Goal: Find specific page/section: Find specific page/section

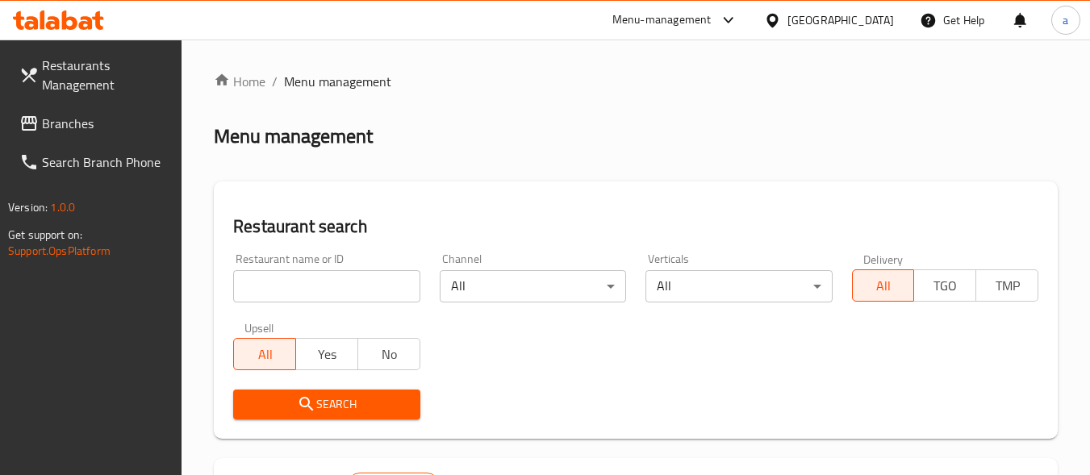
click at [56, 17] on icon at bounding box center [58, 19] width 91 height 19
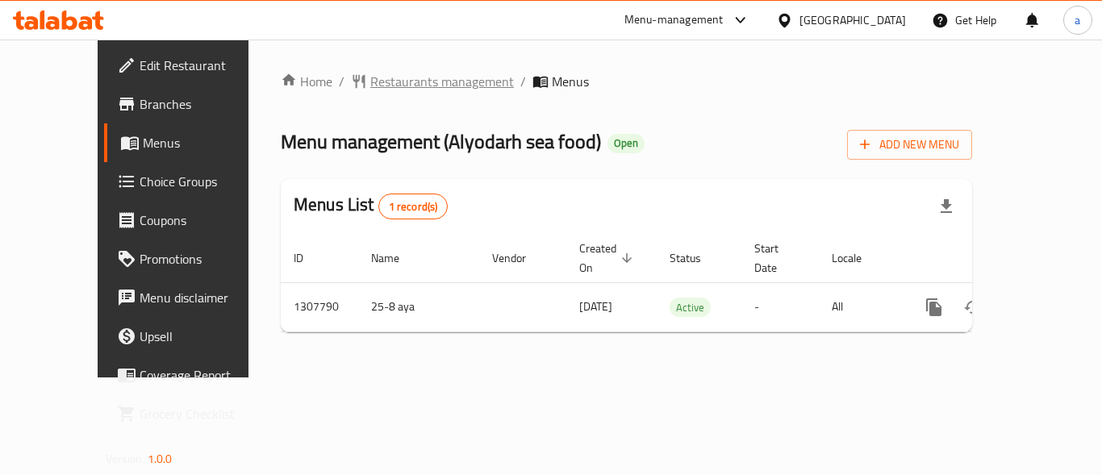
click at [370, 84] on span "Restaurants management" at bounding box center [442, 81] width 144 height 19
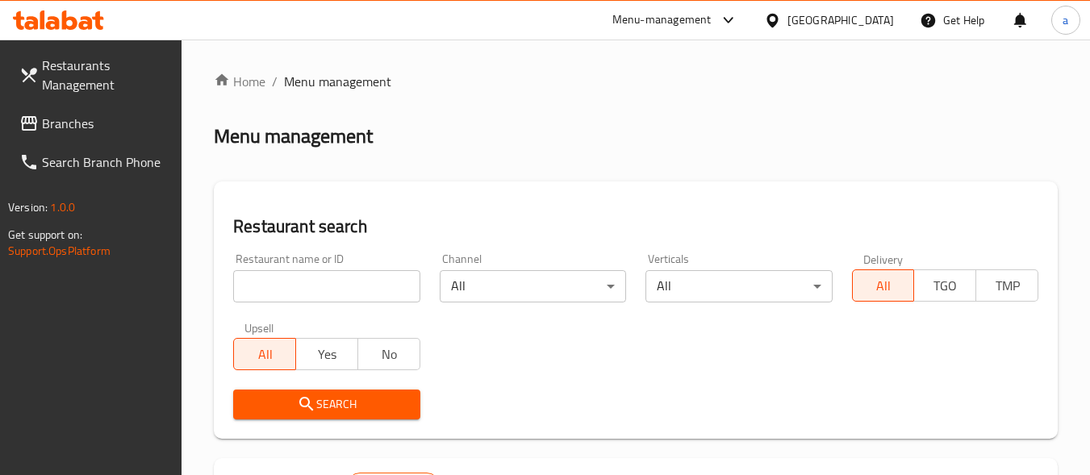
click at [337, 286] on input "search" at bounding box center [326, 286] width 186 height 32
paste input "704419"
type input "704419"
click button "Search" at bounding box center [326, 405] width 186 height 30
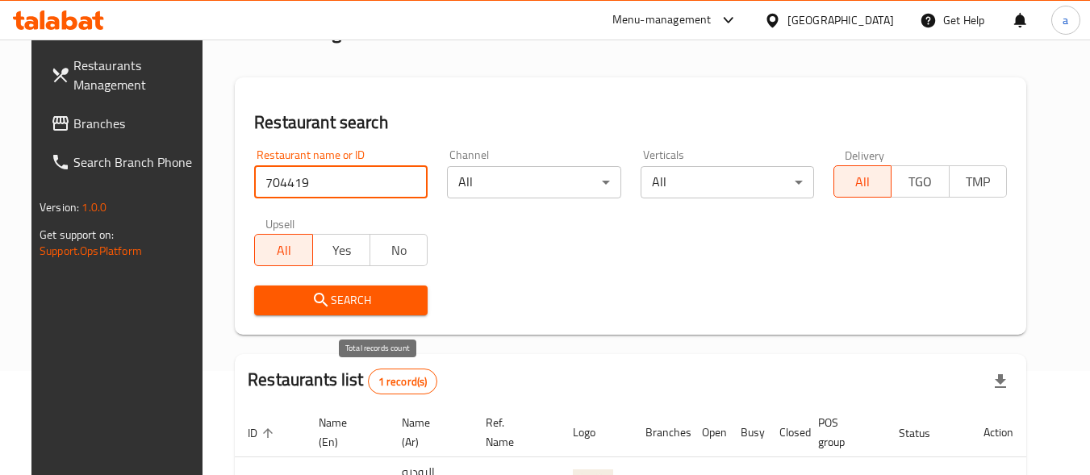
scroll to position [245, 0]
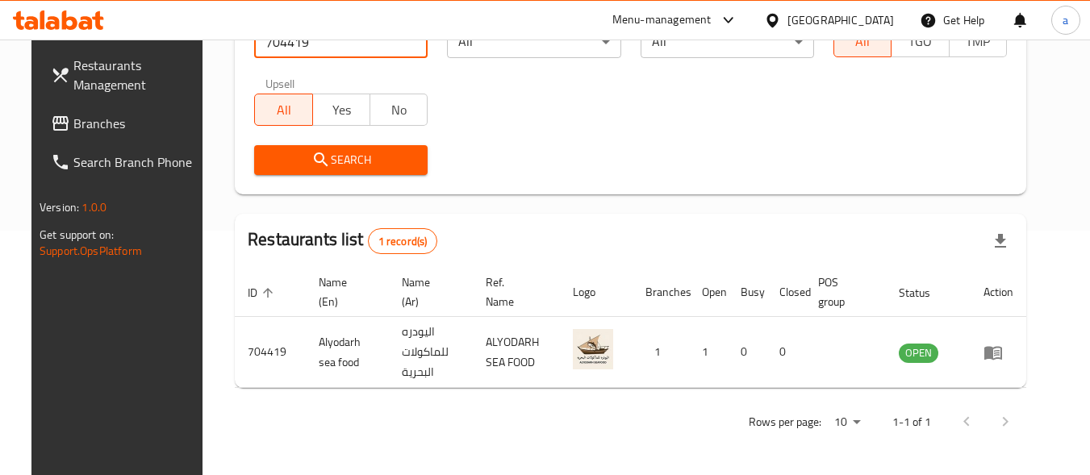
click at [854, 24] on div "[GEOGRAPHIC_DATA]" at bounding box center [841, 20] width 107 height 18
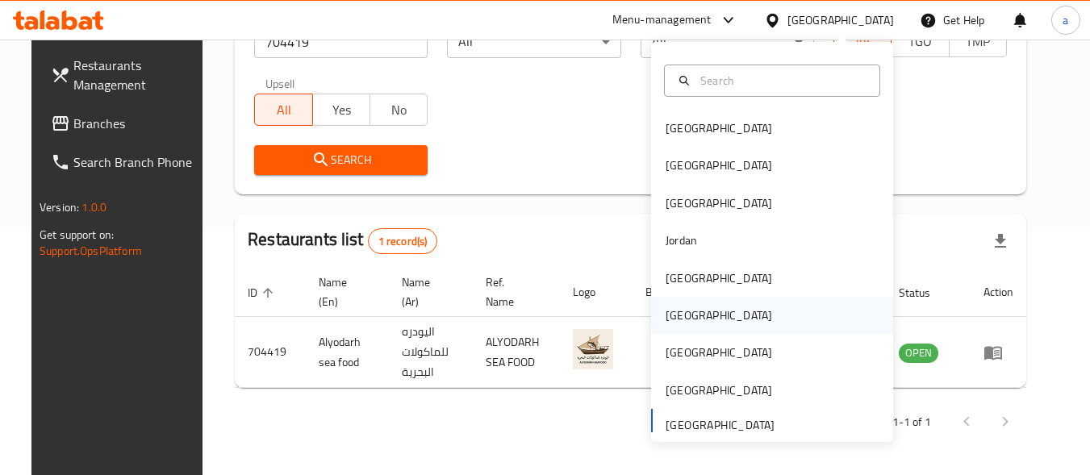
click at [722, 313] on div "[GEOGRAPHIC_DATA]" at bounding box center [772, 315] width 242 height 37
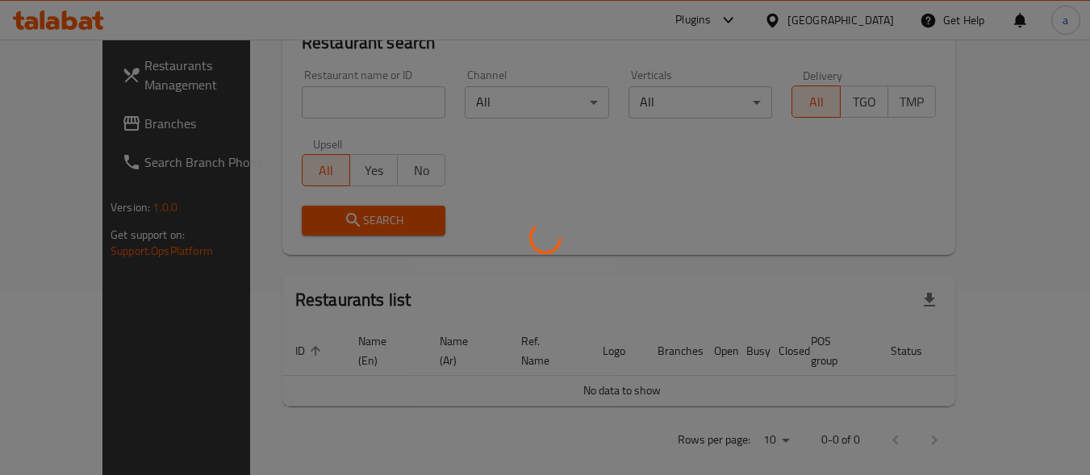
scroll to position [245, 0]
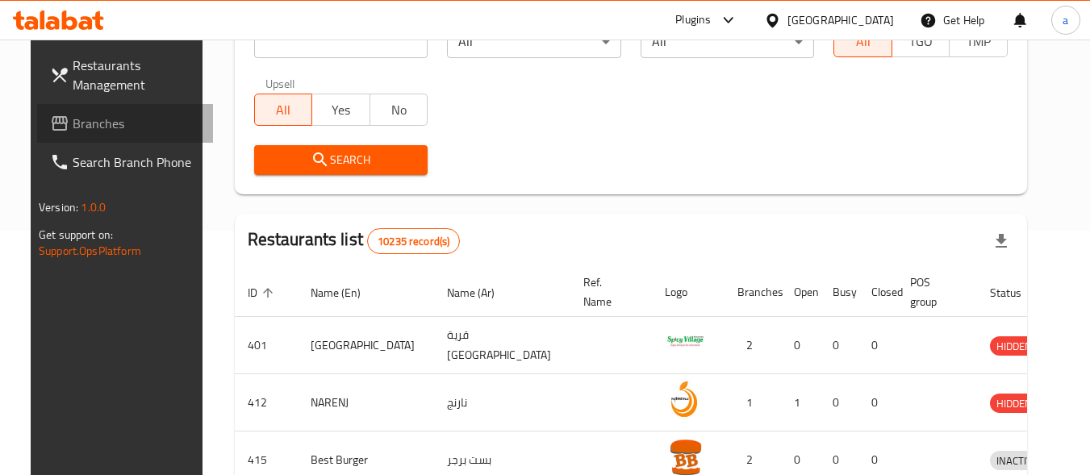
click at [119, 128] on span "Branches" at bounding box center [137, 123] width 128 height 19
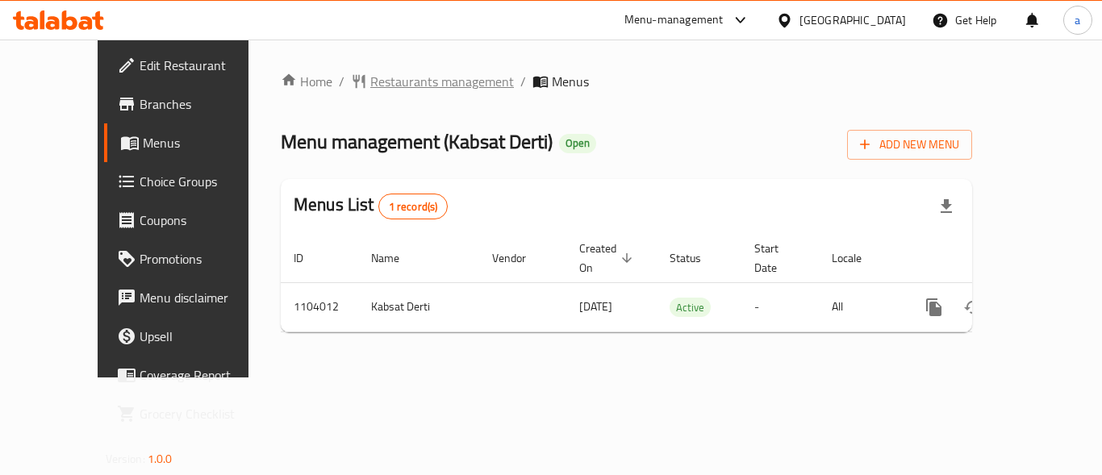
click at [376, 90] on span "Restaurants management" at bounding box center [442, 81] width 144 height 19
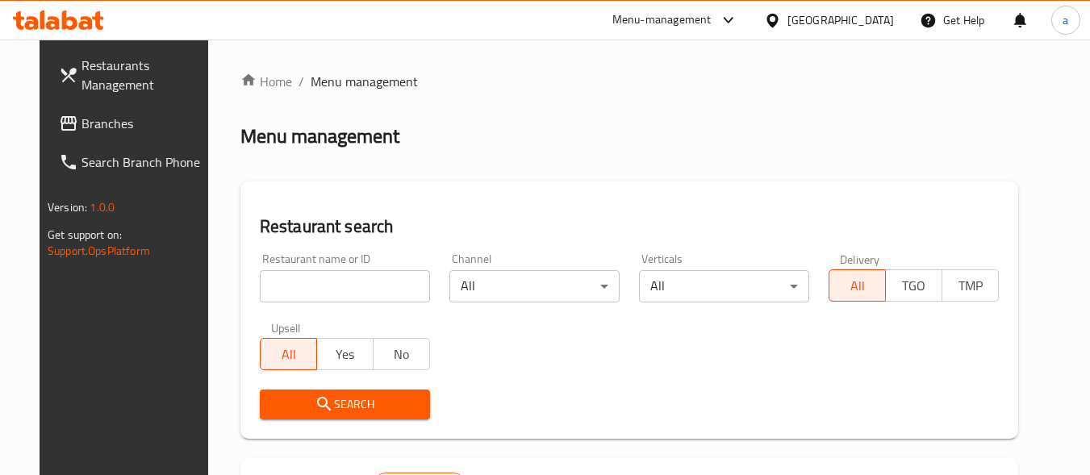
click at [313, 282] on input "search" at bounding box center [345, 286] width 170 height 32
paste input "665310"
type input "665310"
click at [329, 401] on span "Search" at bounding box center [345, 405] width 144 height 20
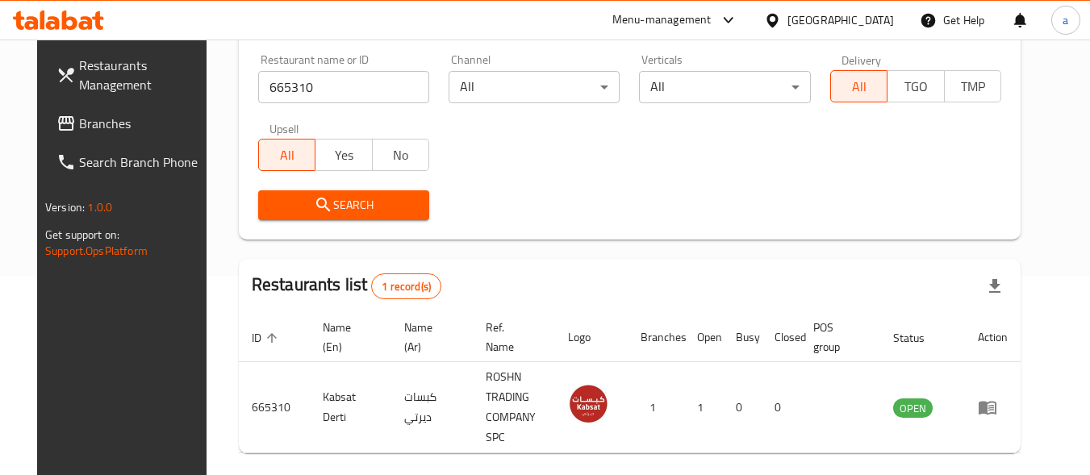
scroll to position [231, 0]
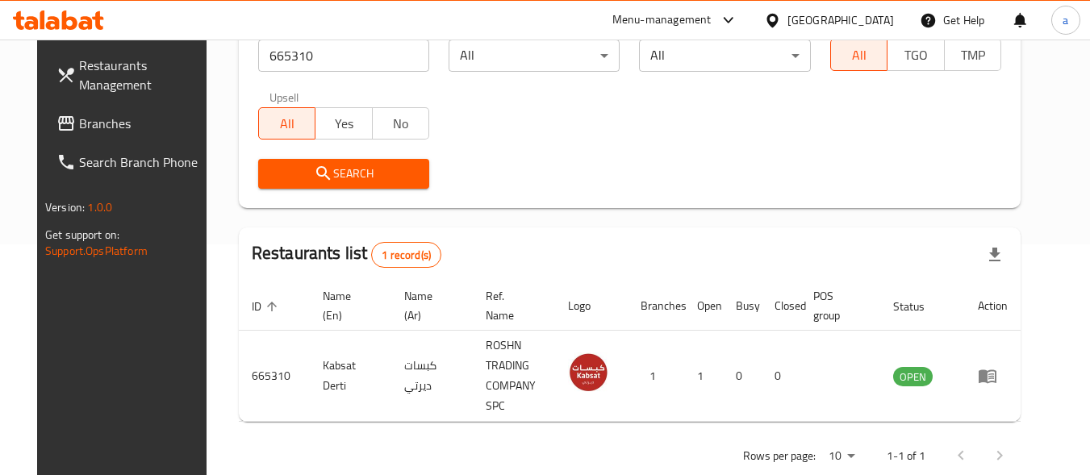
click at [868, 21] on div "Oman" at bounding box center [841, 20] width 107 height 18
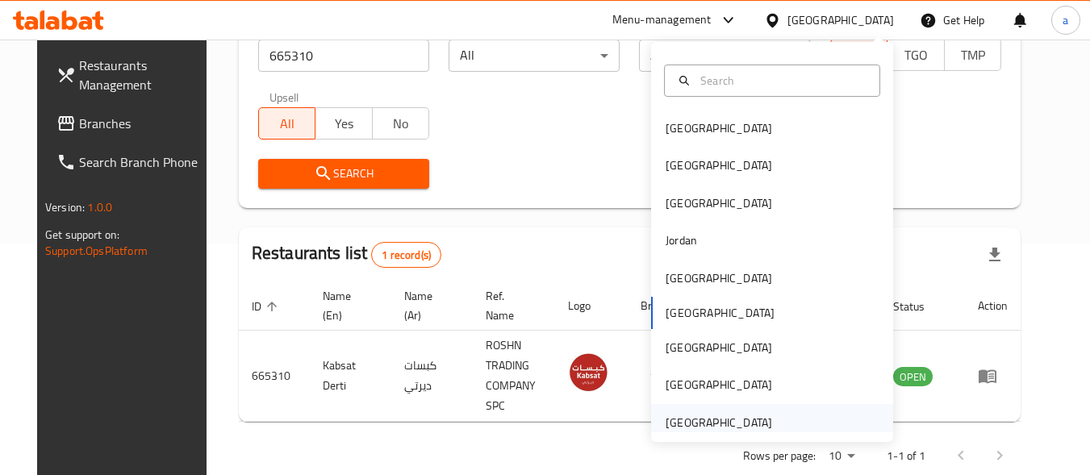
click at [748, 414] on div "[GEOGRAPHIC_DATA]" at bounding box center [719, 423] width 107 height 18
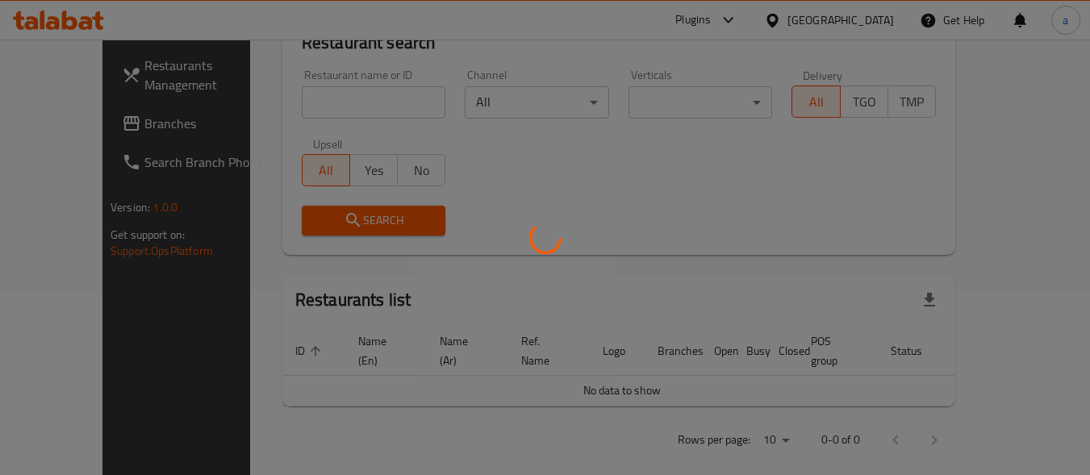
scroll to position [231, 0]
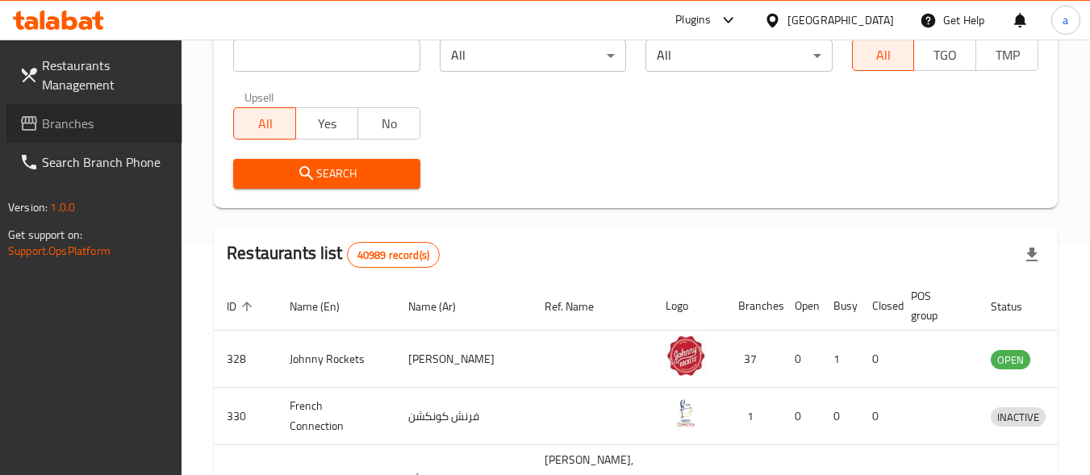
click at [145, 140] on link "Branches" at bounding box center [94, 123] width 176 height 39
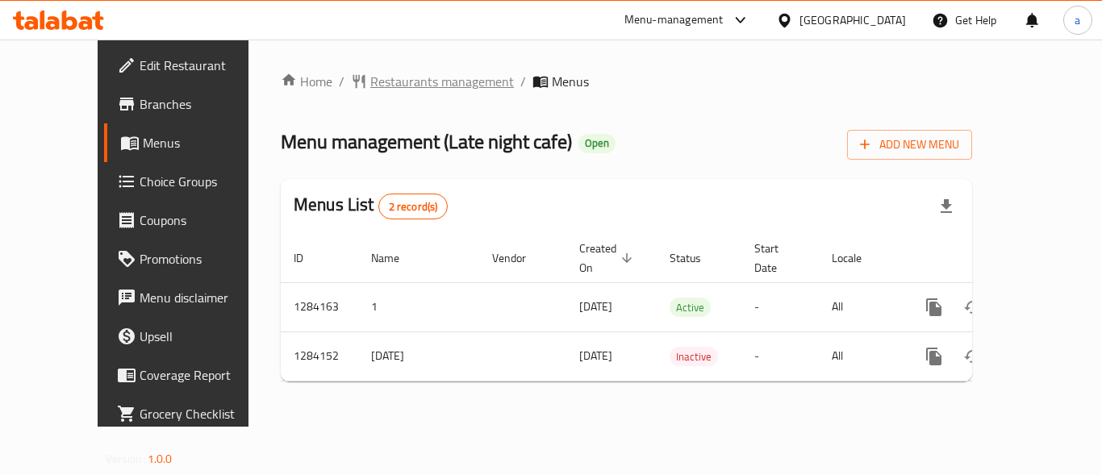
click at [387, 88] on span "Restaurants management" at bounding box center [442, 81] width 144 height 19
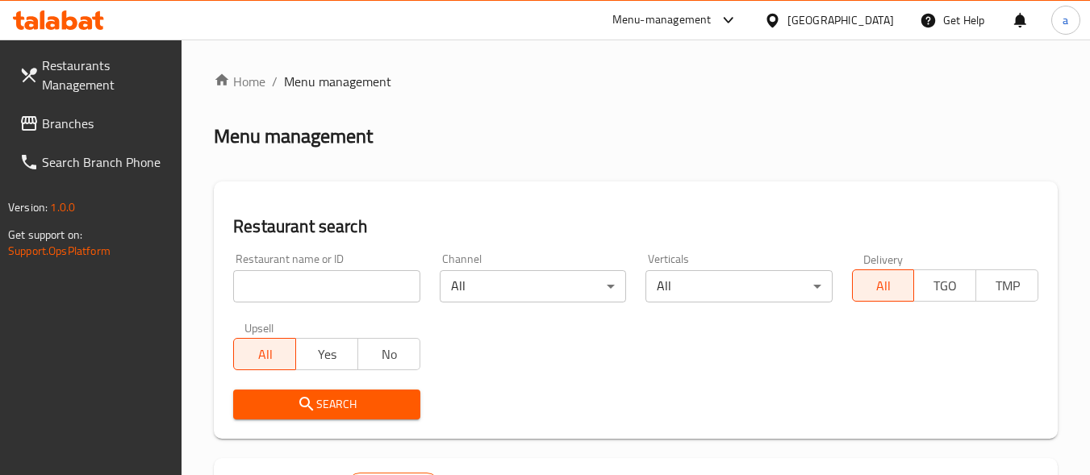
click at [335, 283] on input "search" at bounding box center [326, 286] width 186 height 32
paste input "695579"
type input "695579"
click at [349, 395] on span "Search" at bounding box center [326, 405] width 161 height 20
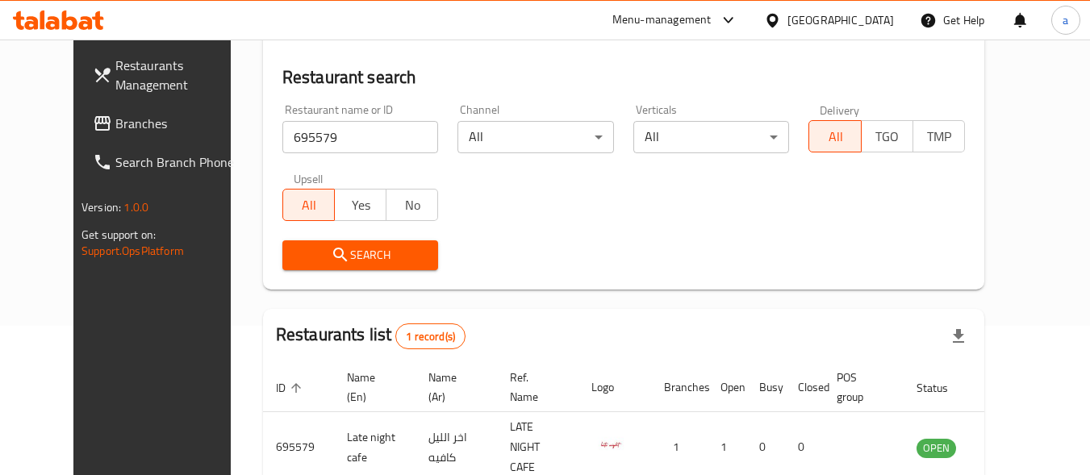
scroll to position [231, 0]
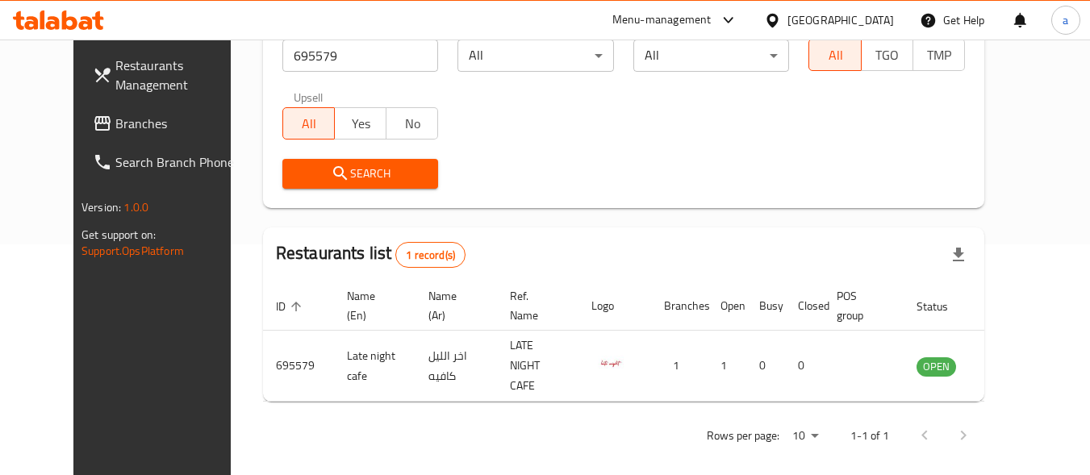
click at [93, 132] on icon at bounding box center [102, 123] width 19 height 19
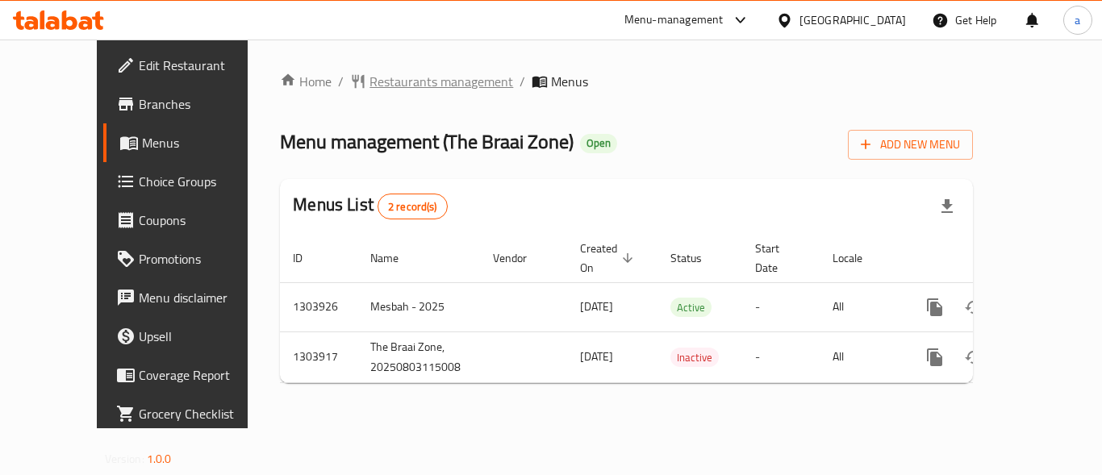
click at [397, 80] on span "Restaurants management" at bounding box center [442, 81] width 144 height 19
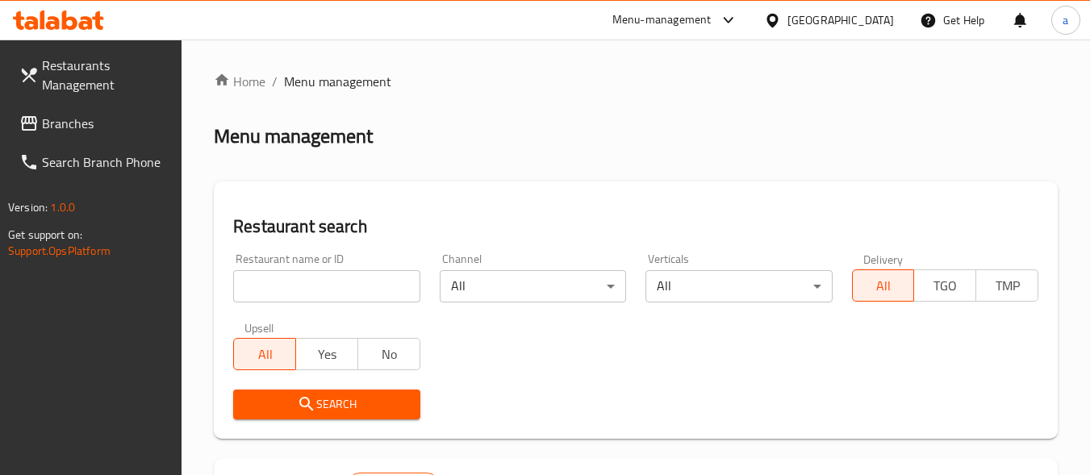
click at [361, 286] on input "search" at bounding box center [326, 286] width 186 height 32
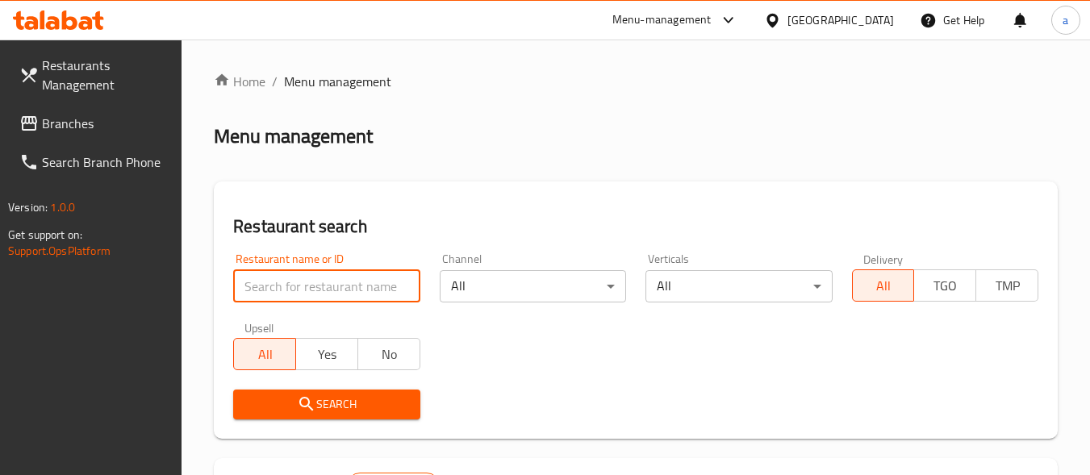
paste input "703019"
type input "703019"
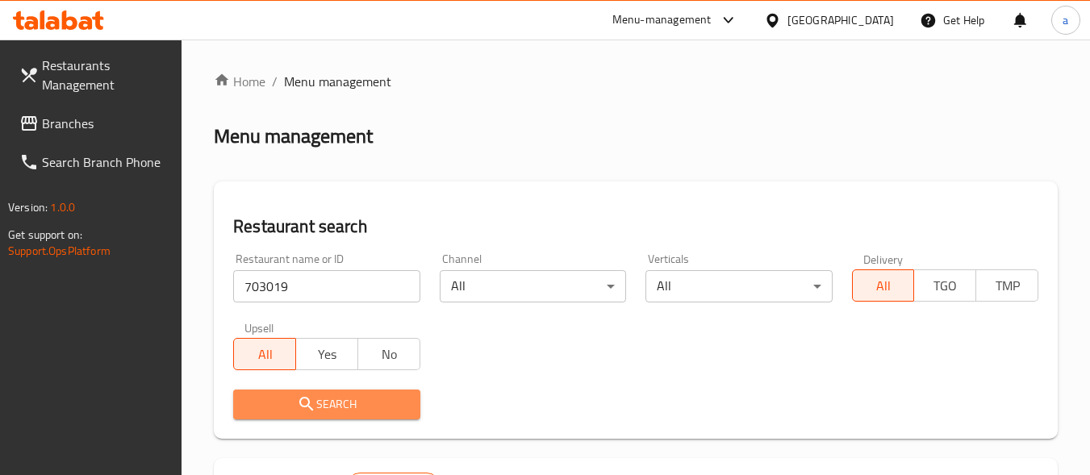
click at [399, 409] on span "Search" at bounding box center [326, 405] width 161 height 20
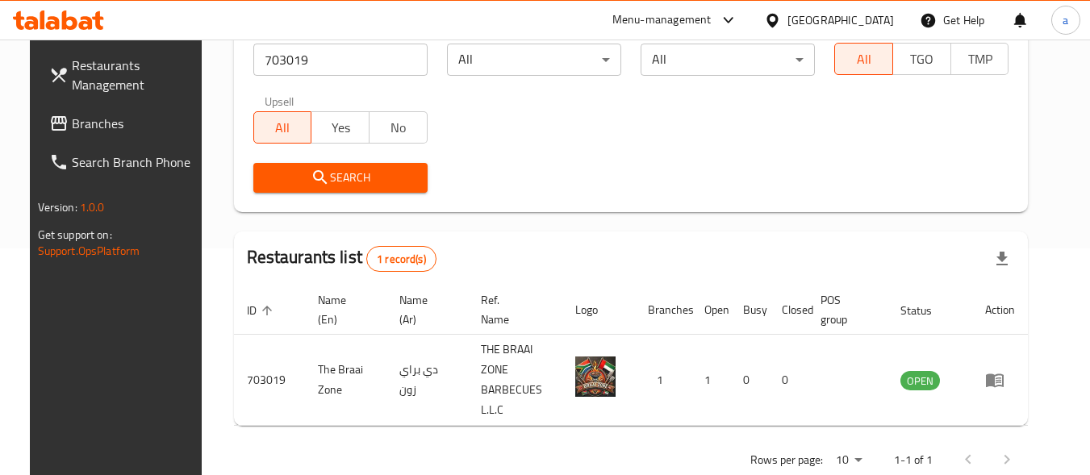
scroll to position [231, 0]
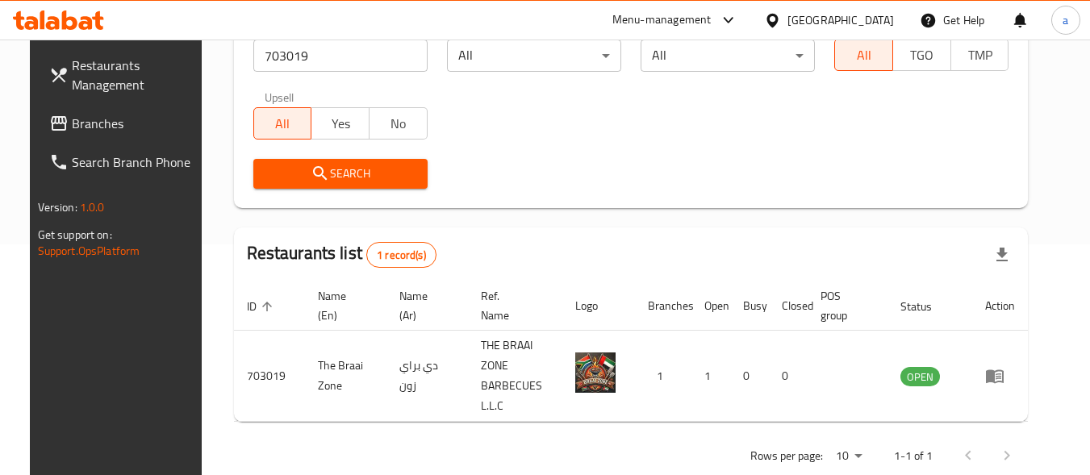
click at [843, 23] on div "[GEOGRAPHIC_DATA]" at bounding box center [841, 20] width 107 height 18
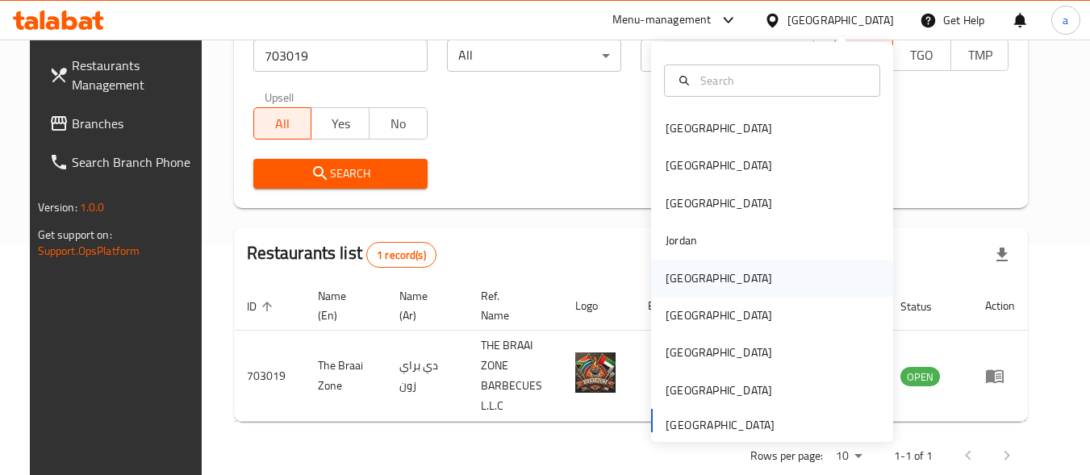
click at [755, 291] on div "[GEOGRAPHIC_DATA]" at bounding box center [772, 278] width 242 height 37
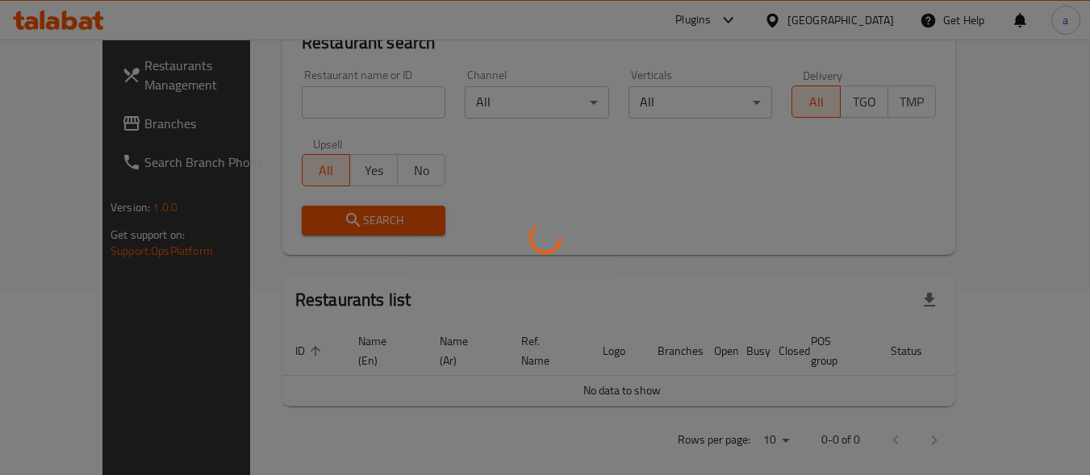
scroll to position [231, 0]
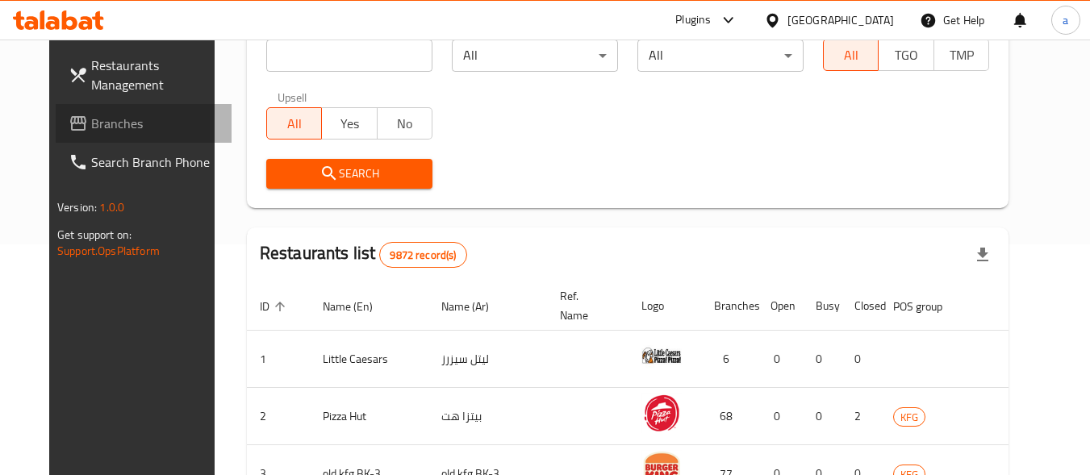
click at [91, 128] on span "Branches" at bounding box center [155, 123] width 128 height 19
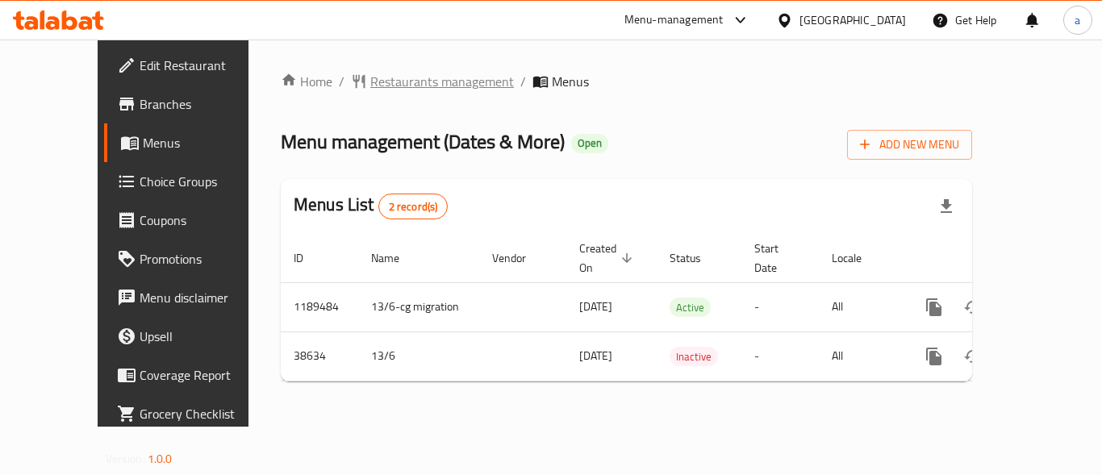
click at [370, 83] on span "Restaurants management" at bounding box center [442, 81] width 144 height 19
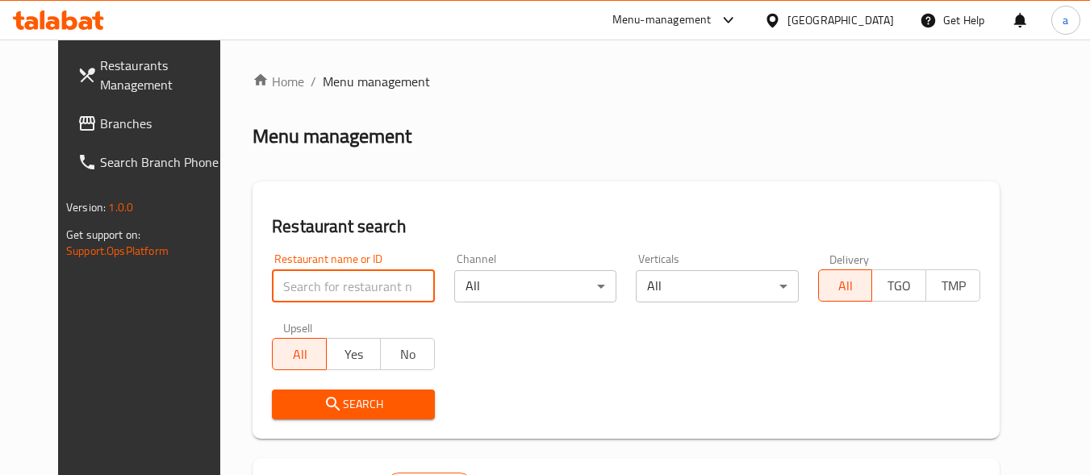
click at [332, 288] on input "search" at bounding box center [353, 286] width 162 height 32
paste input "20082"
type input "20082"
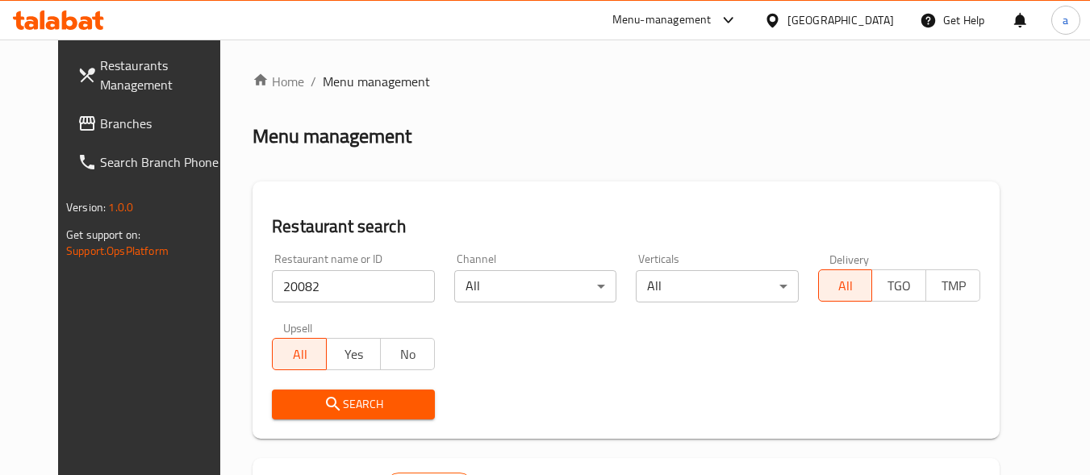
click at [373, 402] on span "Search" at bounding box center [353, 405] width 136 height 20
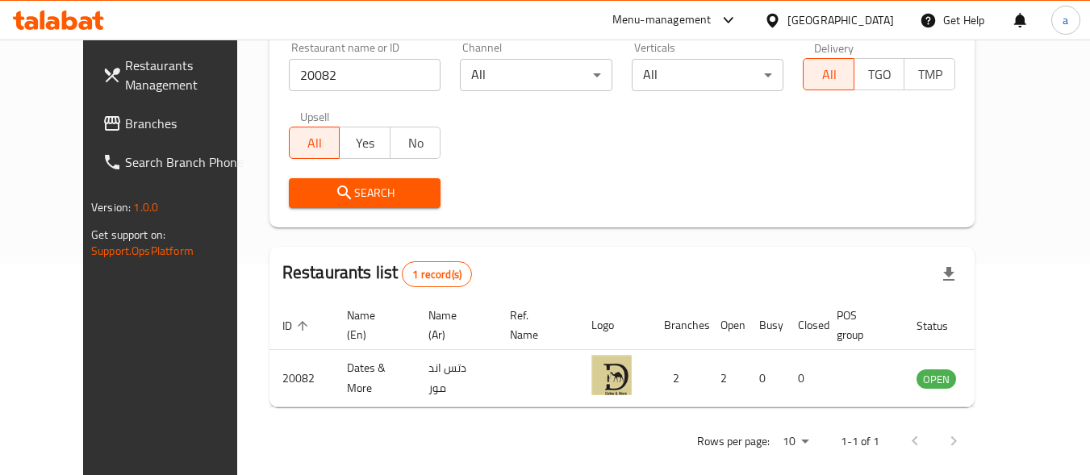
scroll to position [231, 0]
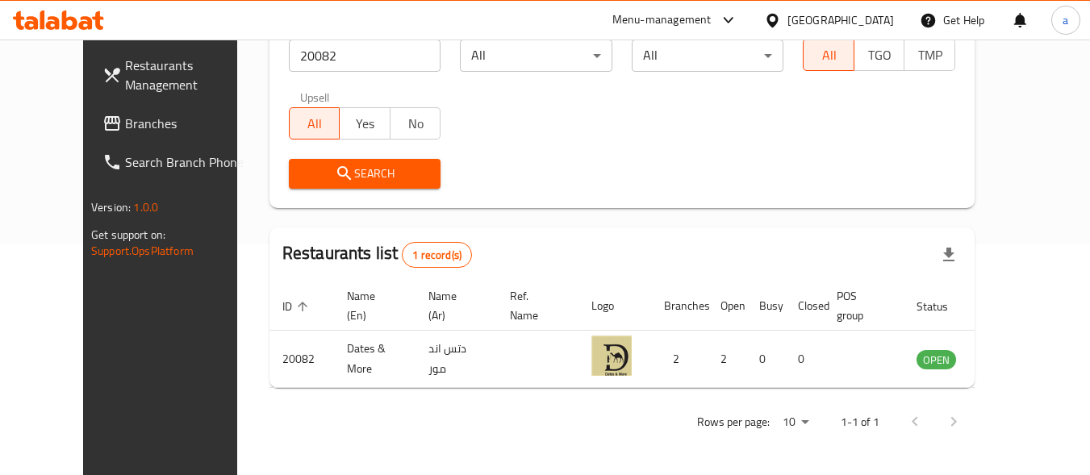
click at [879, 21] on div "Kuwait" at bounding box center [841, 20] width 107 height 18
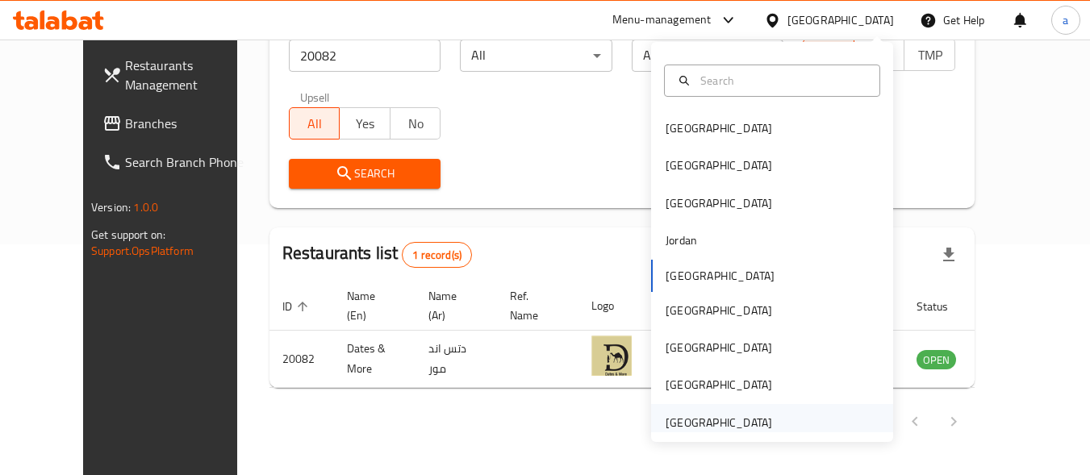
click at [751, 424] on div "[GEOGRAPHIC_DATA]" at bounding box center [719, 423] width 107 height 18
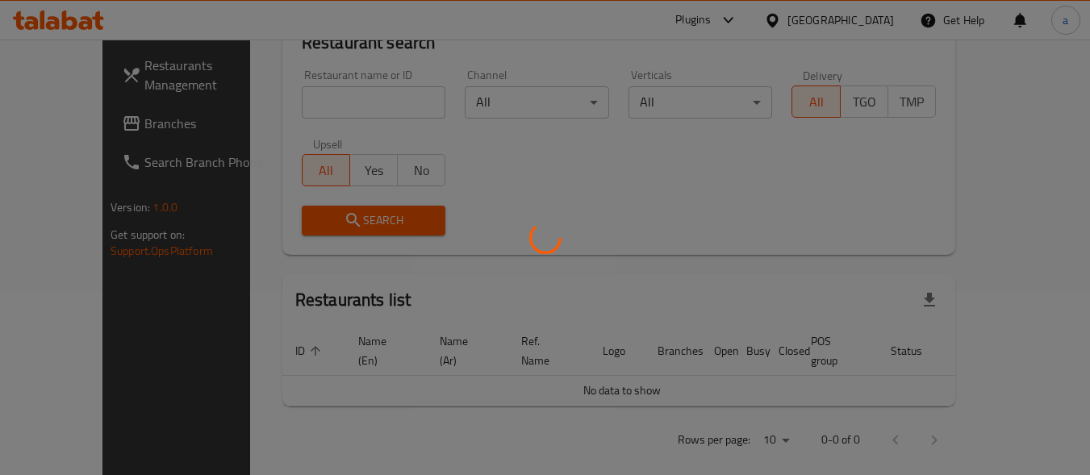
scroll to position [231, 0]
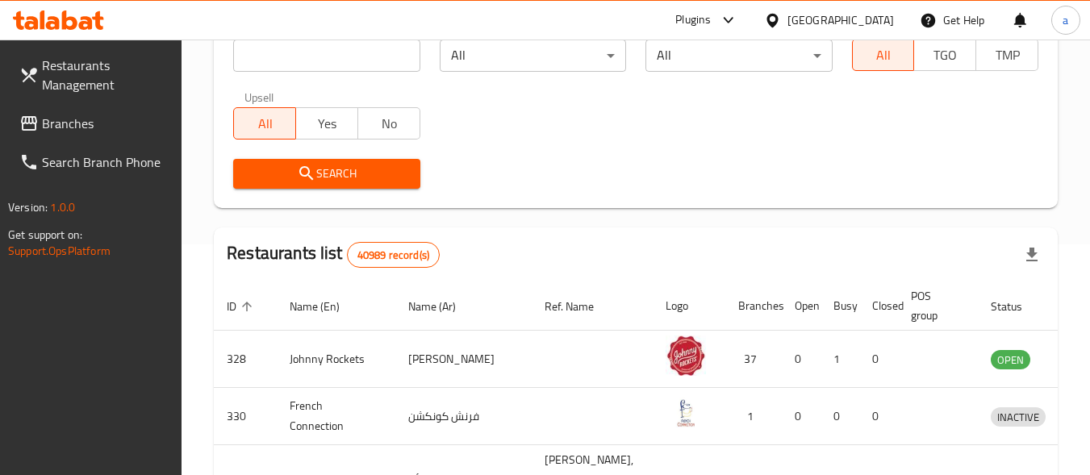
click at [69, 128] on span "Branches" at bounding box center [106, 123] width 128 height 19
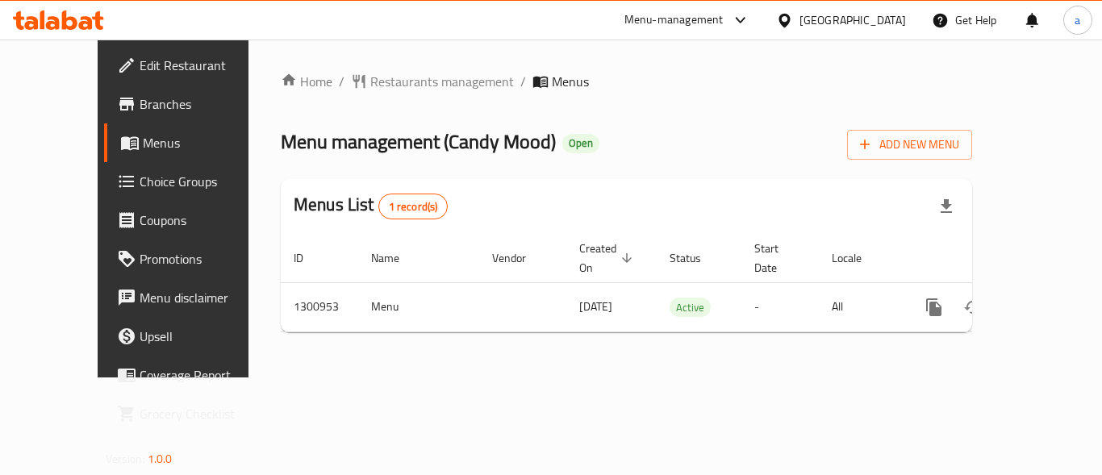
click at [396, 94] on div "Home / Restaurants management / Menus Menu management ( Candy Mood ) Open Add N…" at bounding box center [627, 209] width 692 height 274
click at [395, 88] on span "Restaurants management" at bounding box center [442, 81] width 144 height 19
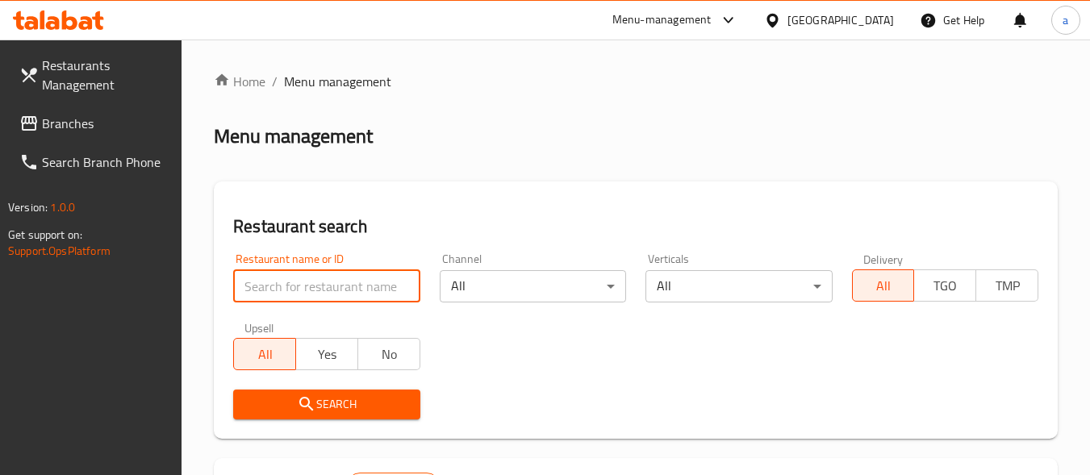
click at [366, 294] on input "search" at bounding box center [326, 286] width 186 height 32
paste input "701710"
type input "701710"
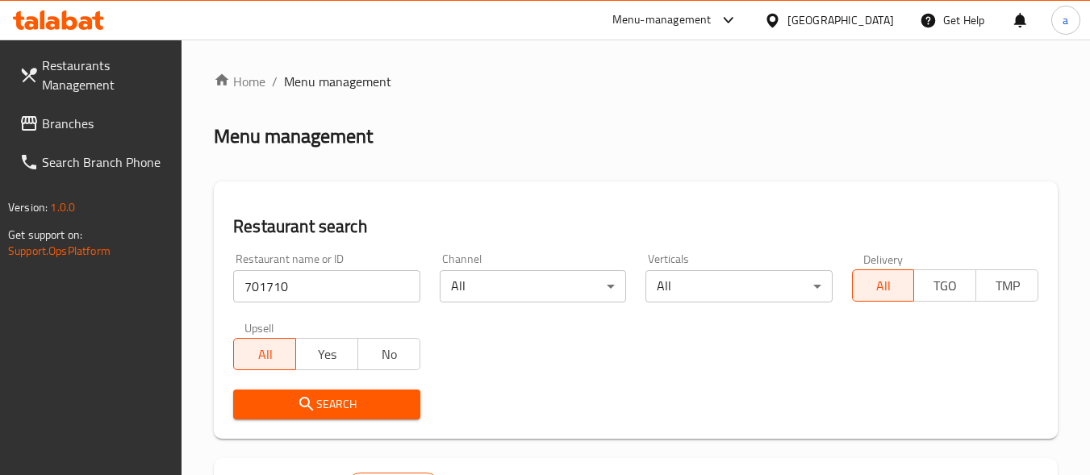
click at [346, 400] on span "Search" at bounding box center [326, 405] width 161 height 20
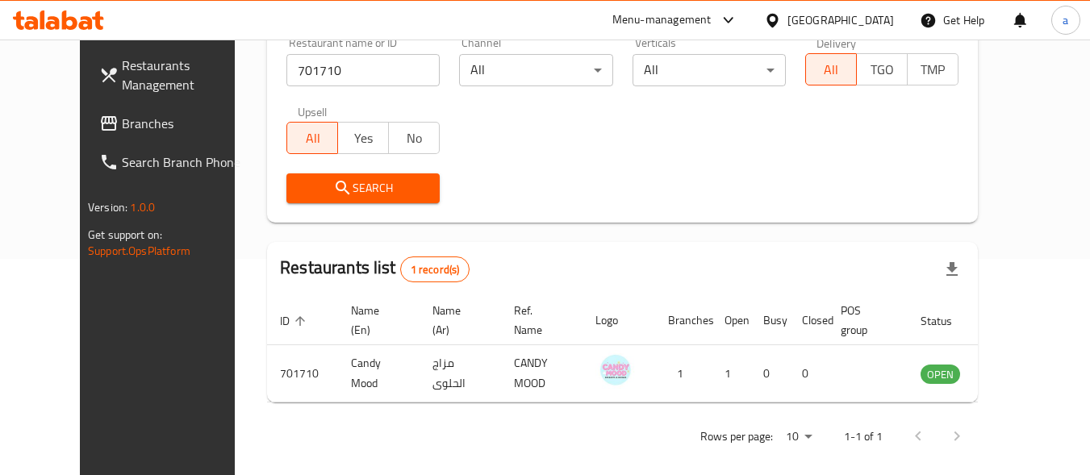
scroll to position [231, 0]
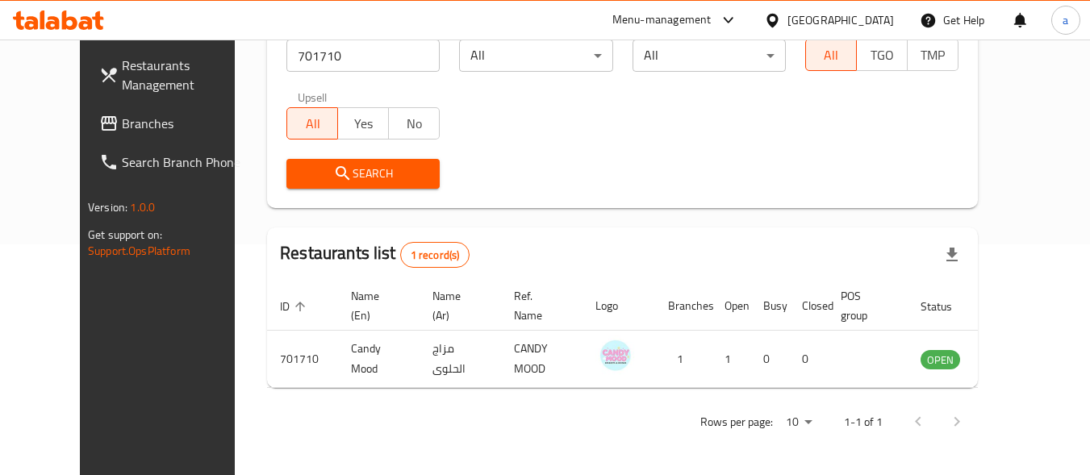
click at [131, 135] on link "Branches" at bounding box center [174, 123] width 176 height 39
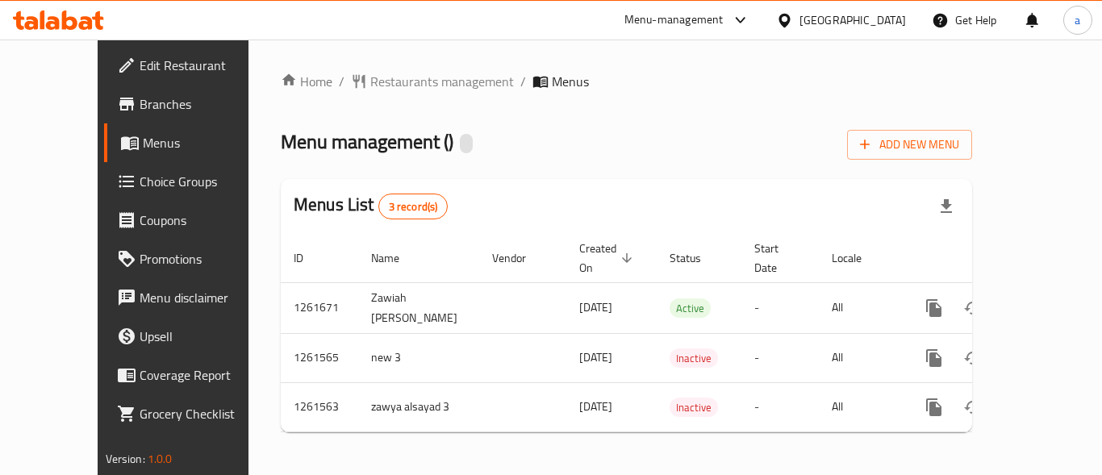
click at [401, 84] on span "Restaurants management" at bounding box center [442, 81] width 144 height 19
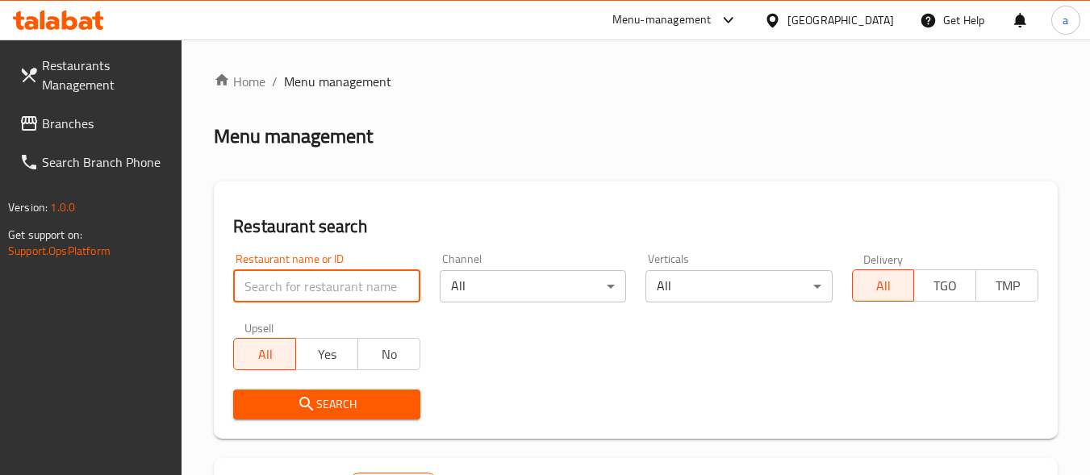
click at [393, 281] on input "search" at bounding box center [326, 286] width 186 height 32
paste input "685197"
type input "685197"
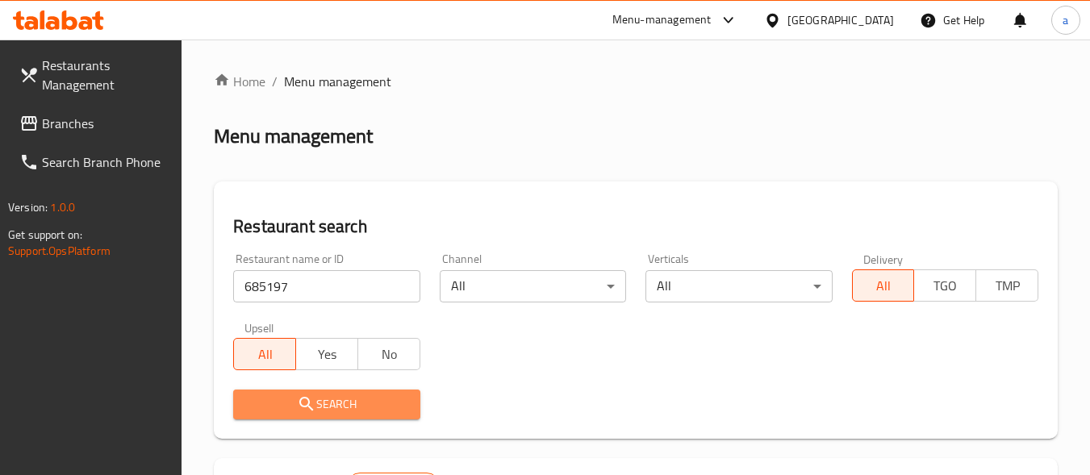
click at [376, 398] on span "Search" at bounding box center [326, 405] width 161 height 20
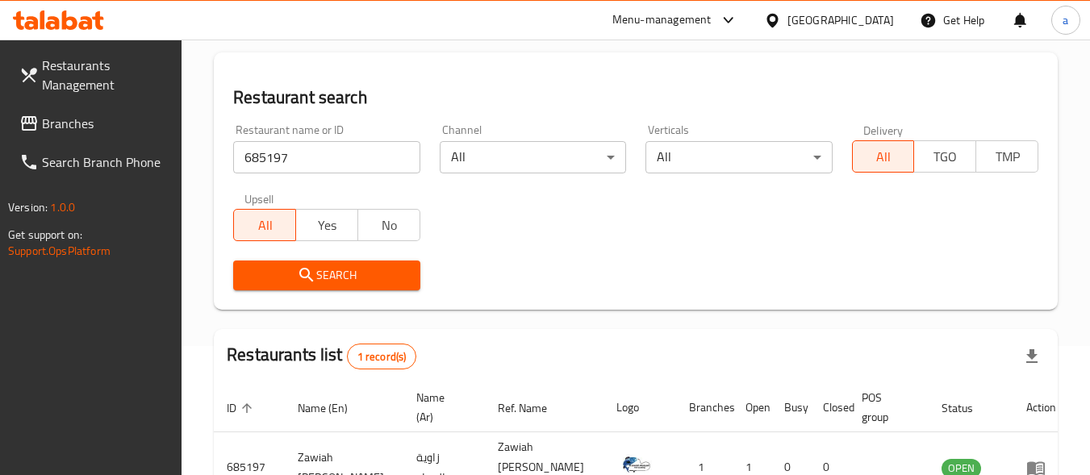
scroll to position [231, 0]
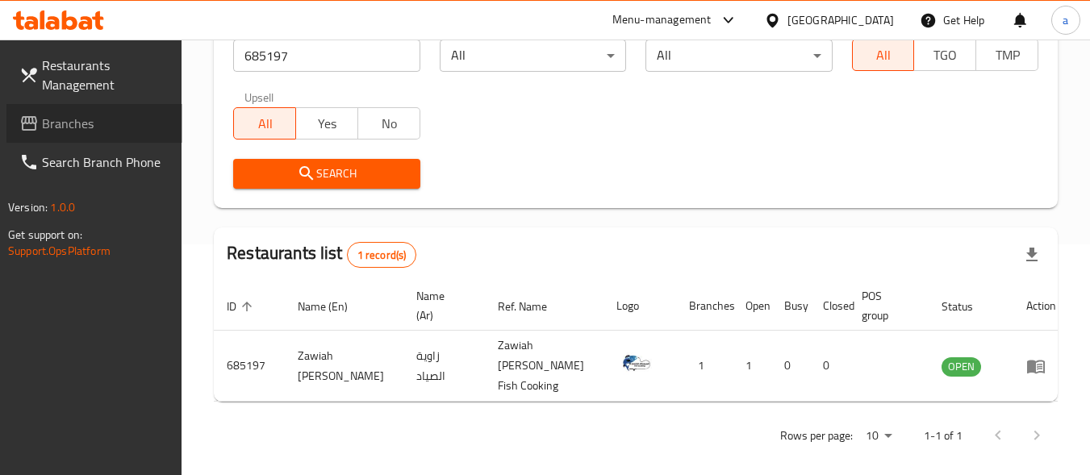
click at [76, 114] on span "Branches" at bounding box center [106, 123] width 128 height 19
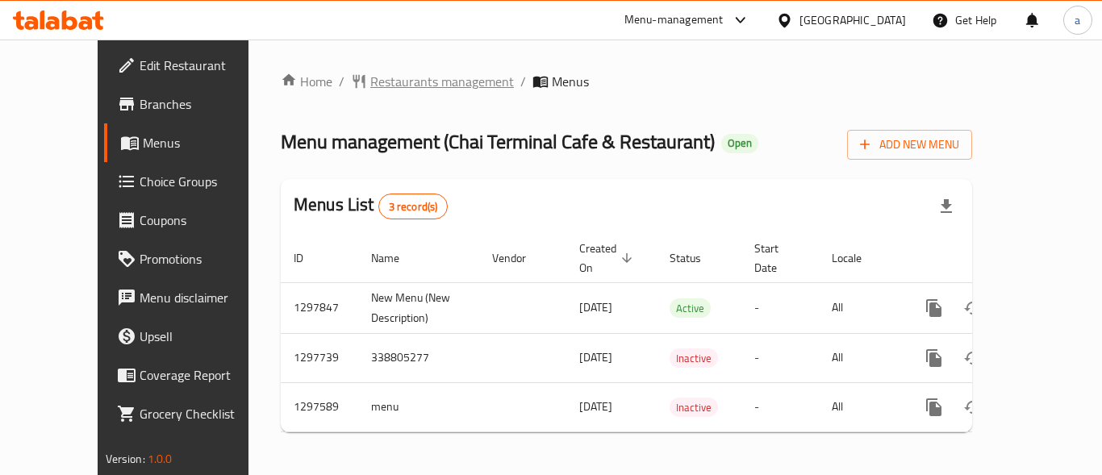
click at [388, 83] on span "Restaurants management" at bounding box center [442, 81] width 144 height 19
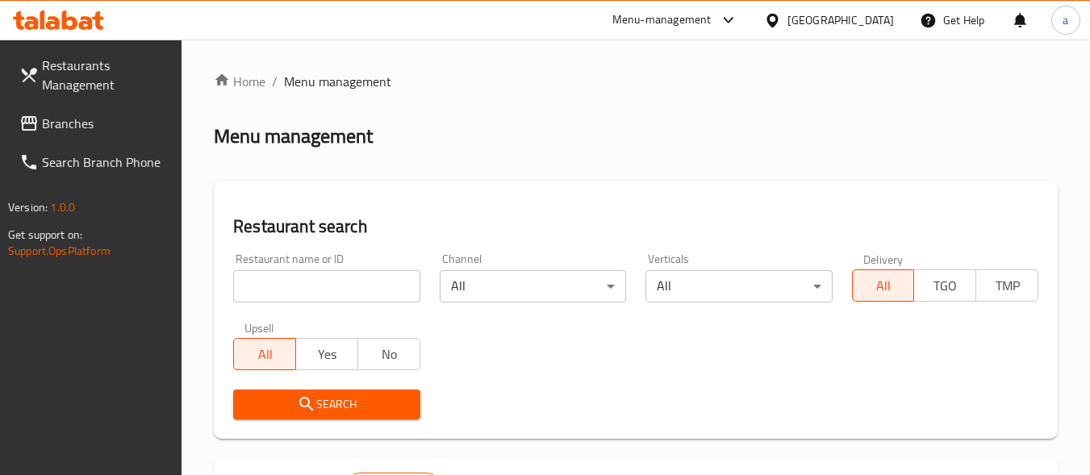
click at [337, 288] on input "search" at bounding box center [326, 286] width 186 height 32
paste input "700539"
type input "700539"
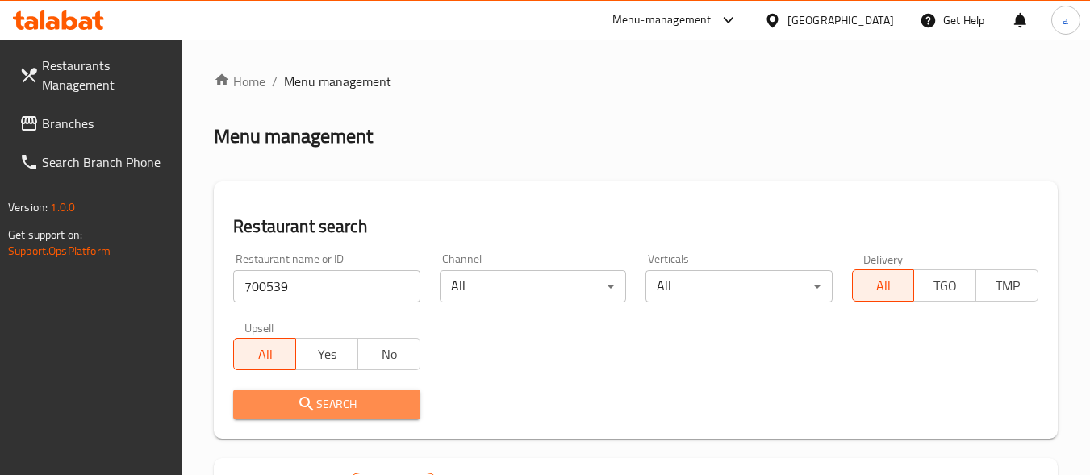
click at [351, 407] on span "Search" at bounding box center [326, 405] width 161 height 20
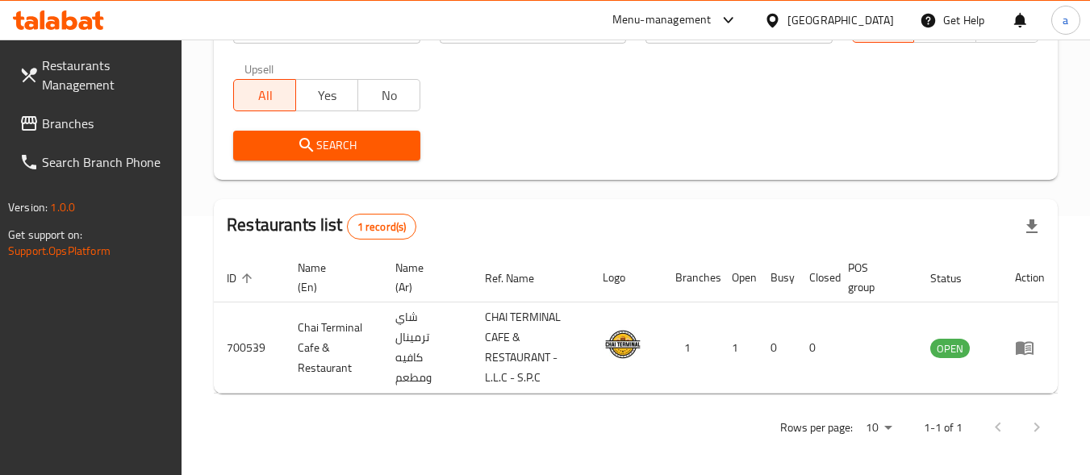
scroll to position [265, 0]
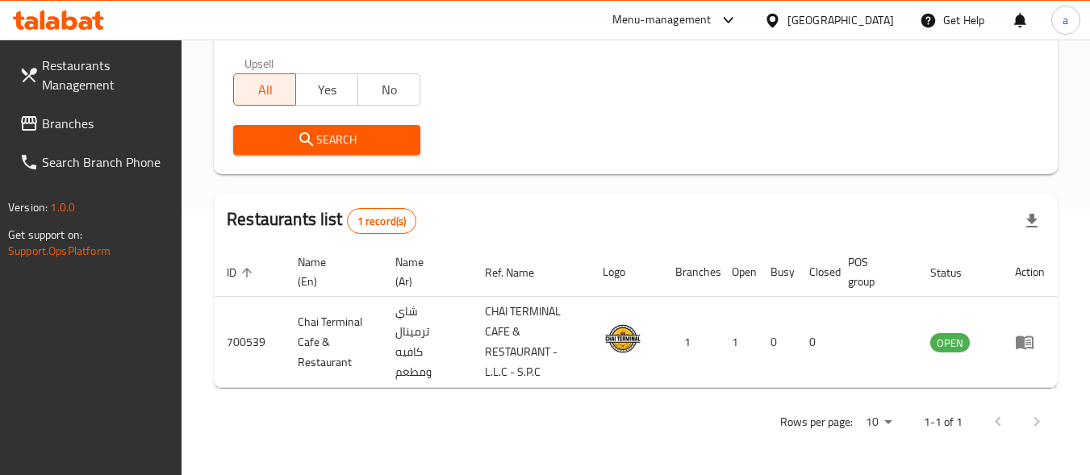
click at [851, 22] on div "[GEOGRAPHIC_DATA]" at bounding box center [841, 20] width 107 height 18
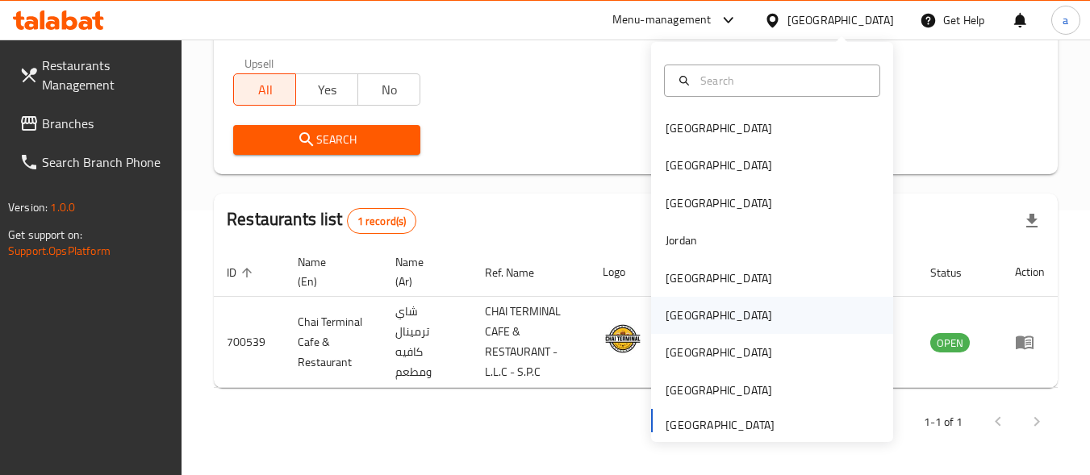
click at [688, 321] on div "[GEOGRAPHIC_DATA]" at bounding box center [719, 315] width 132 height 37
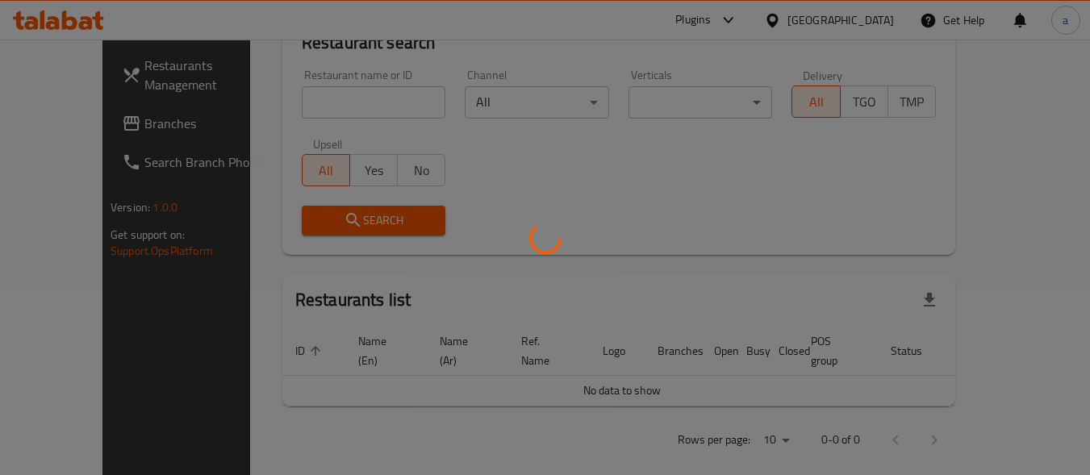
scroll to position [265, 0]
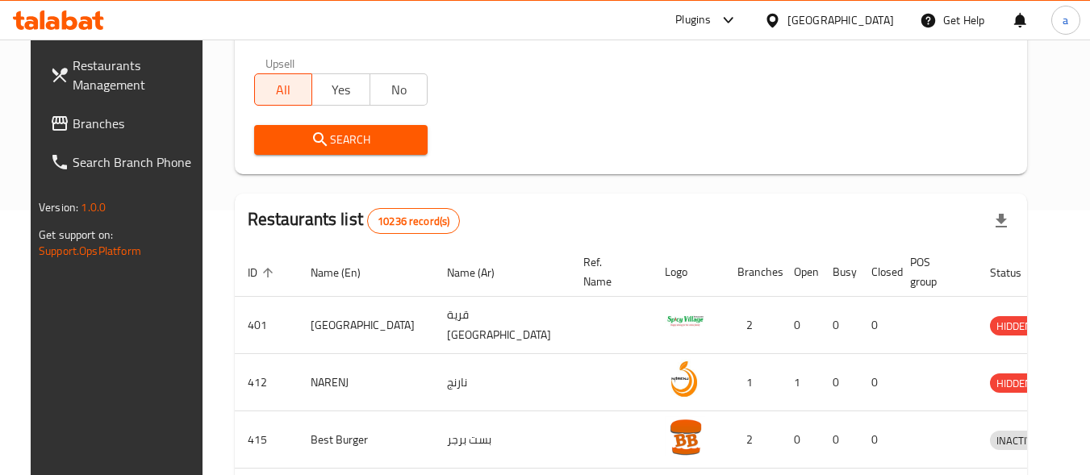
click at [73, 127] on span "Branches" at bounding box center [137, 123] width 128 height 19
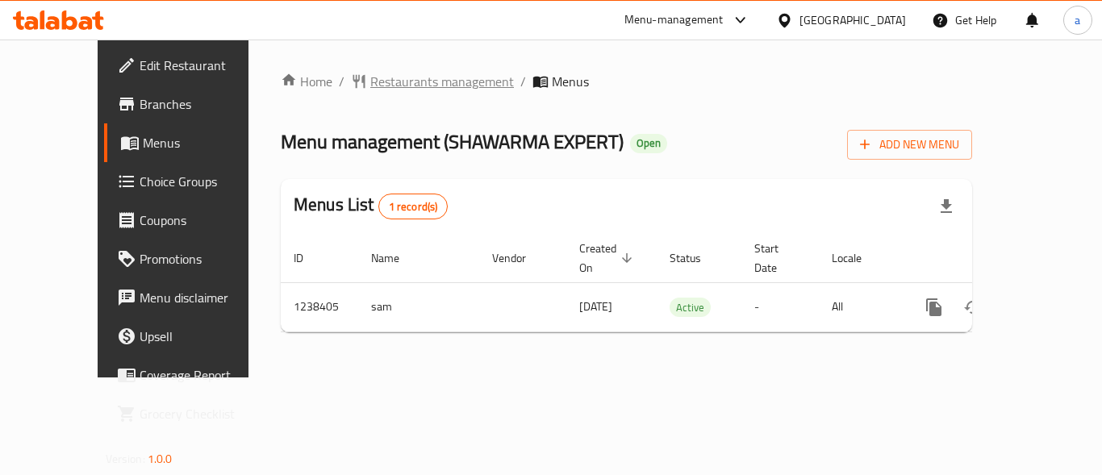
click at [405, 84] on span "Restaurants management" at bounding box center [442, 81] width 144 height 19
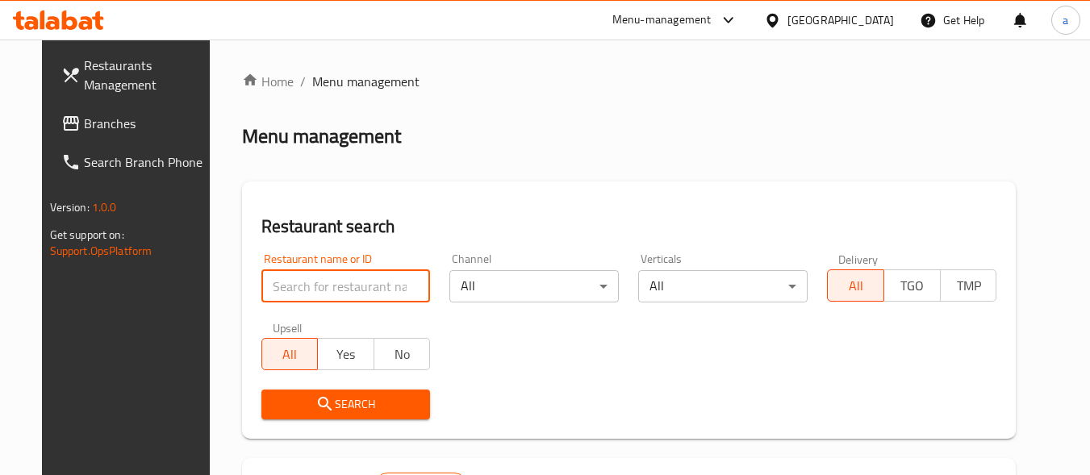
click at [340, 280] on input "search" at bounding box center [345, 286] width 169 height 32
paste input "679699"
type input "679699"
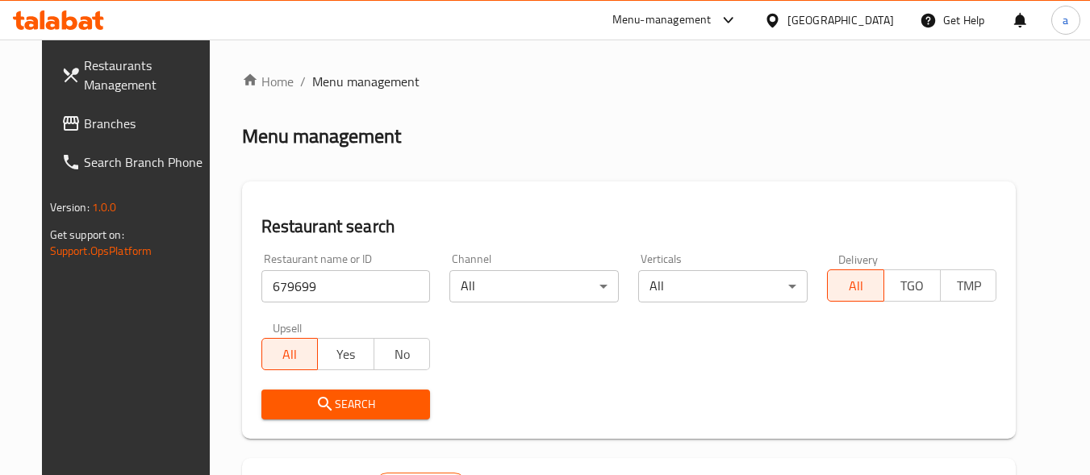
click at [349, 410] on span "Search" at bounding box center [346, 405] width 144 height 20
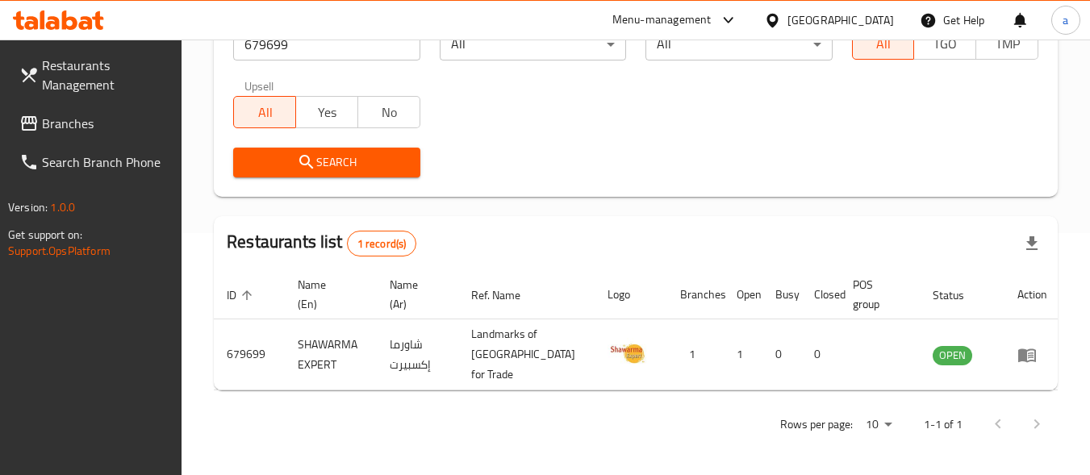
scroll to position [245, 0]
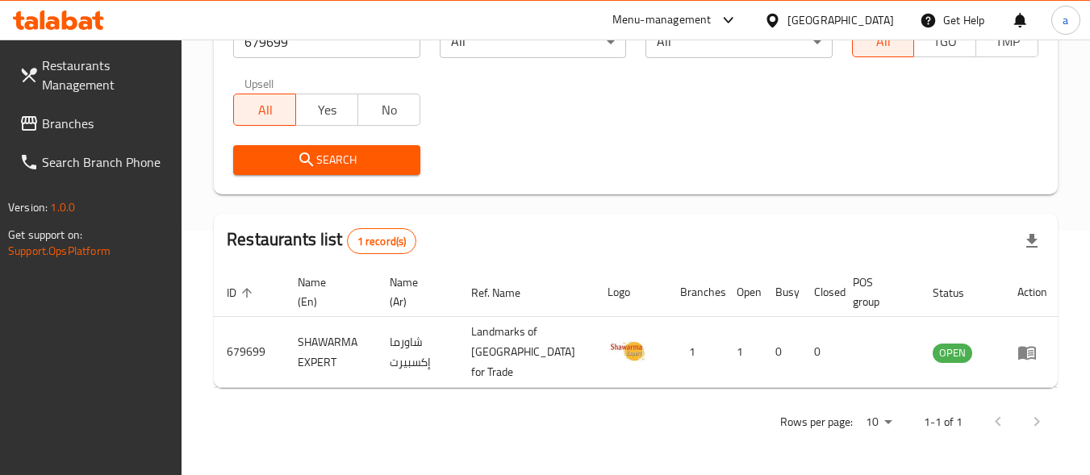
click at [870, 25] on div "[GEOGRAPHIC_DATA]" at bounding box center [841, 20] width 107 height 18
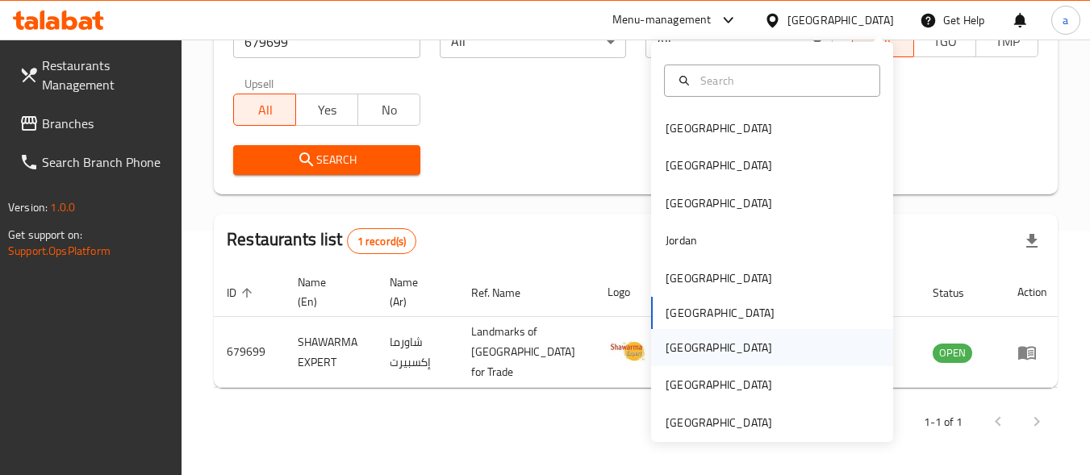
click at [717, 340] on div "[GEOGRAPHIC_DATA]" at bounding box center [772, 347] width 242 height 37
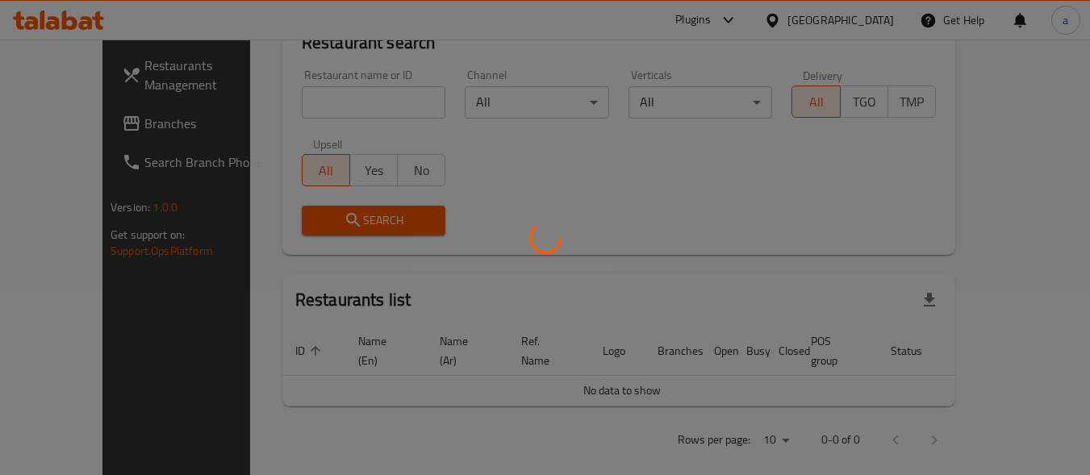
scroll to position [245, 0]
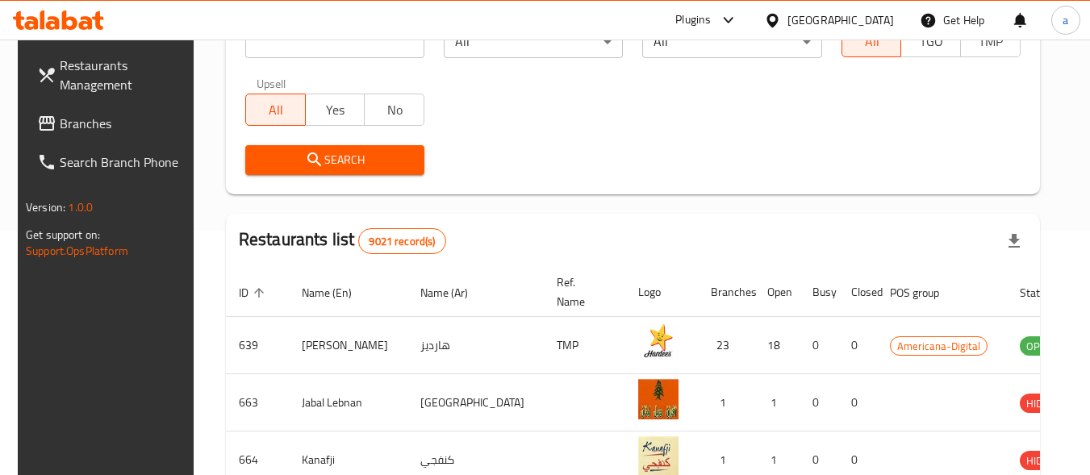
click at [102, 118] on span "Branches" at bounding box center [124, 123] width 128 height 19
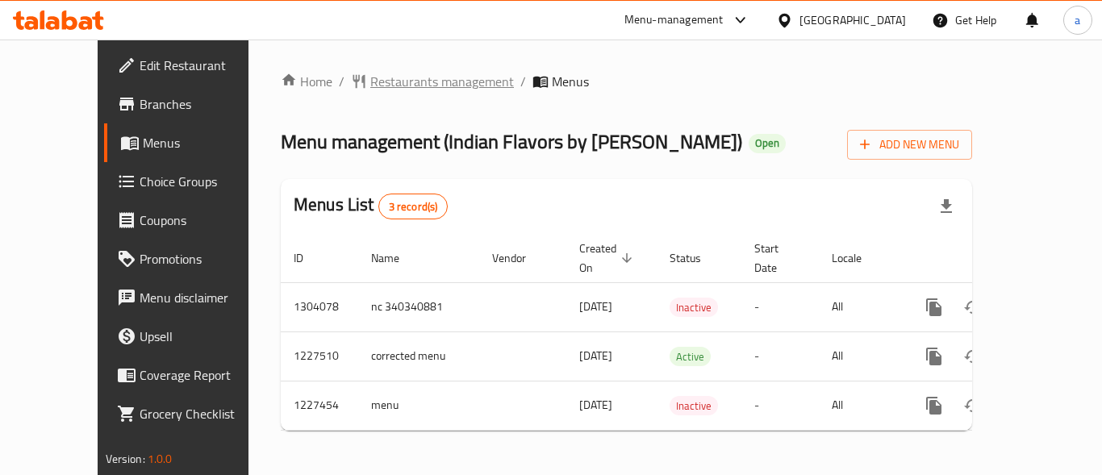
click at [396, 82] on span "Restaurants management" at bounding box center [442, 81] width 144 height 19
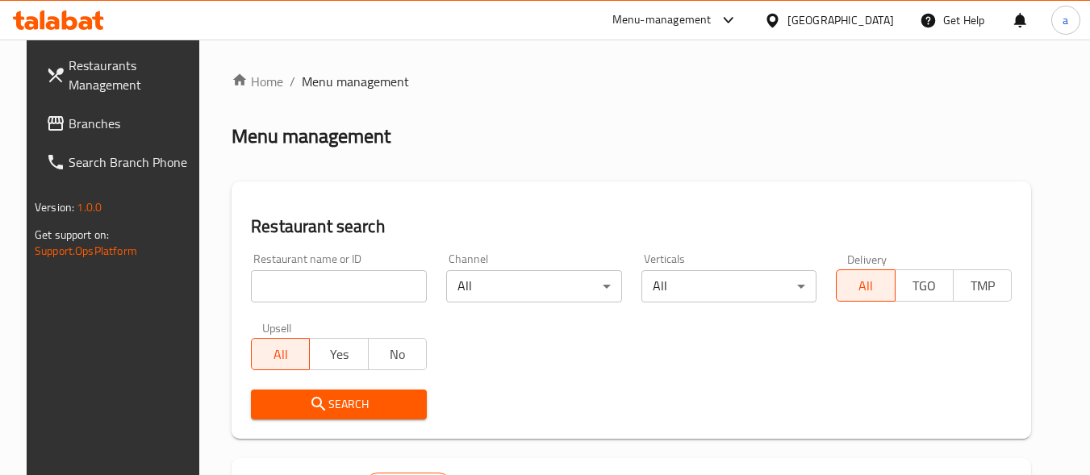
click at [341, 295] on input "search" at bounding box center [339, 286] width 176 height 32
paste input "676093"
type input "676093"
click at [339, 415] on button "Search" at bounding box center [339, 405] width 176 height 30
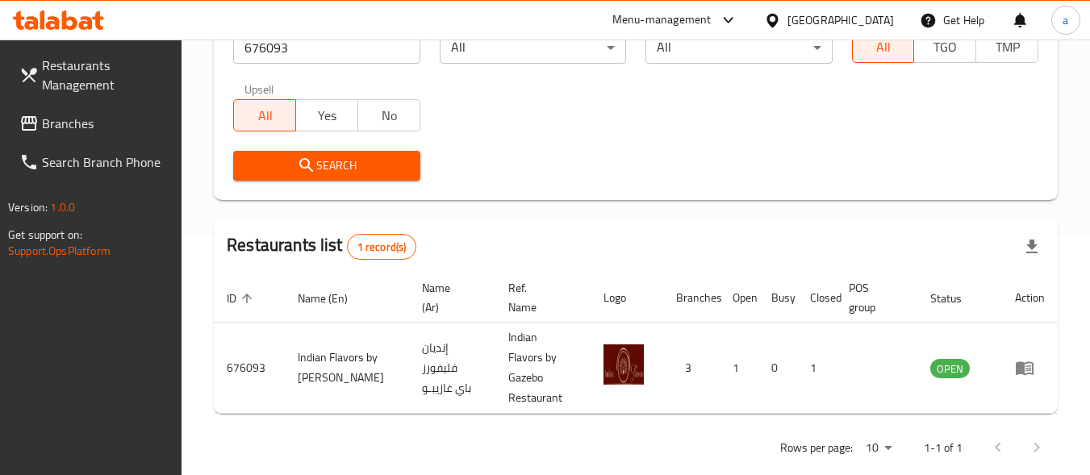
scroll to position [245, 0]
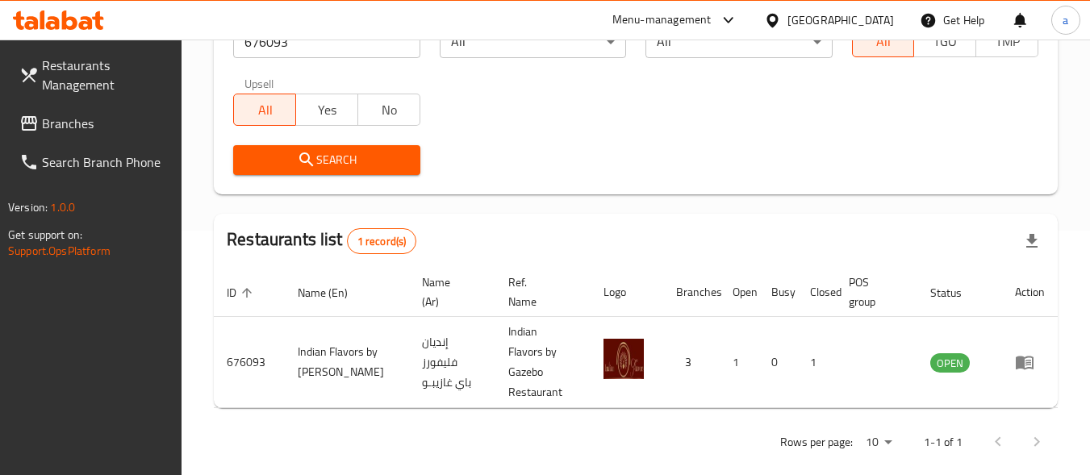
click at [114, 118] on span "Branches" at bounding box center [106, 123] width 128 height 19
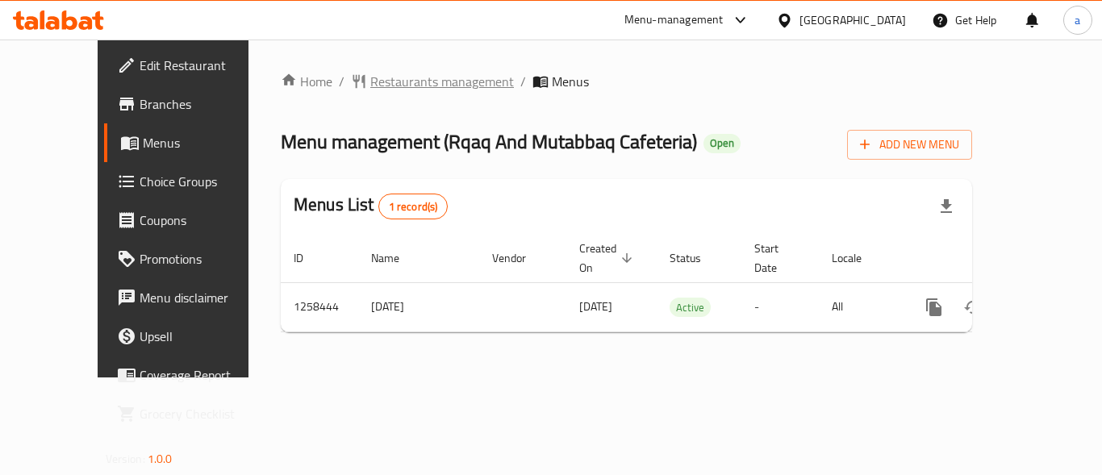
click at [387, 77] on span "Restaurants management" at bounding box center [442, 81] width 144 height 19
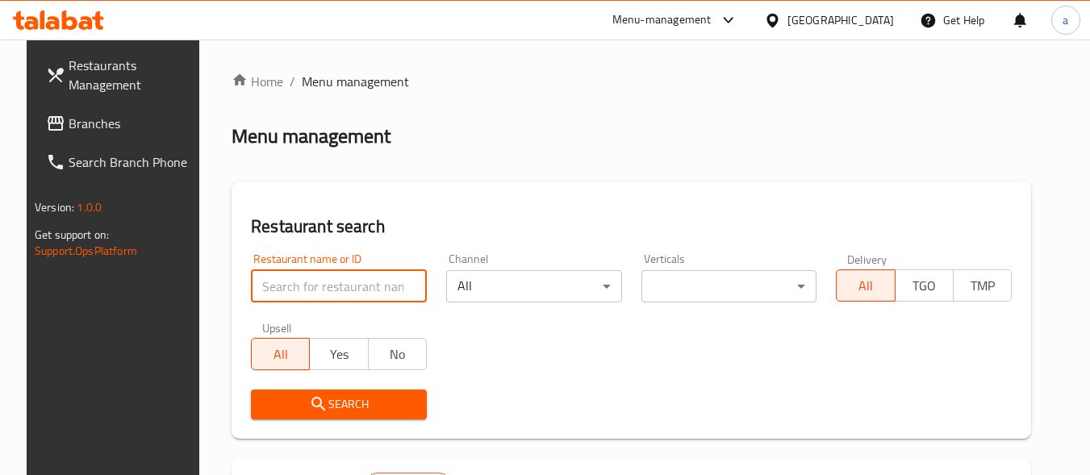
click at [309, 286] on input "search" at bounding box center [339, 286] width 176 height 32
paste input "683994"
type input "683994"
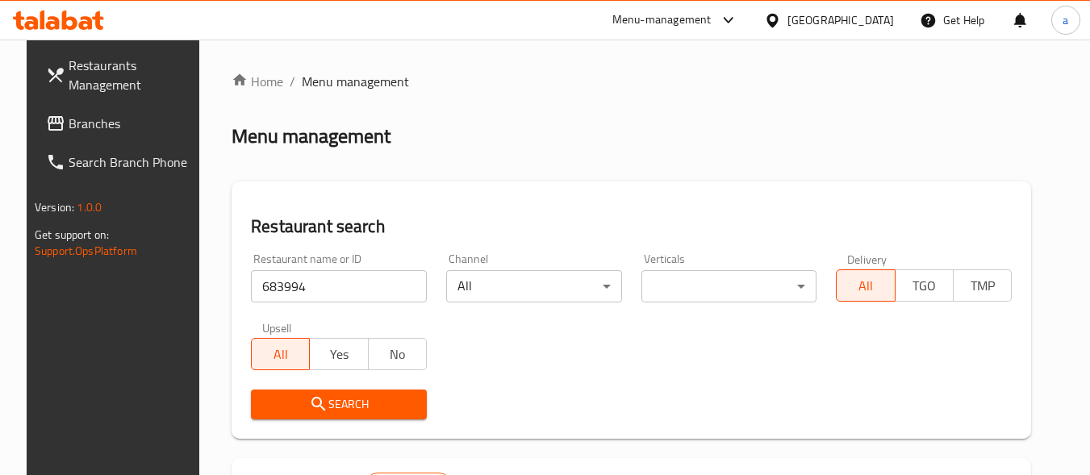
click at [320, 395] on span "Search" at bounding box center [339, 405] width 150 height 20
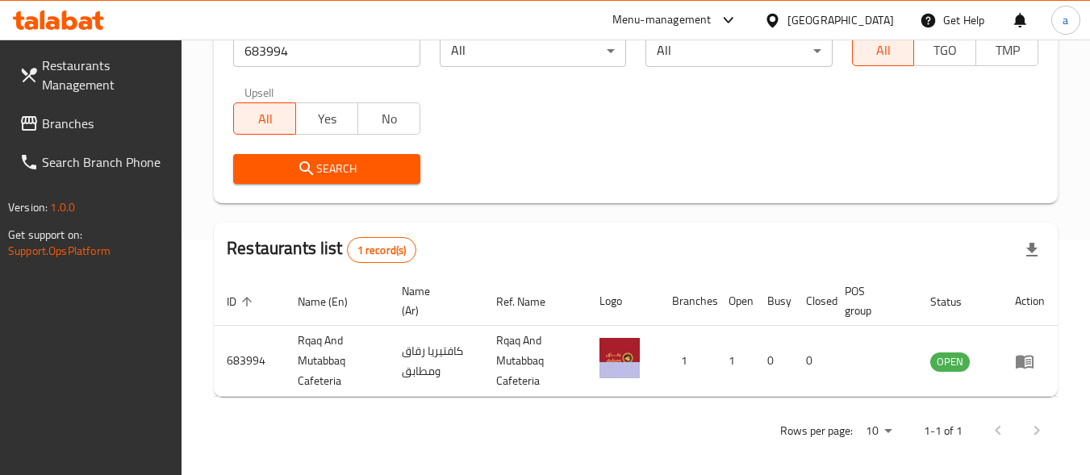
scroll to position [245, 0]
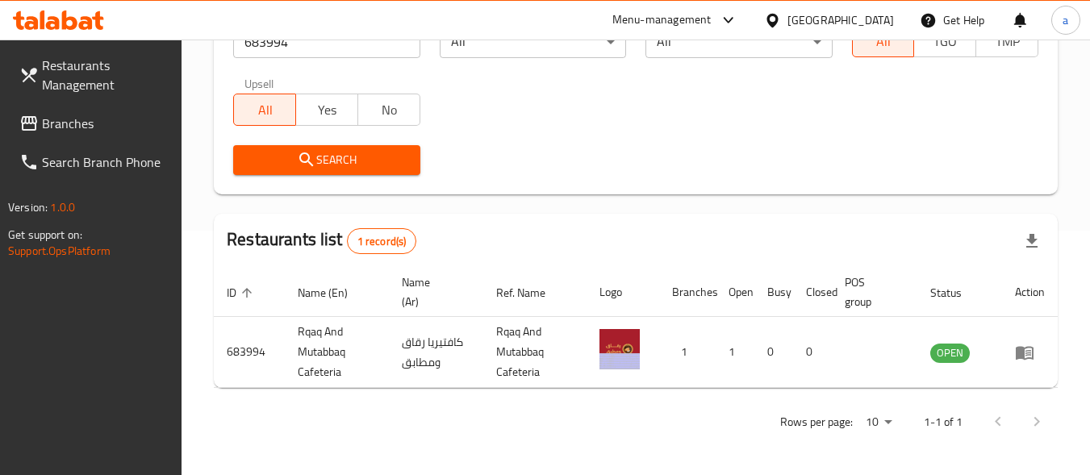
click at [871, 23] on div "Qatar" at bounding box center [841, 20] width 107 height 18
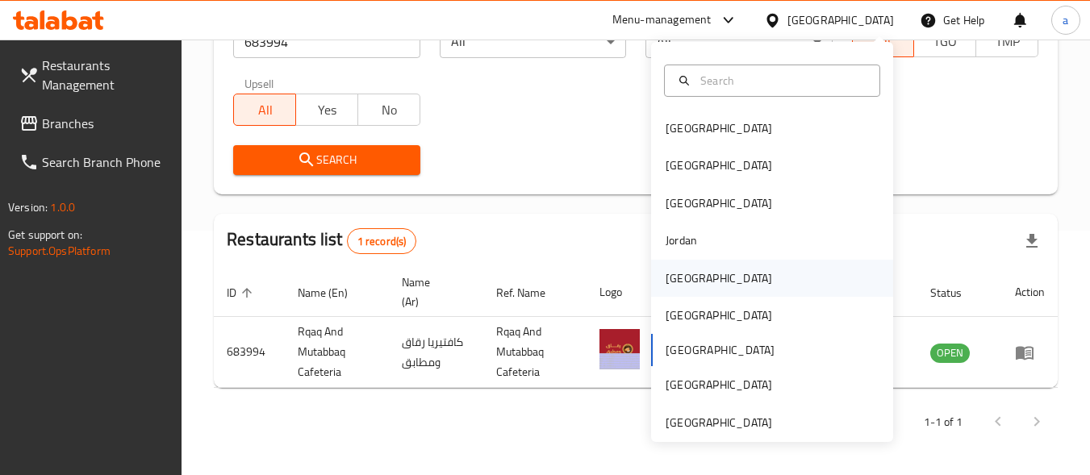
click at [711, 278] on div "Kuwait" at bounding box center [772, 278] width 242 height 37
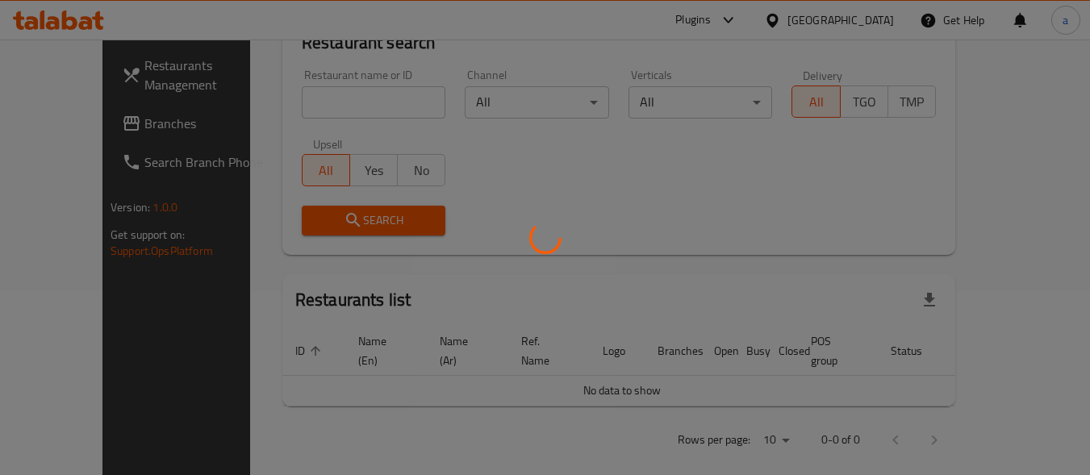
scroll to position [245, 0]
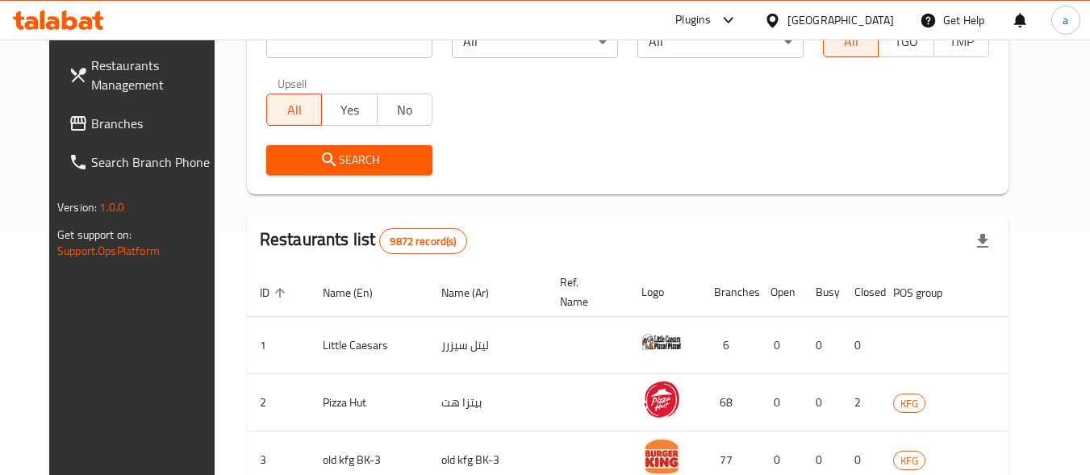
click at [91, 132] on span "Branches" at bounding box center [155, 123] width 128 height 19
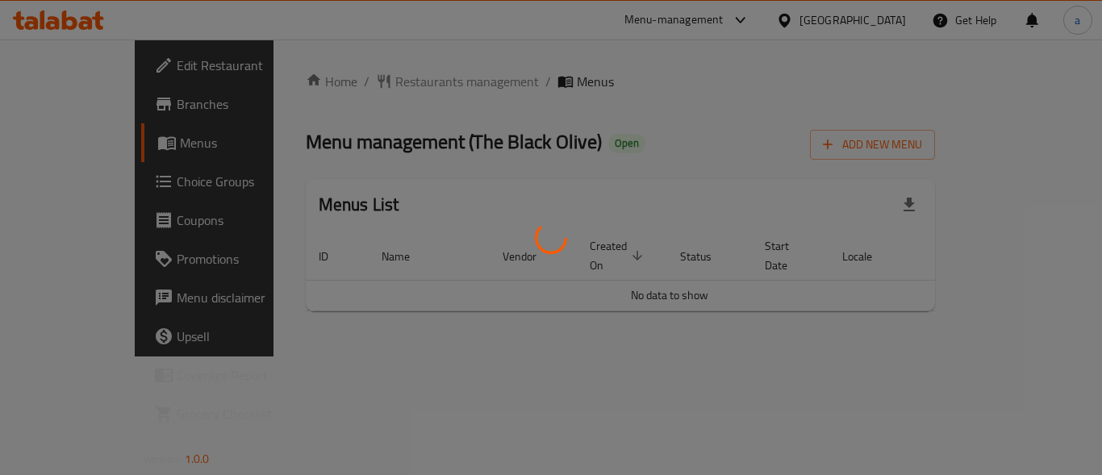
click at [419, 46] on div at bounding box center [551, 237] width 1102 height 475
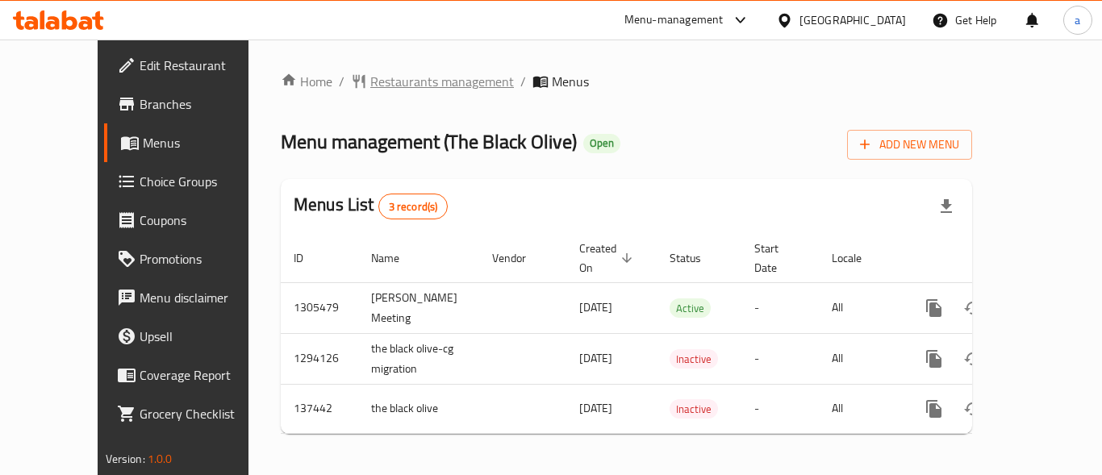
click at [377, 78] on span "Restaurants management" at bounding box center [442, 81] width 144 height 19
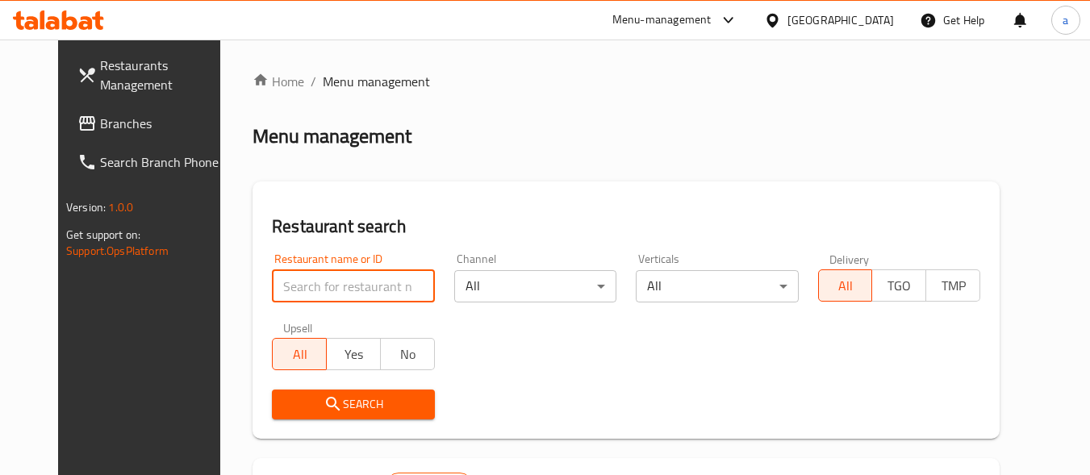
click at [353, 293] on input "search" at bounding box center [353, 286] width 162 height 32
paste input "611216"
type input "611216"
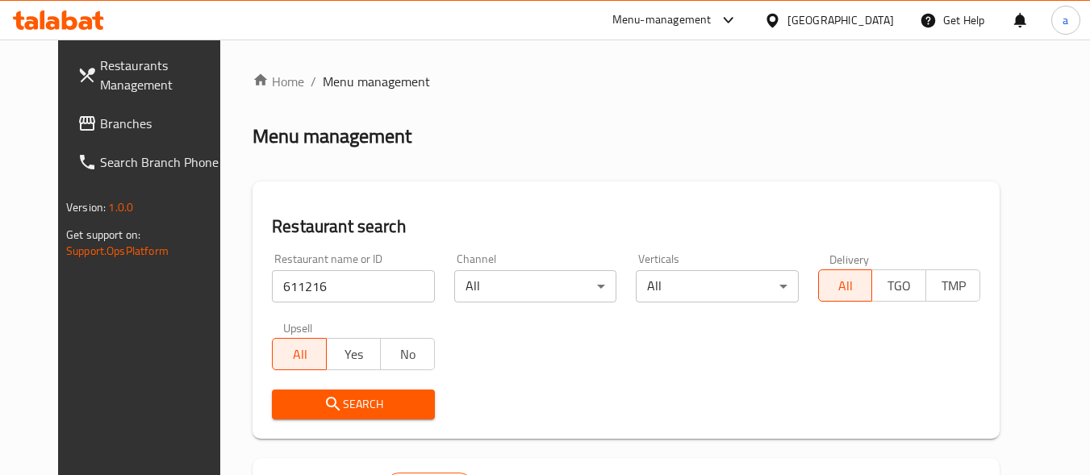
click at [341, 414] on span "Search" at bounding box center [353, 405] width 136 height 20
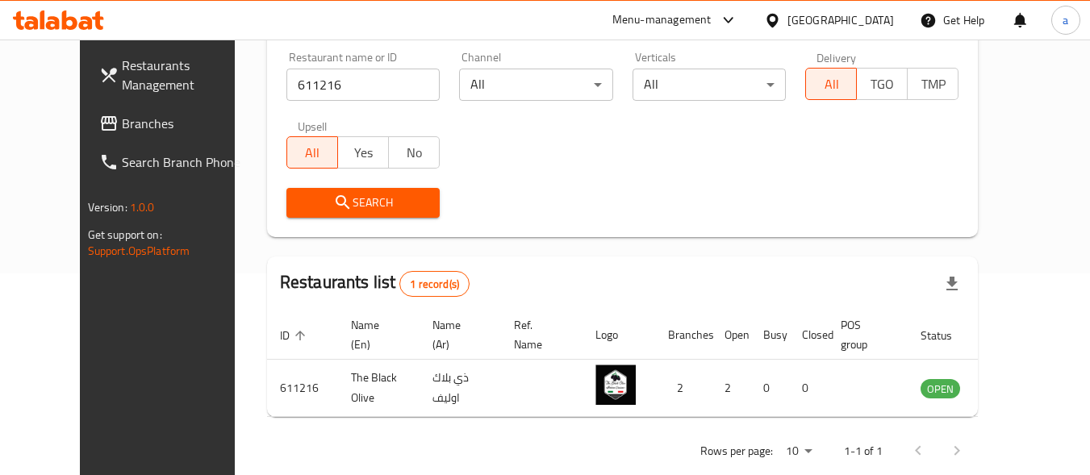
scroll to position [231, 0]
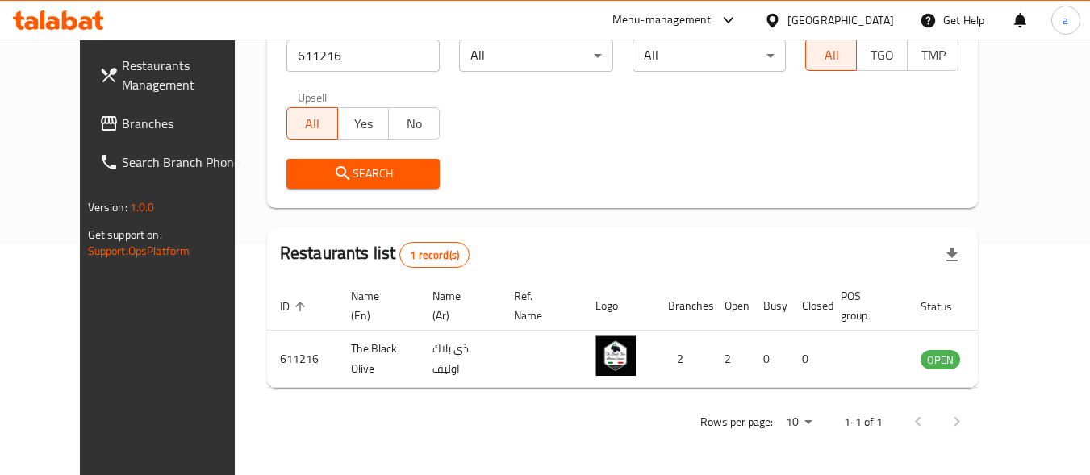
click at [871, 30] on div "Kuwait" at bounding box center [829, 20] width 156 height 39
click at [867, 22] on div "Kuwait" at bounding box center [841, 20] width 107 height 18
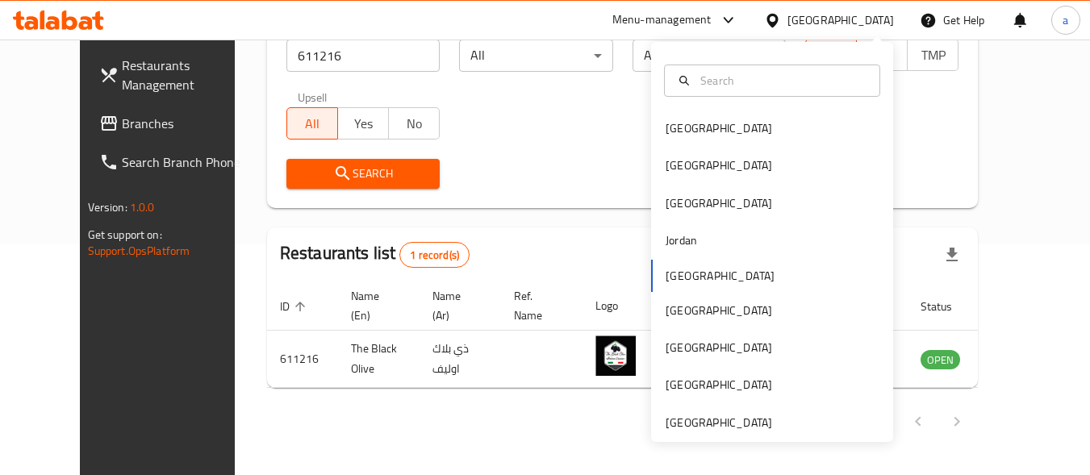
click at [790, 433] on div "Bahrain Egypt Iraq Jordan Kuwait Oman Qatar Saudi Arabia United Arab Emirates" at bounding box center [772, 242] width 242 height 400
click at [770, 424] on div "[GEOGRAPHIC_DATA]" at bounding box center [719, 422] width 132 height 37
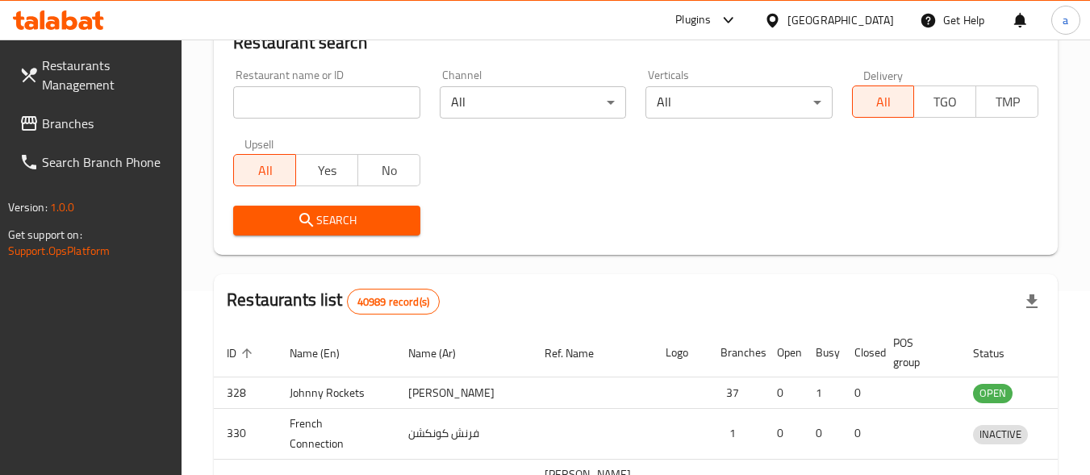
scroll to position [231, 0]
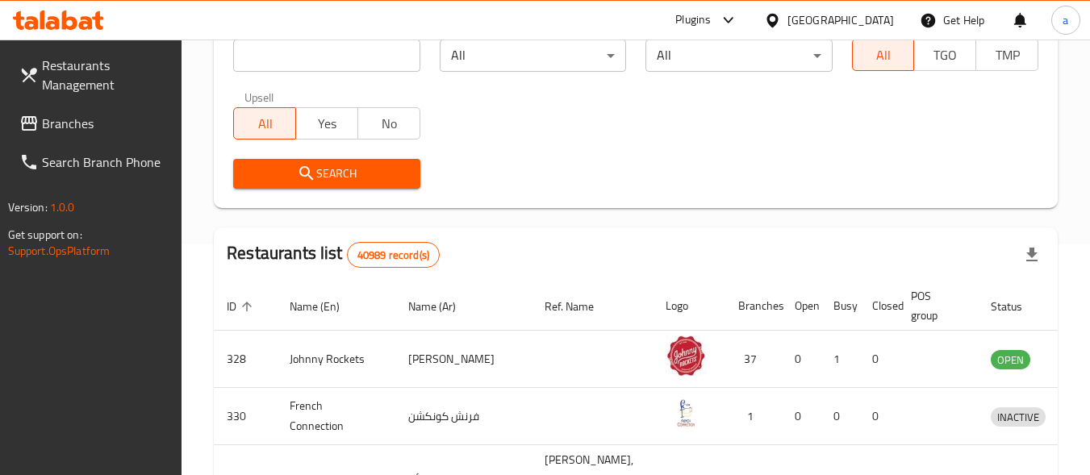
click at [107, 124] on span "Branches" at bounding box center [106, 123] width 128 height 19
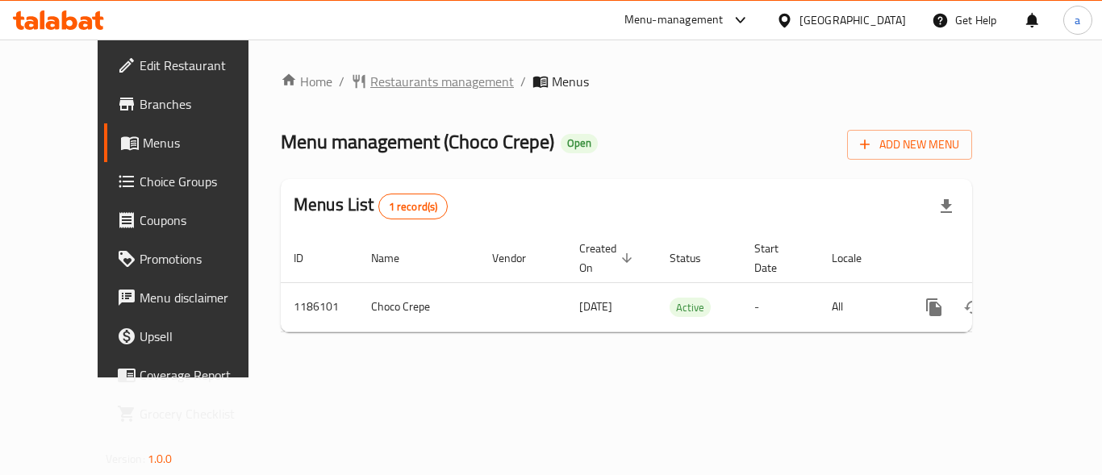
click at [397, 84] on span "Restaurants management" at bounding box center [442, 81] width 144 height 19
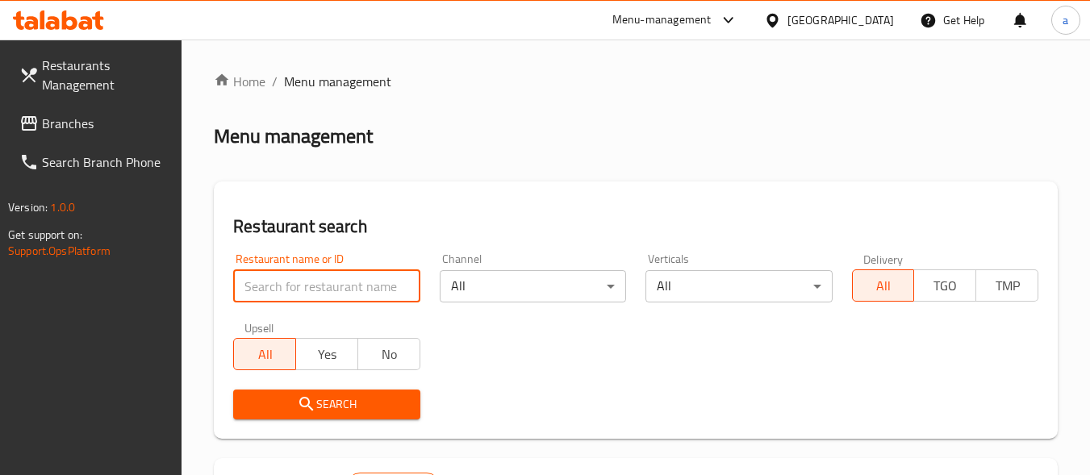
click at [344, 282] on input "search" at bounding box center [326, 286] width 186 height 32
paste input "666560"
type input "666560"
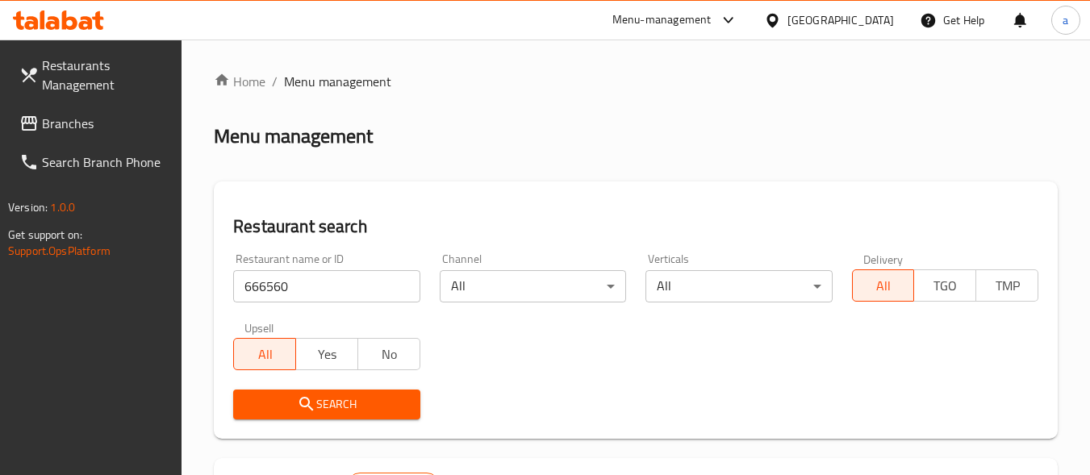
click at [353, 416] on button "Search" at bounding box center [326, 405] width 186 height 30
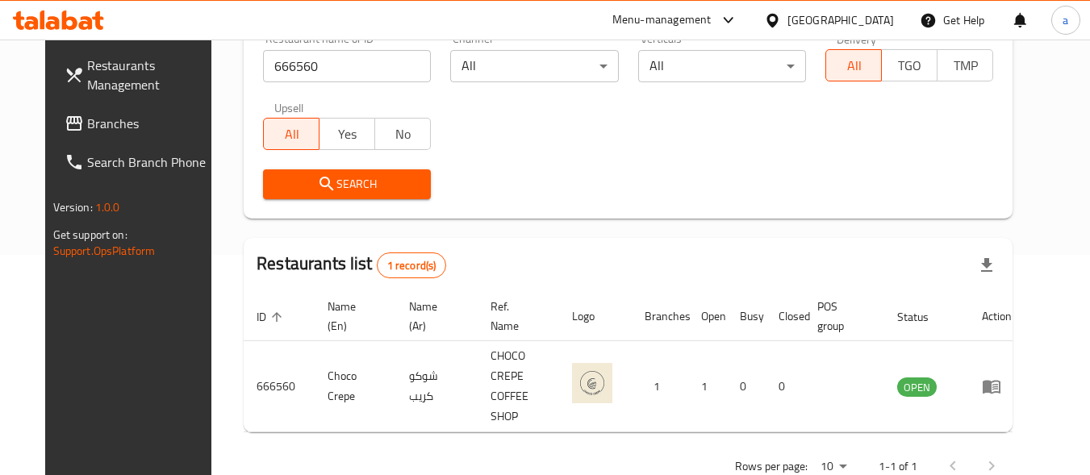
scroll to position [224, 0]
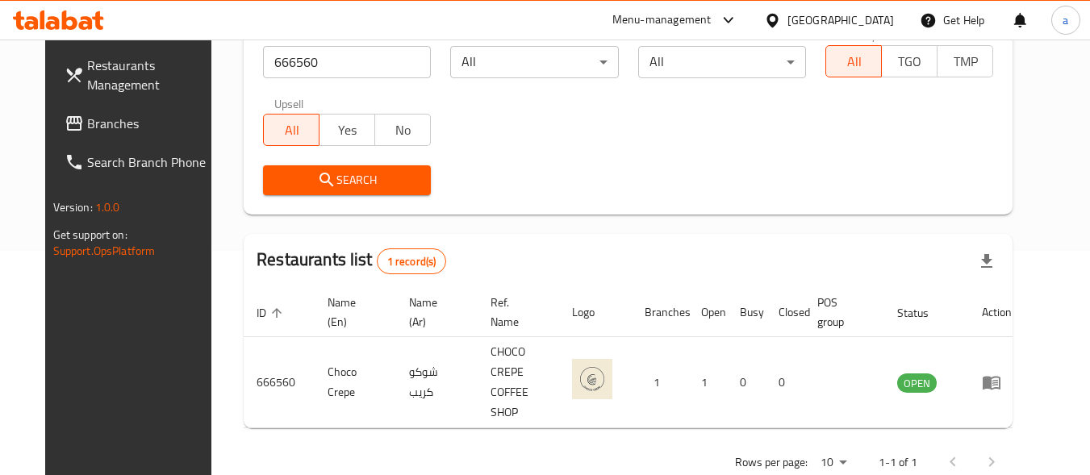
click at [67, 136] on link "Branches" at bounding box center [140, 123] width 176 height 39
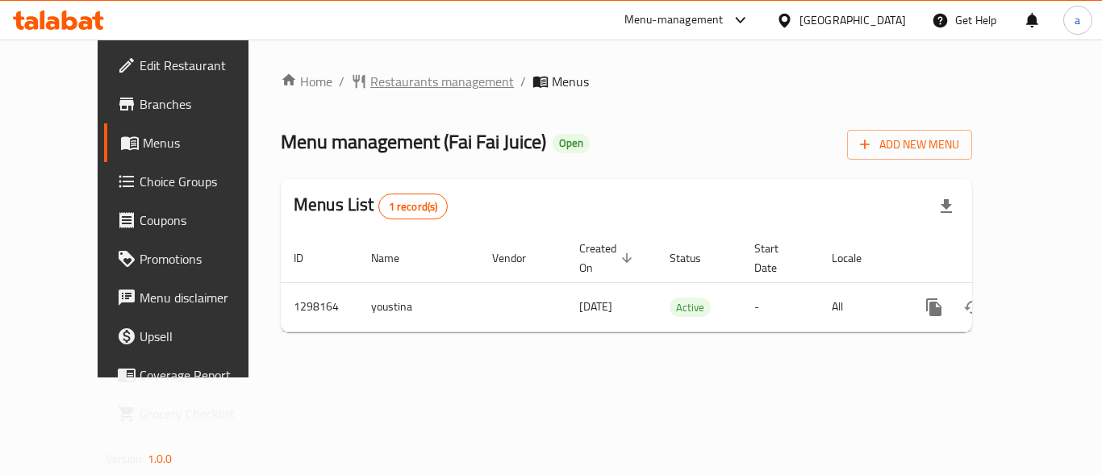
click at [372, 84] on span "Restaurants management" at bounding box center [442, 81] width 144 height 19
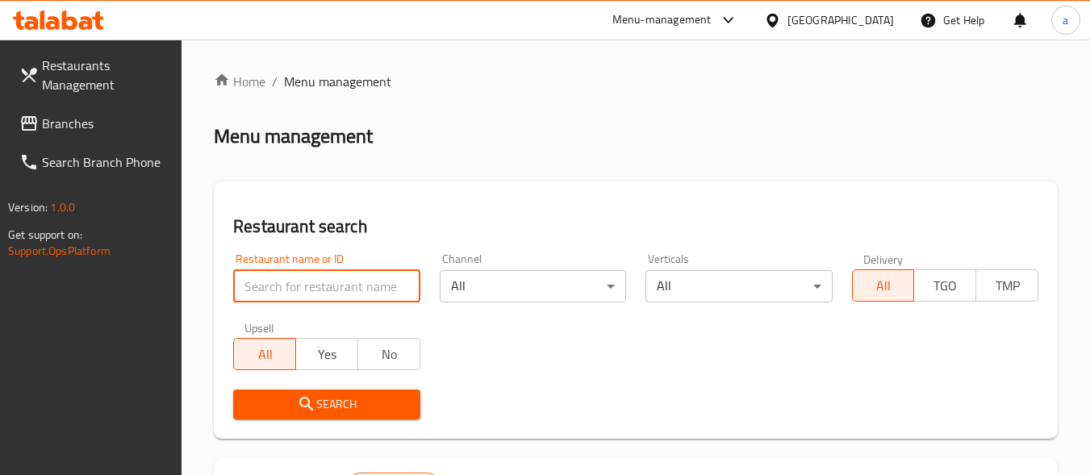
click at [324, 288] on input "search" at bounding box center [326, 286] width 186 height 32
paste input "700645"
type input "700645"
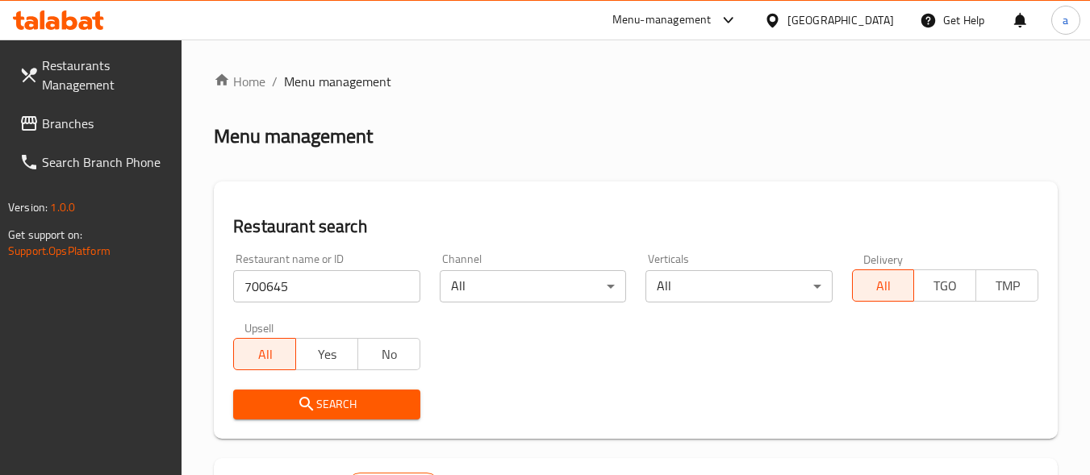
click at [303, 407] on icon "submit" at bounding box center [306, 404] width 14 height 14
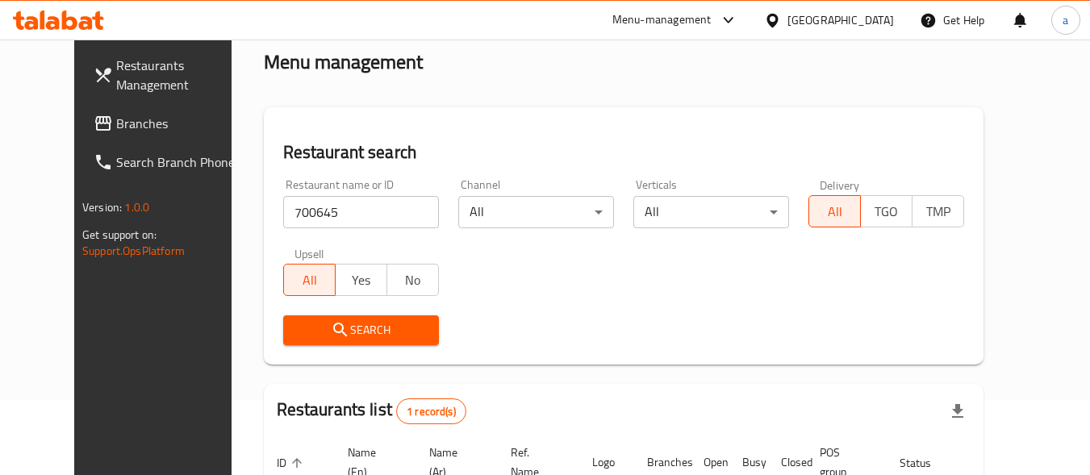
scroll to position [231, 0]
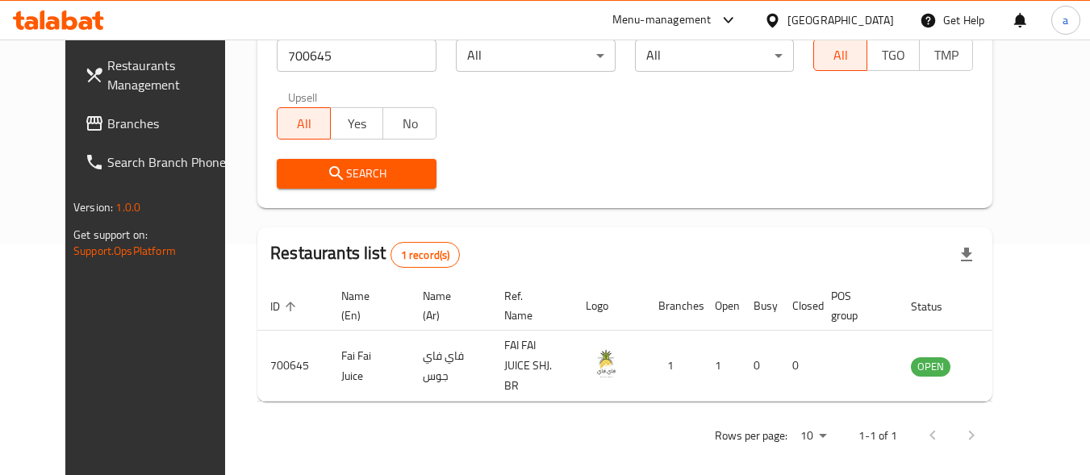
click at [856, 17] on div "[GEOGRAPHIC_DATA]" at bounding box center [841, 20] width 107 height 18
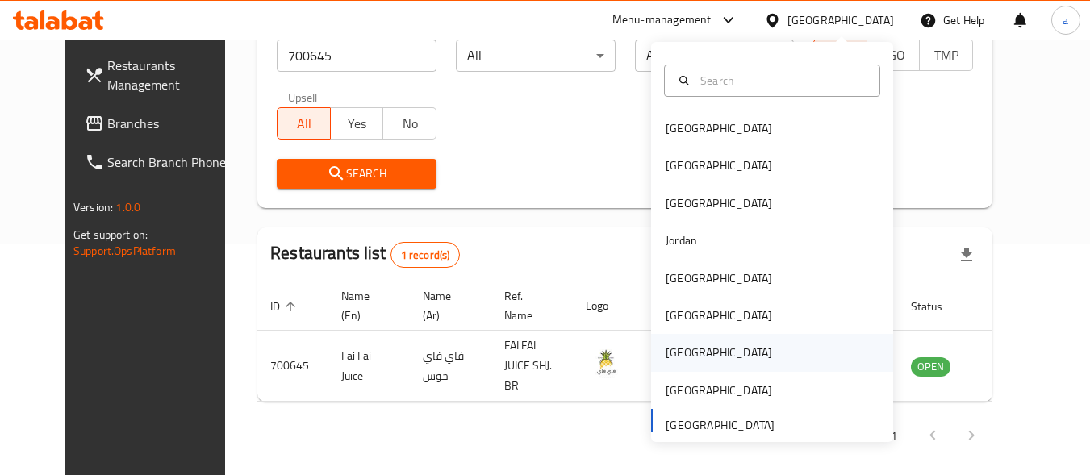
click at [767, 355] on div "[GEOGRAPHIC_DATA]" at bounding box center [772, 352] width 242 height 37
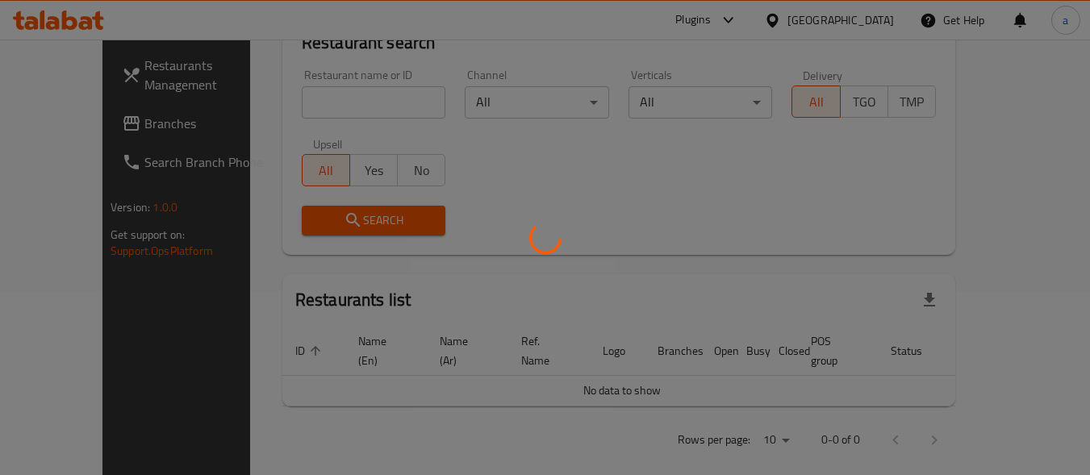
scroll to position [231, 0]
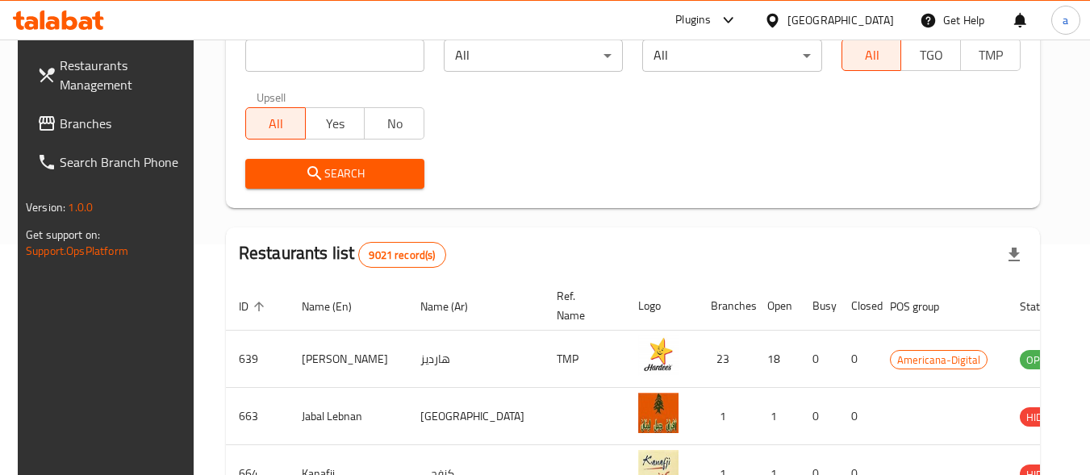
click at [60, 120] on span "Branches" at bounding box center [124, 123] width 128 height 19
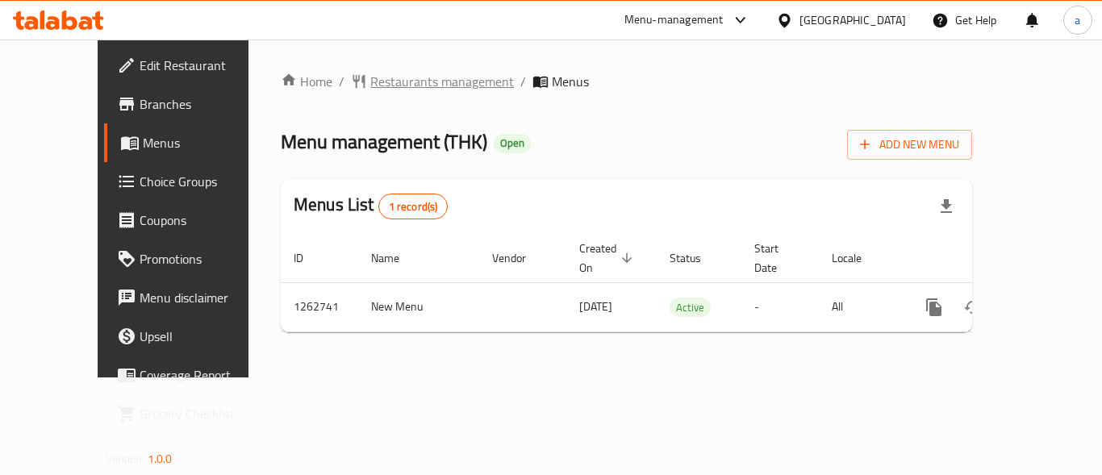
click at [399, 74] on span "Restaurants management" at bounding box center [442, 81] width 144 height 19
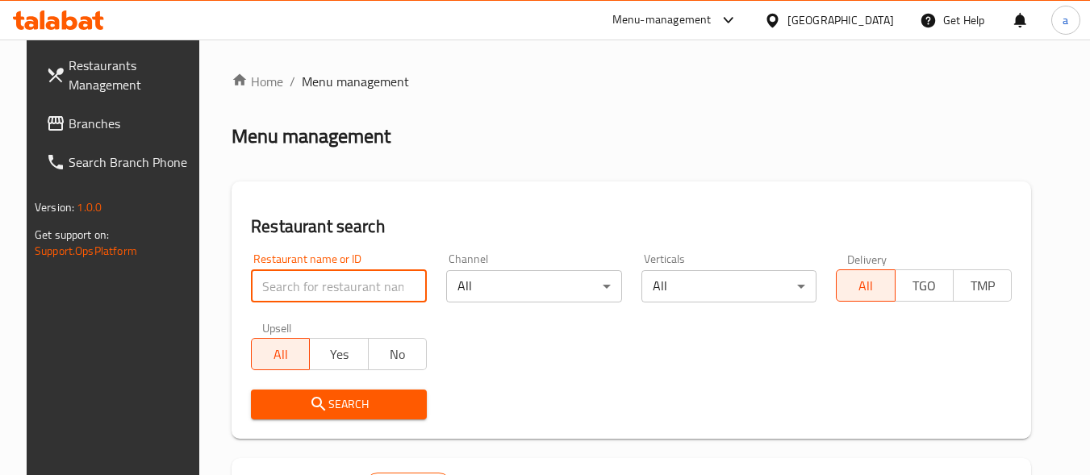
click at [354, 288] on input "search" at bounding box center [339, 286] width 176 height 32
paste input "685698"
type input "685698"
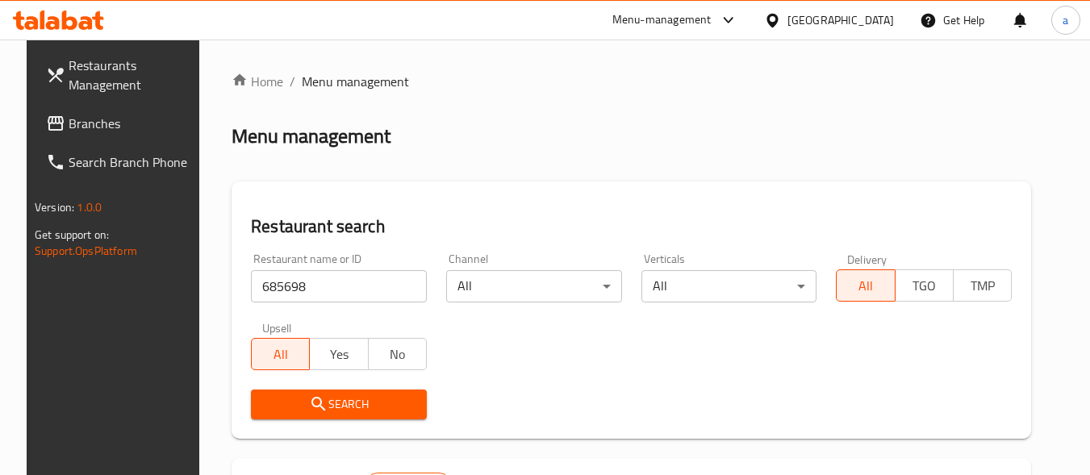
click at [343, 412] on span "Search" at bounding box center [339, 405] width 150 height 20
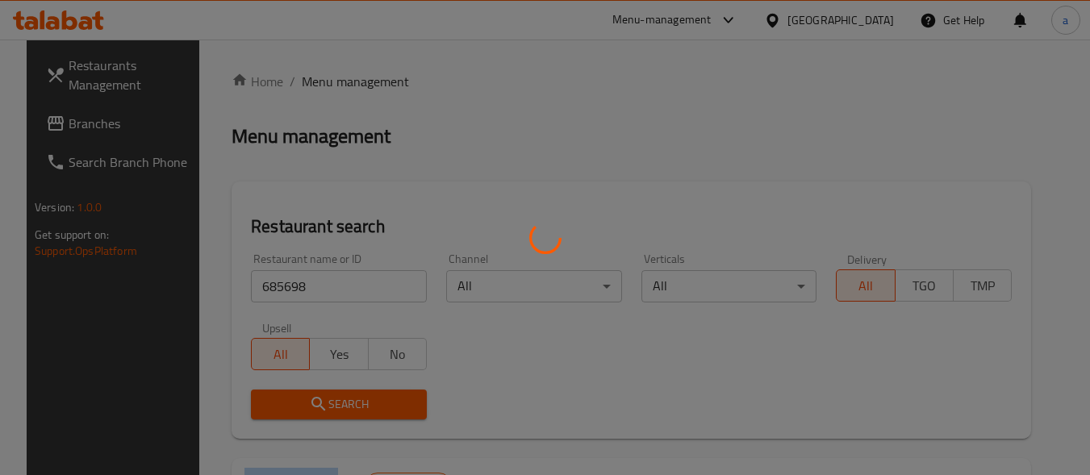
click at [343, 412] on div at bounding box center [545, 237] width 1090 height 475
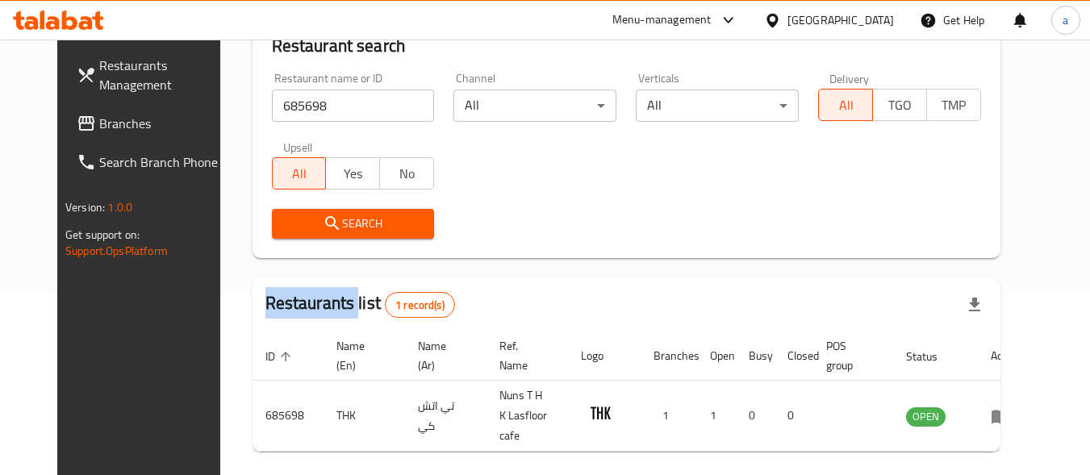
scroll to position [231, 0]
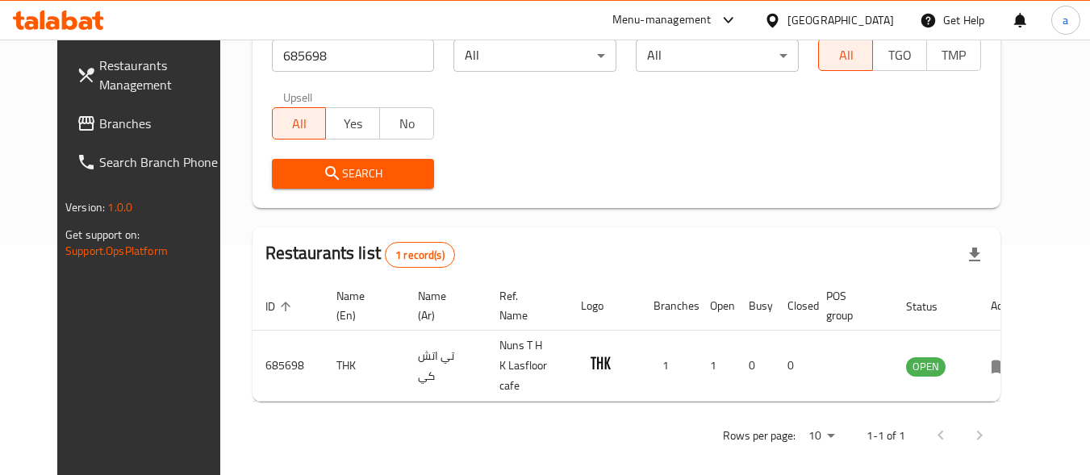
click at [872, 11] on div "[GEOGRAPHIC_DATA]" at bounding box center [841, 20] width 107 height 18
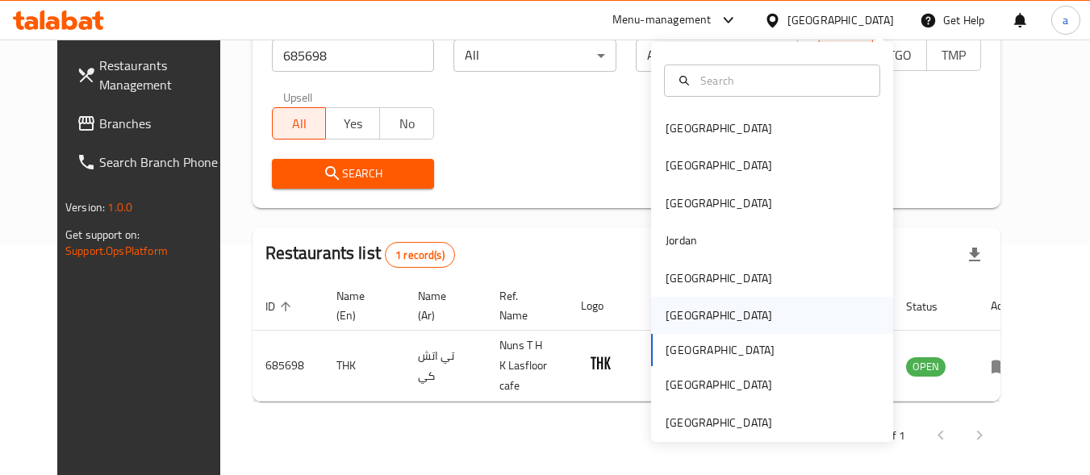
click at [718, 319] on div "Oman" at bounding box center [772, 315] width 242 height 37
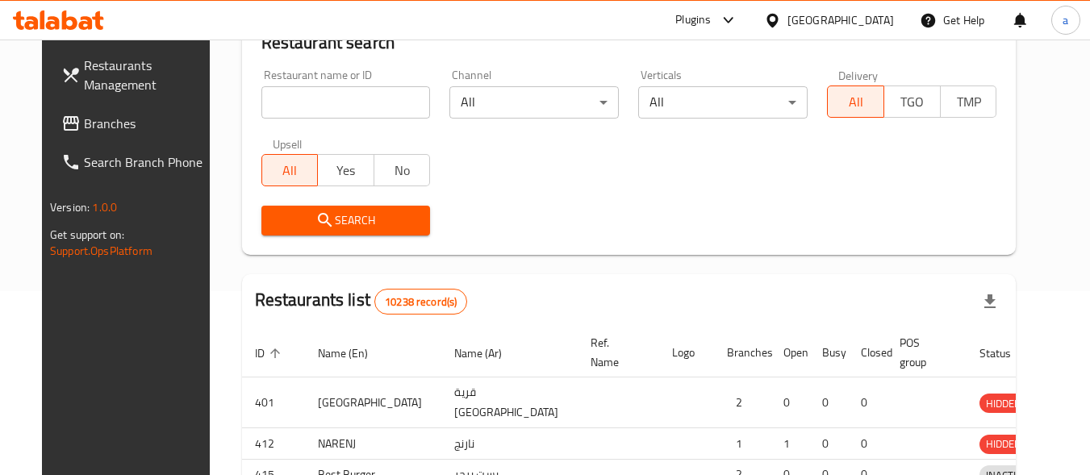
scroll to position [231, 0]
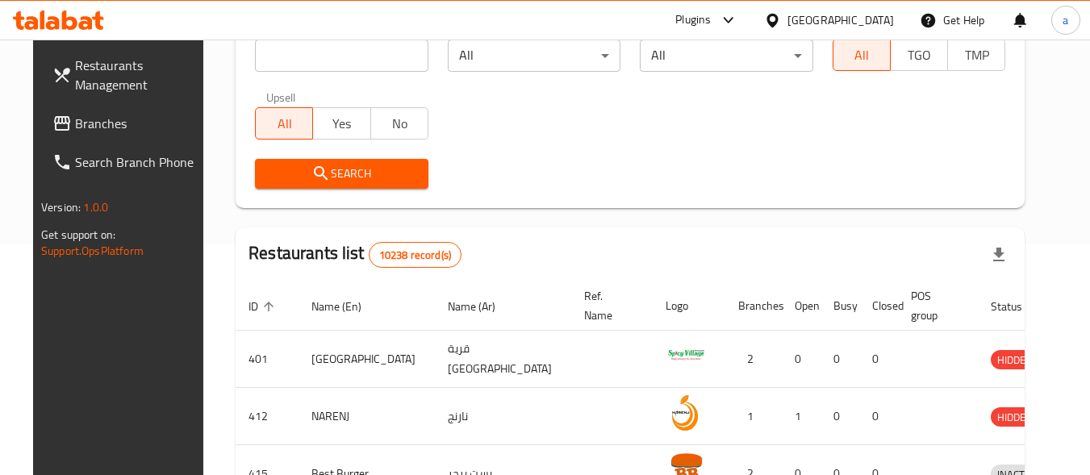
click at [104, 123] on span "Branches" at bounding box center [139, 123] width 128 height 19
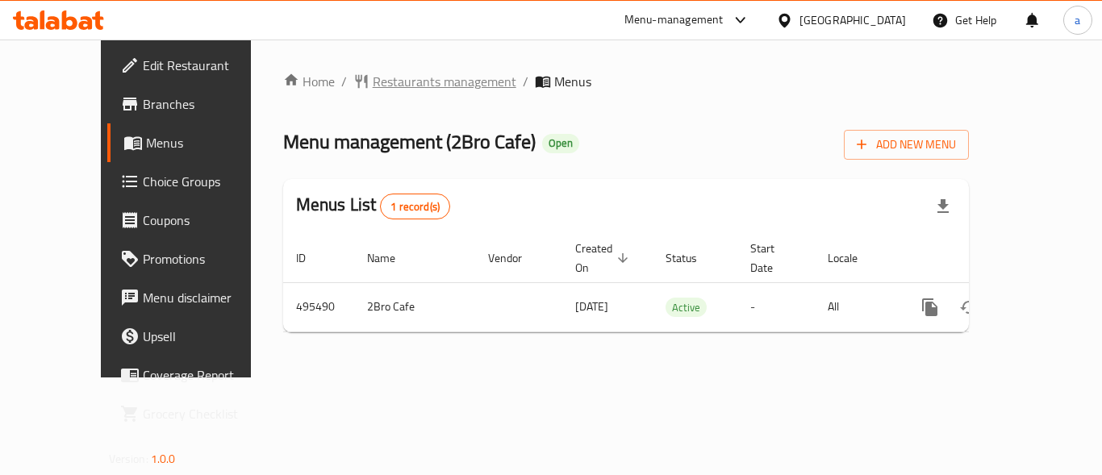
click at [398, 87] on span "Restaurants management" at bounding box center [445, 81] width 144 height 19
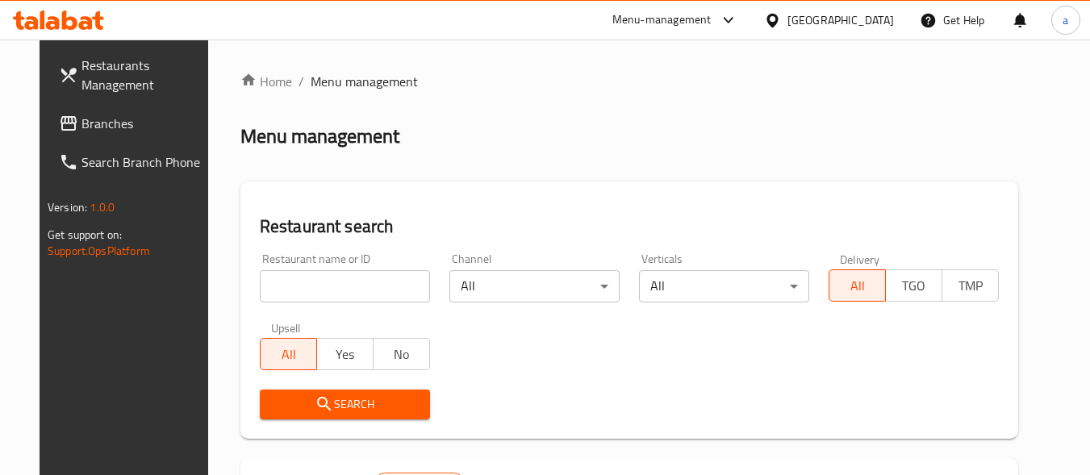
click at [338, 280] on input "search" at bounding box center [345, 286] width 170 height 32
paste input "634312"
type input "634312"
click at [320, 409] on span "Search" at bounding box center [345, 405] width 144 height 20
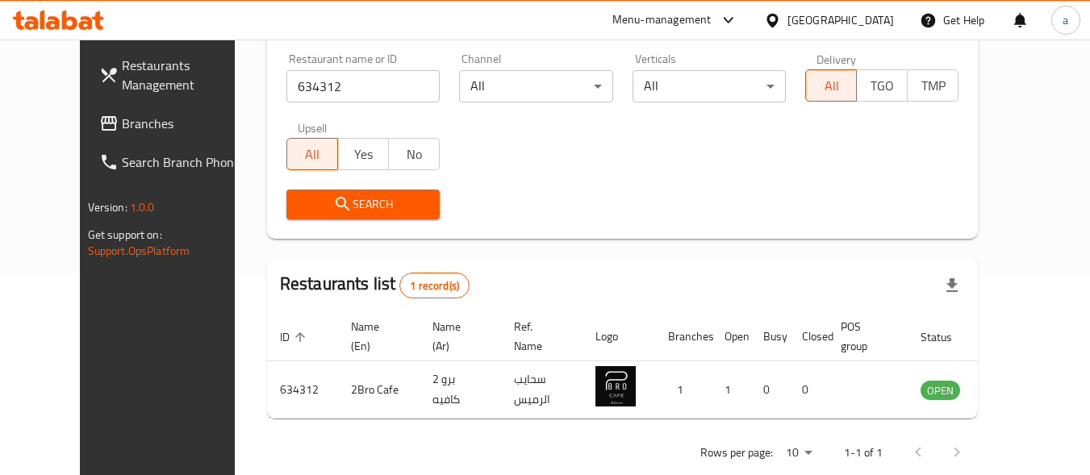
scroll to position [231, 0]
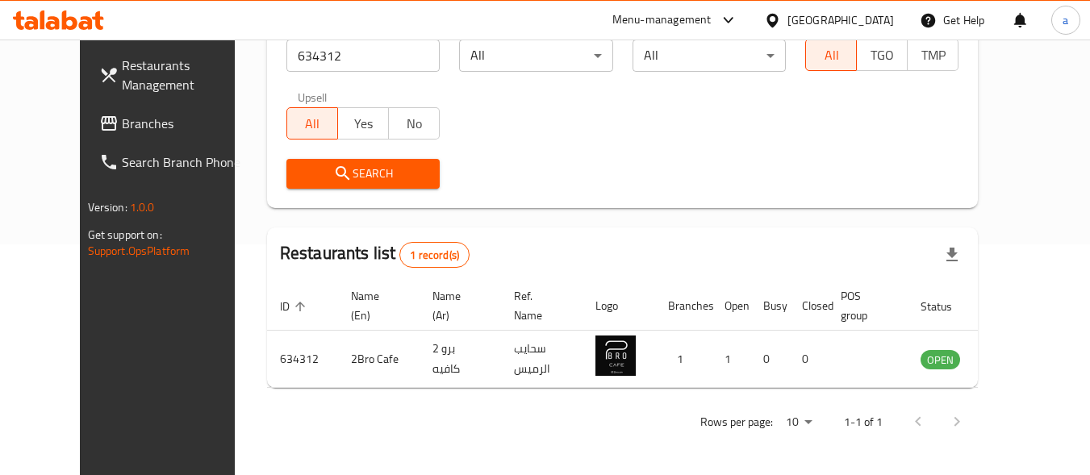
click at [873, 22] on div "[GEOGRAPHIC_DATA]" at bounding box center [841, 20] width 107 height 18
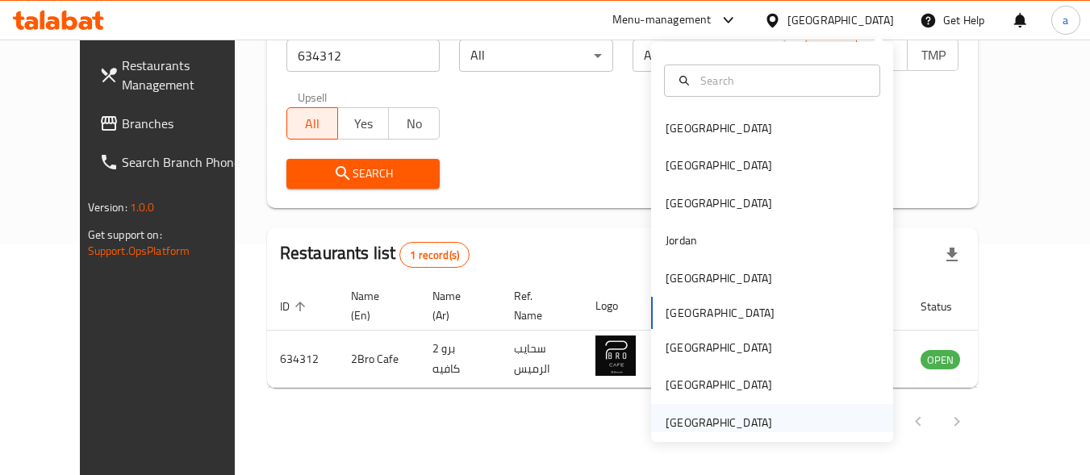
click at [750, 422] on div "[GEOGRAPHIC_DATA]" at bounding box center [719, 423] width 107 height 18
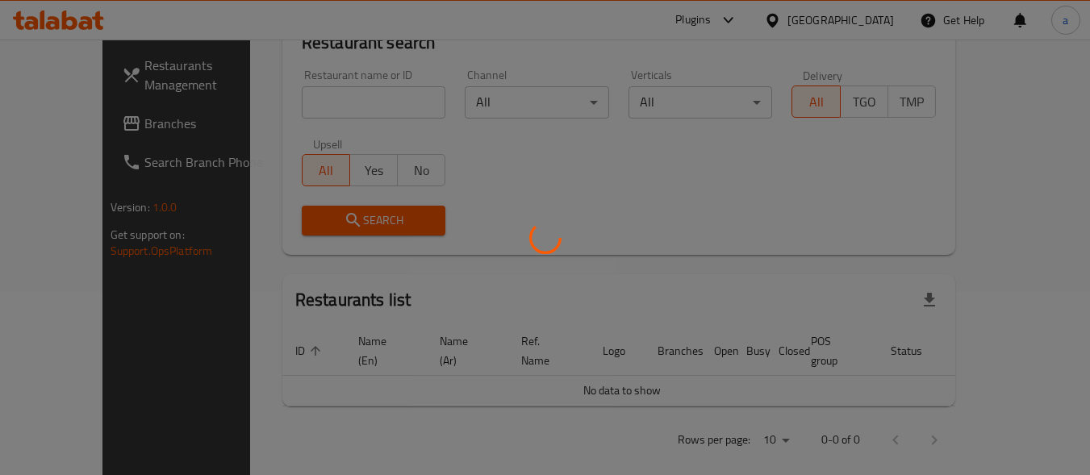
scroll to position [231, 0]
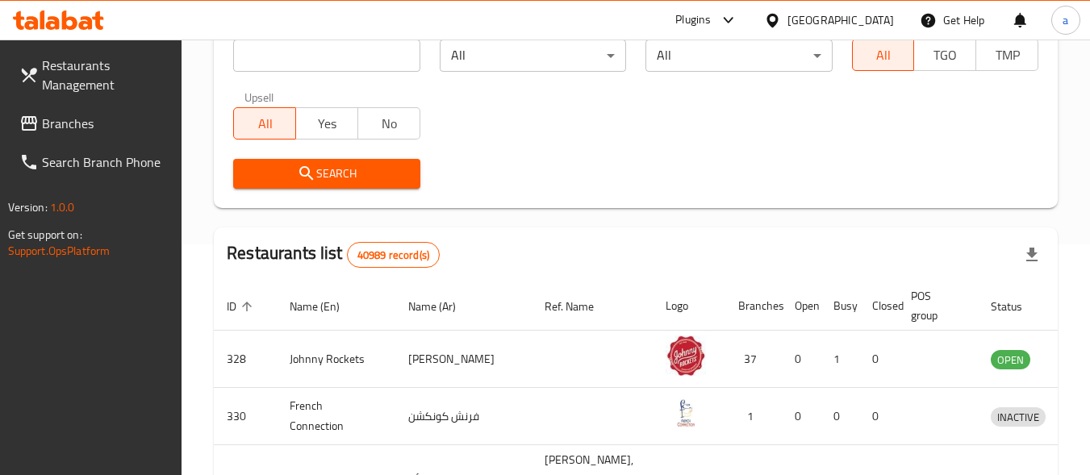
click at [78, 116] on span "Branches" at bounding box center [106, 123] width 128 height 19
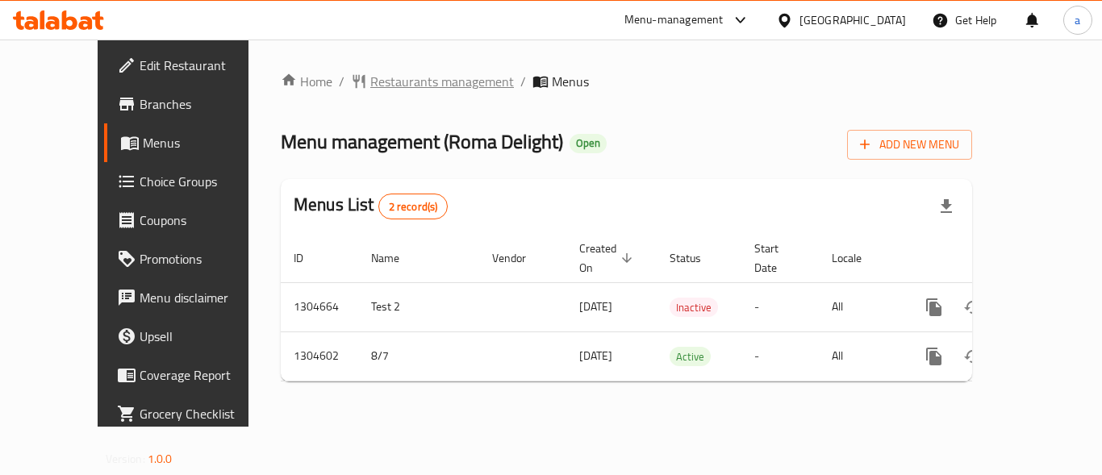
click at [423, 82] on span "Restaurants management" at bounding box center [442, 81] width 144 height 19
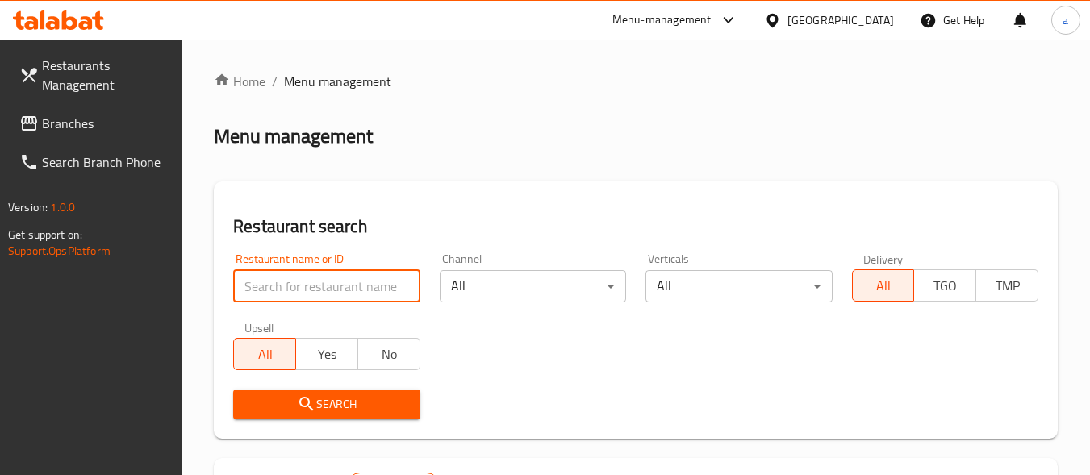
click at [354, 280] on input "search" at bounding box center [326, 286] width 186 height 32
paste input "703331"
type input "703331"
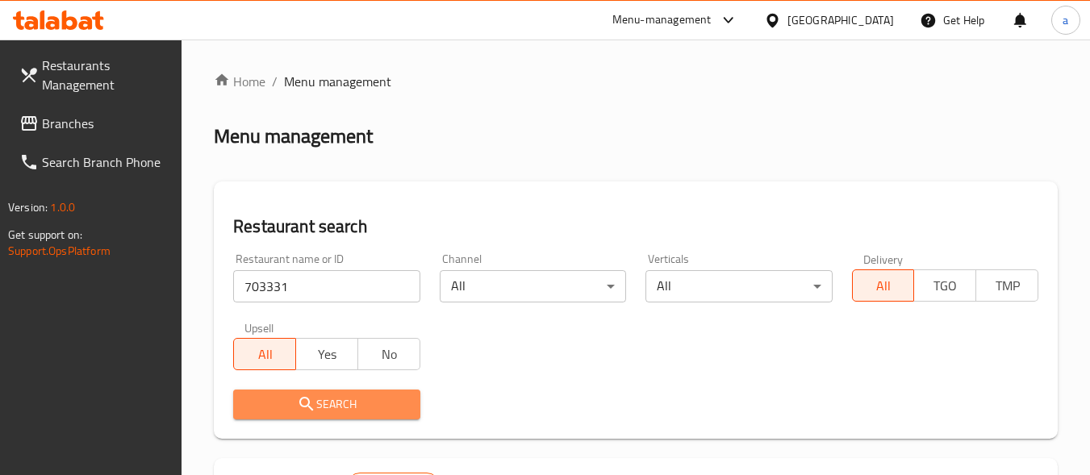
click at [360, 395] on span "Search" at bounding box center [326, 405] width 161 height 20
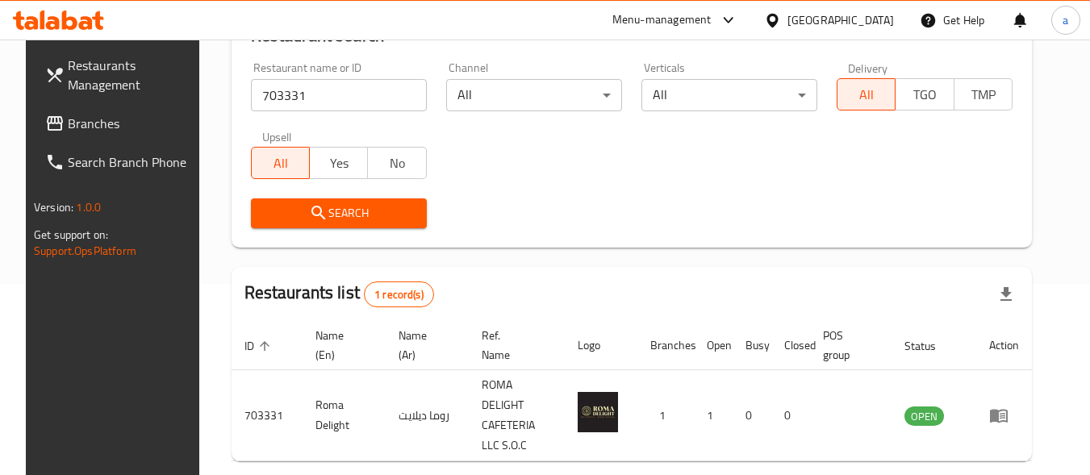
scroll to position [245, 0]
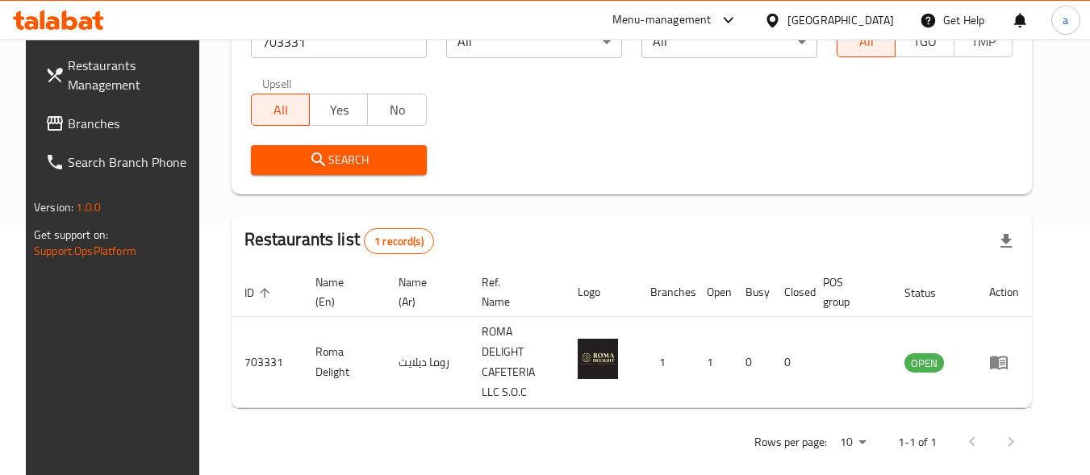
click at [823, 19] on div "[GEOGRAPHIC_DATA]" at bounding box center [841, 20] width 107 height 18
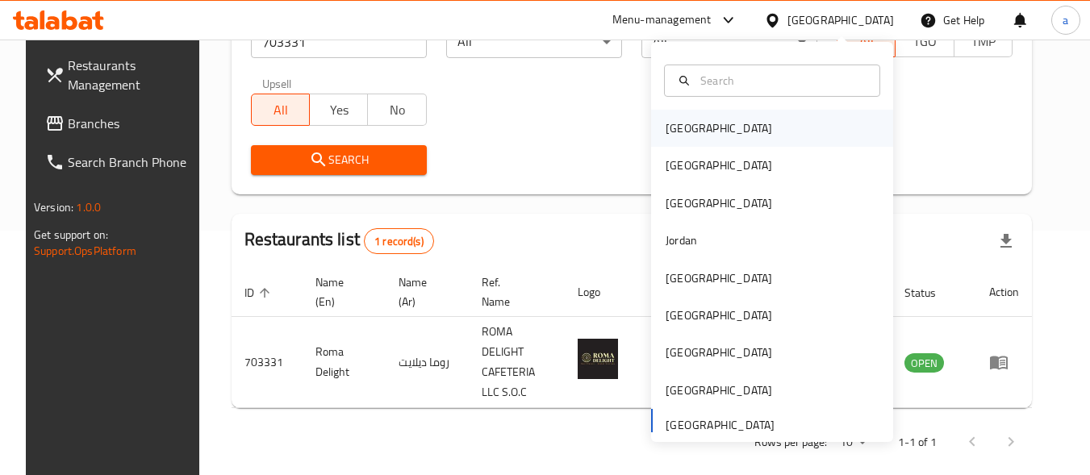
click at [762, 111] on div "[GEOGRAPHIC_DATA]" at bounding box center [772, 128] width 242 height 37
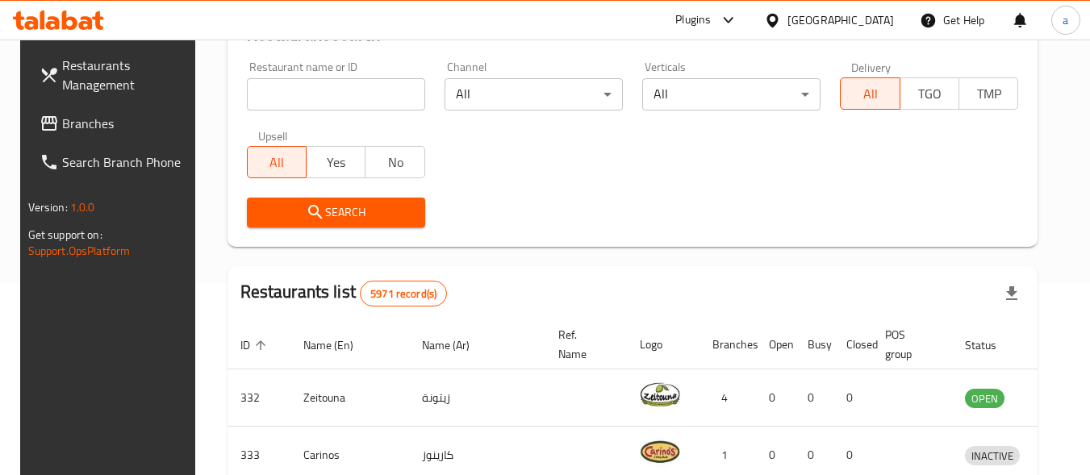
scroll to position [164, 0]
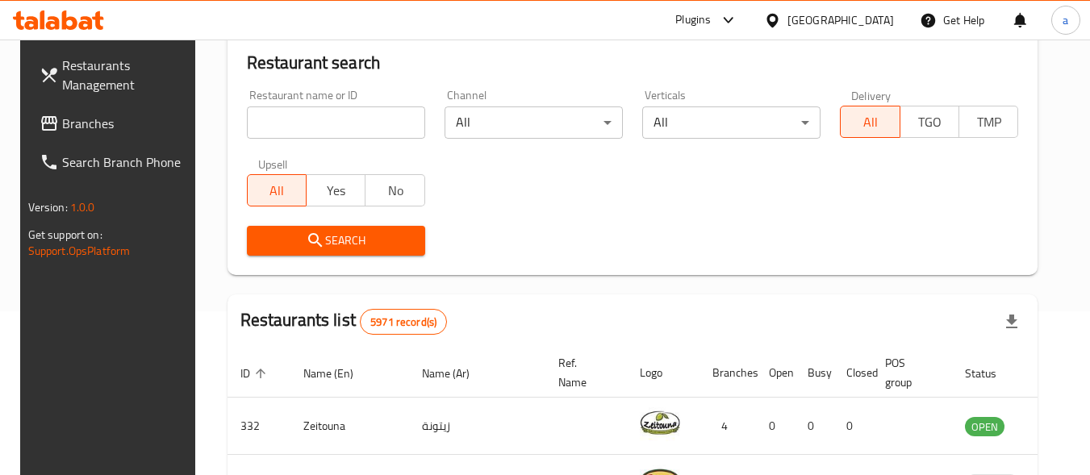
click at [113, 134] on link "Branches" at bounding box center [115, 123] width 176 height 39
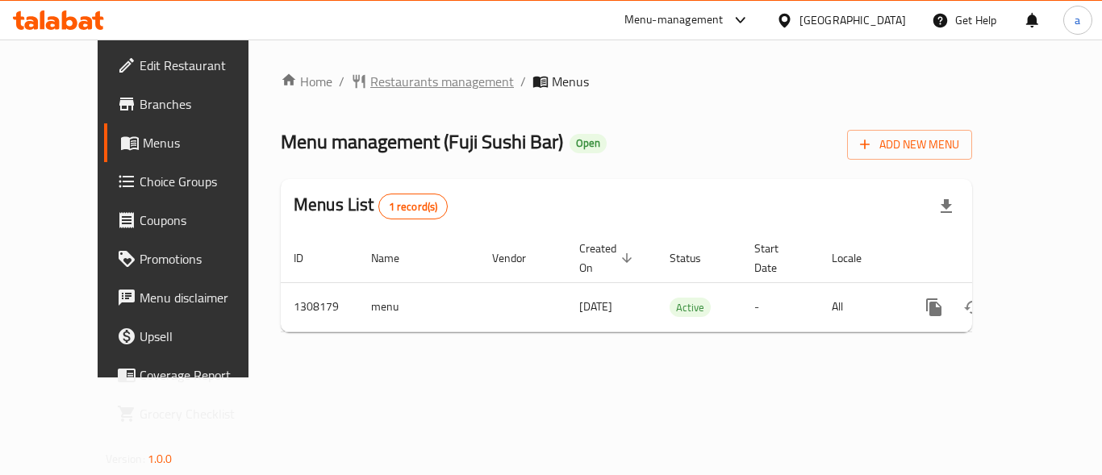
click at [370, 77] on span "Restaurants management" at bounding box center [442, 81] width 144 height 19
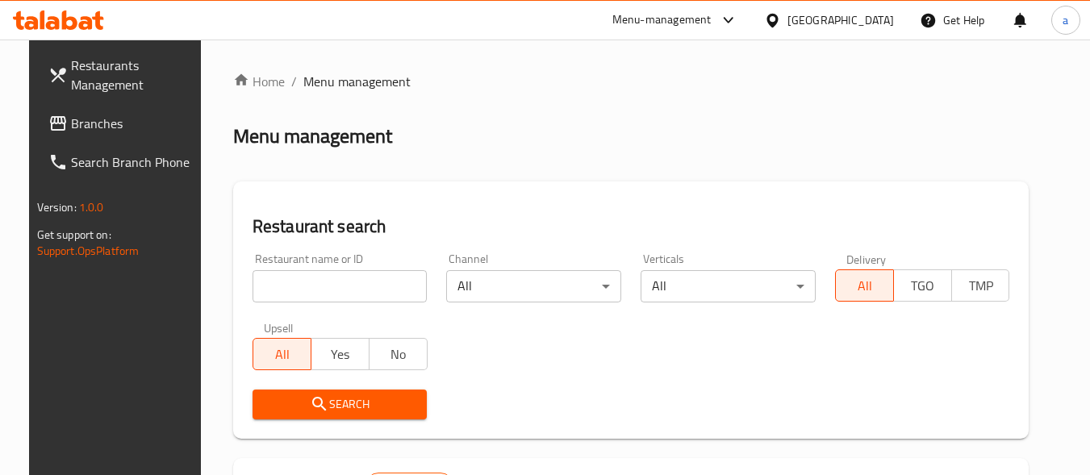
click at [303, 292] on input "search" at bounding box center [340, 286] width 175 height 32
paste input "704826"
type input "704826"
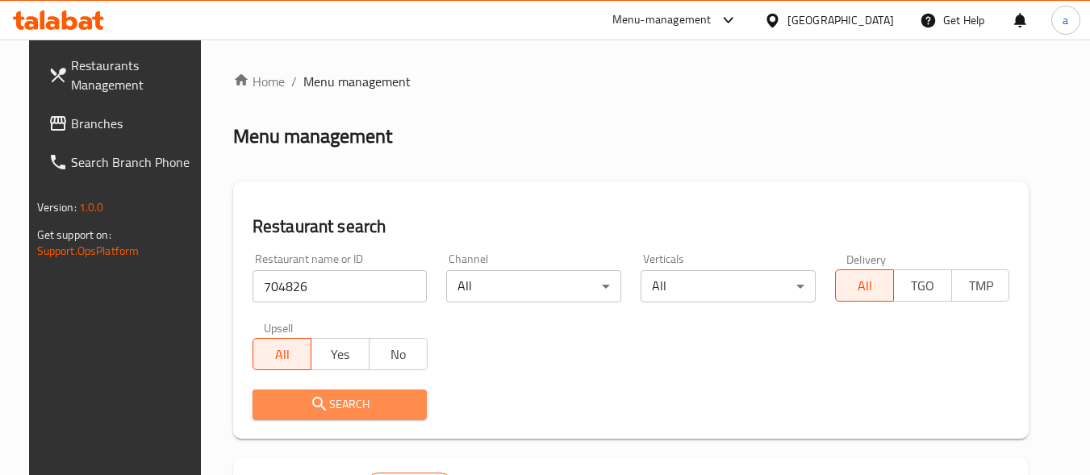
click at [265, 400] on span "Search" at bounding box center [339, 405] width 149 height 20
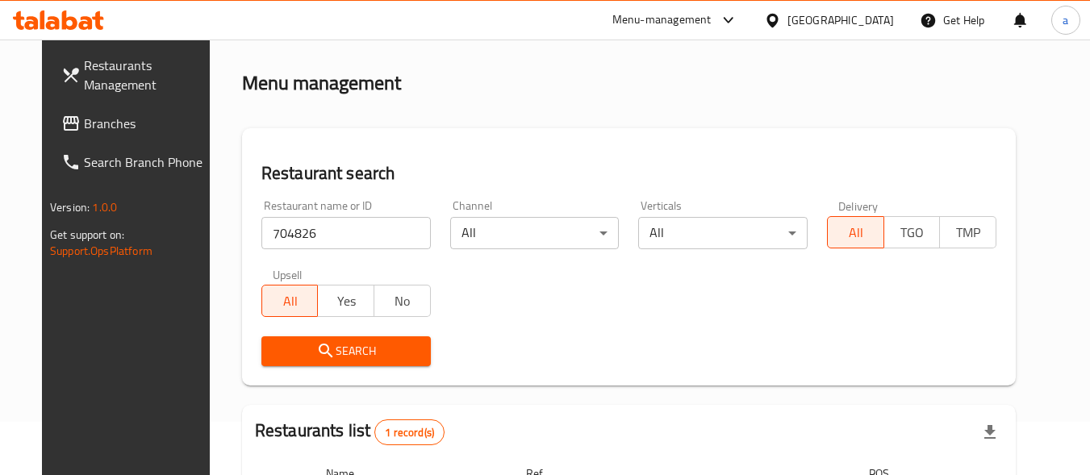
scroll to position [231, 0]
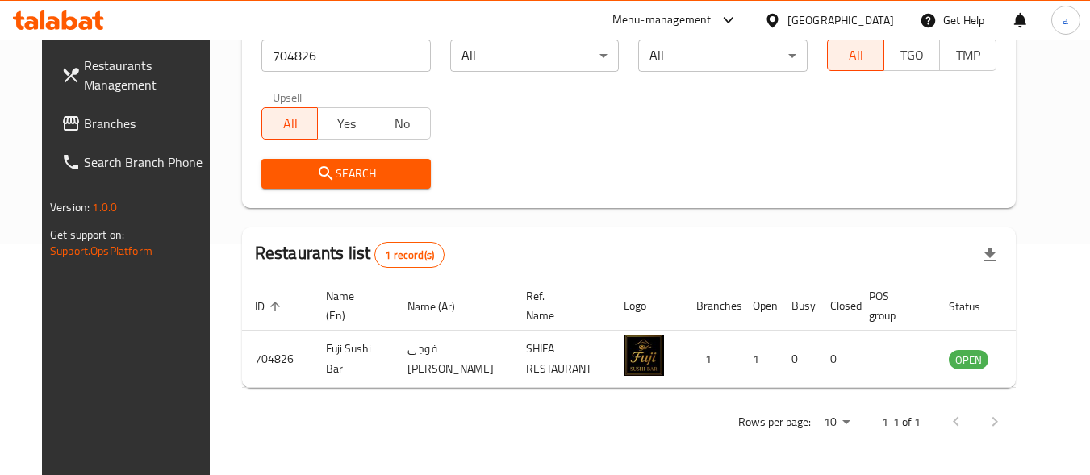
click at [856, 14] on div "[GEOGRAPHIC_DATA]" at bounding box center [841, 20] width 107 height 18
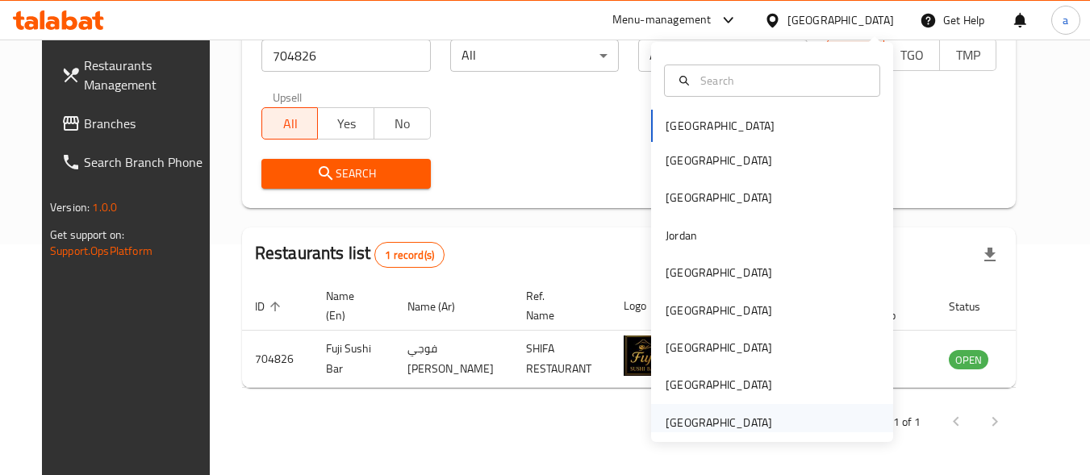
click at [763, 412] on div "[GEOGRAPHIC_DATA]" at bounding box center [719, 422] width 132 height 37
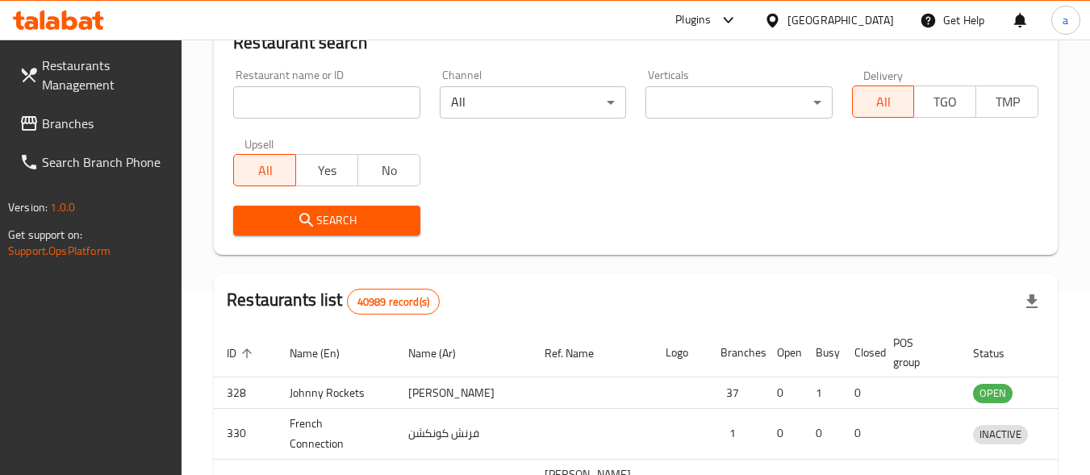
scroll to position [231, 0]
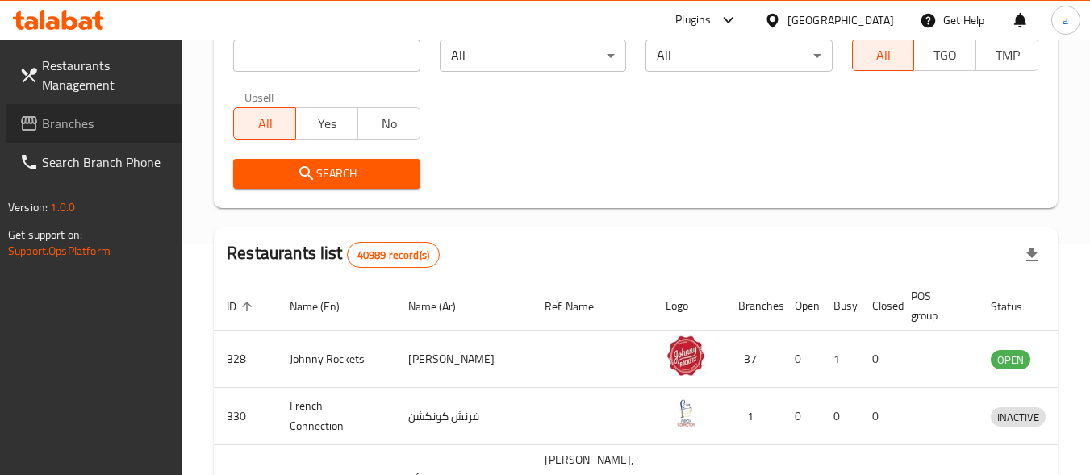
click at [124, 123] on span "Branches" at bounding box center [106, 123] width 128 height 19
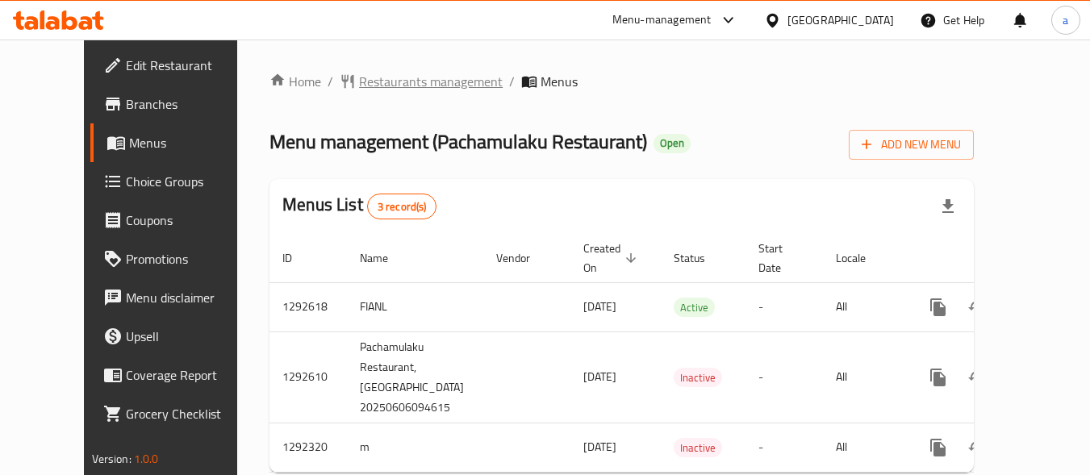
click at [359, 82] on span "Restaurants management" at bounding box center [431, 81] width 144 height 19
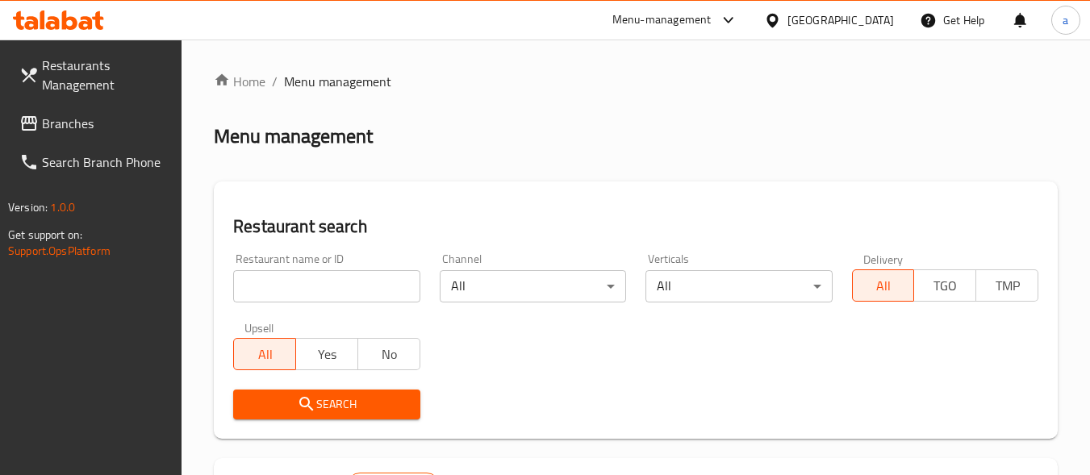
click at [337, 280] on input "search" at bounding box center [326, 286] width 186 height 32
paste input "699068"
type input "699068"
click at [310, 403] on icon "submit" at bounding box center [306, 404] width 14 height 14
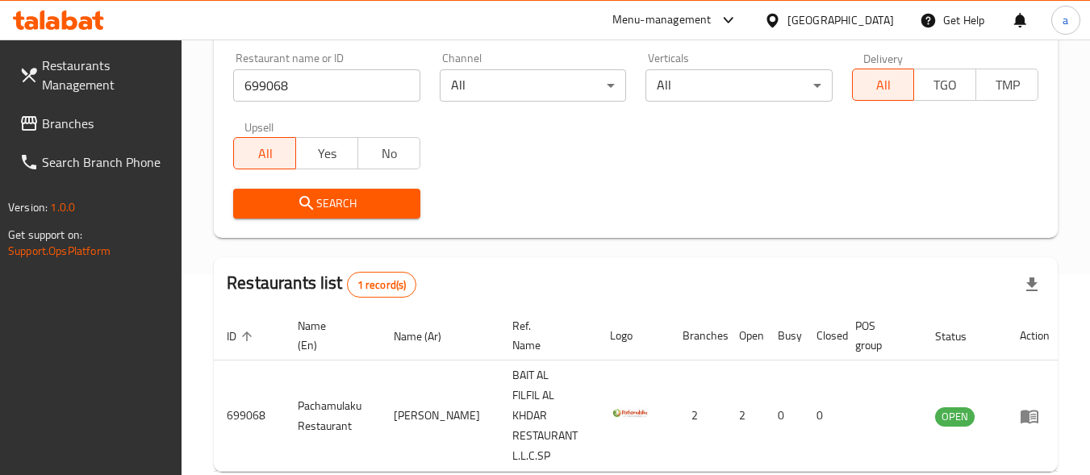
scroll to position [265, 0]
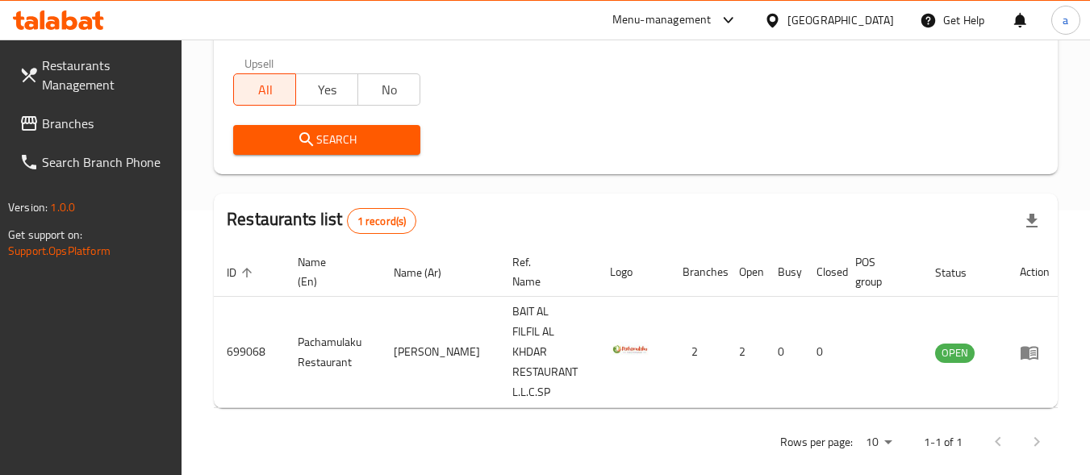
click at [816, 19] on div "[GEOGRAPHIC_DATA]" at bounding box center [841, 20] width 107 height 18
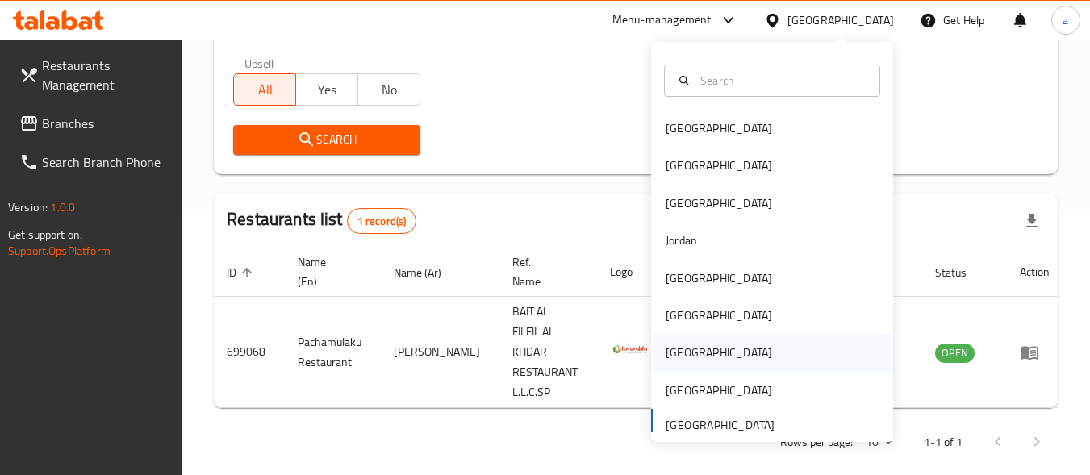
click at [783, 344] on div "[GEOGRAPHIC_DATA]" at bounding box center [772, 352] width 242 height 37
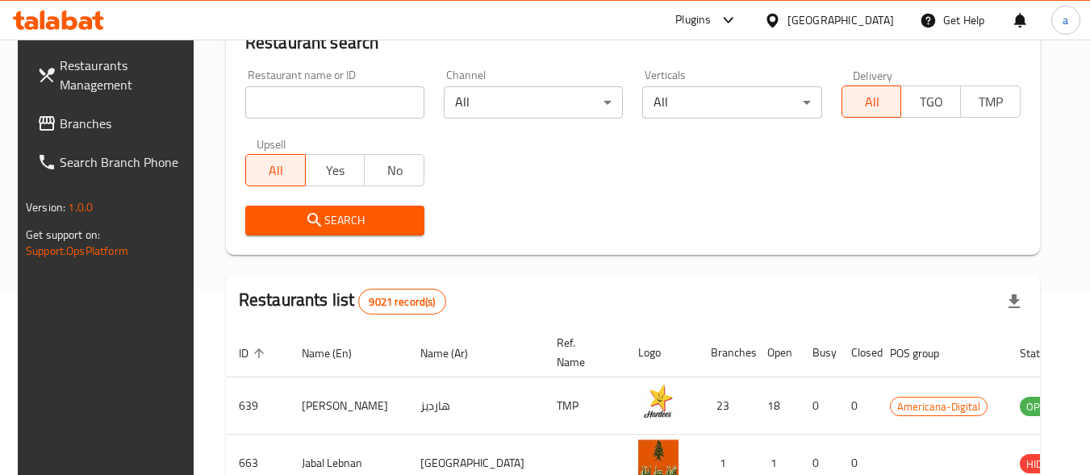
scroll to position [265, 0]
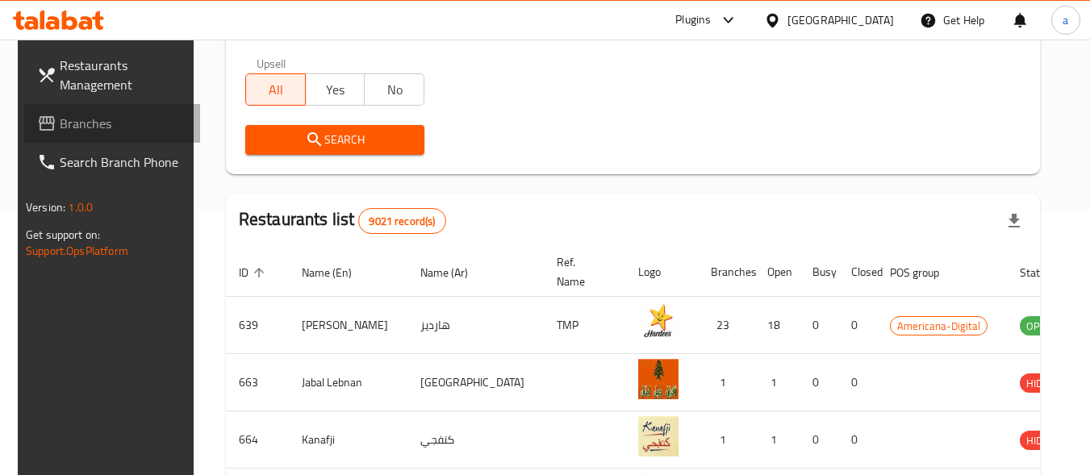
click at [78, 131] on span "Branches" at bounding box center [124, 123] width 128 height 19
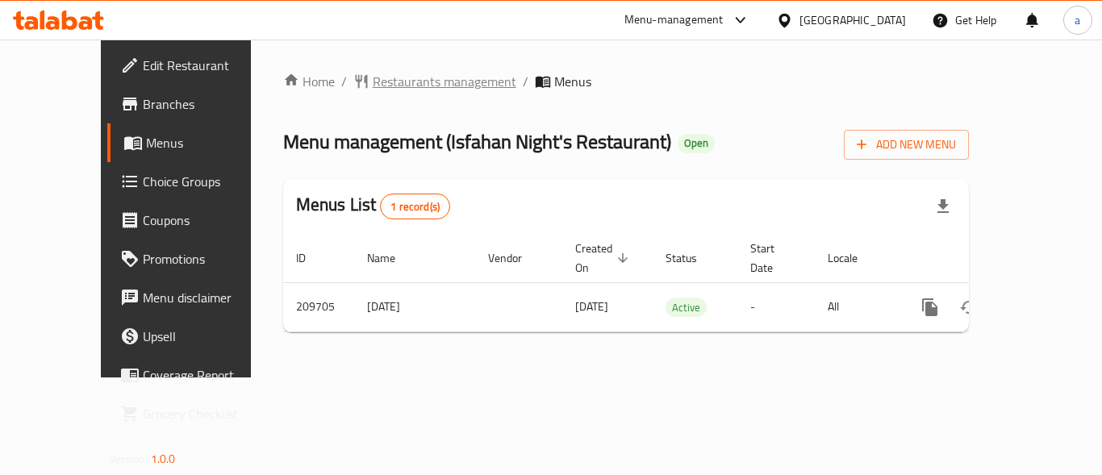
click at [419, 86] on span "Restaurants management" at bounding box center [445, 81] width 144 height 19
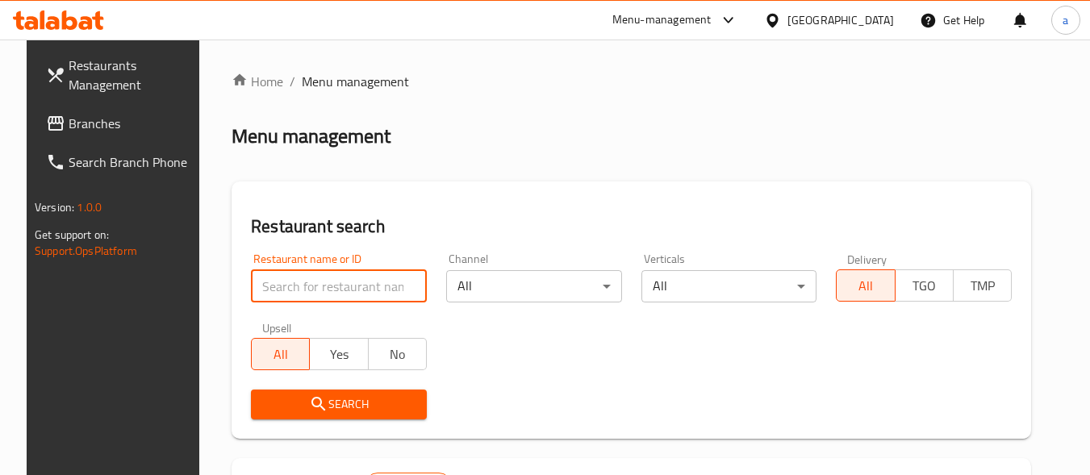
click at [363, 295] on input "search" at bounding box center [339, 286] width 176 height 32
paste input "623451"
type input "623451"
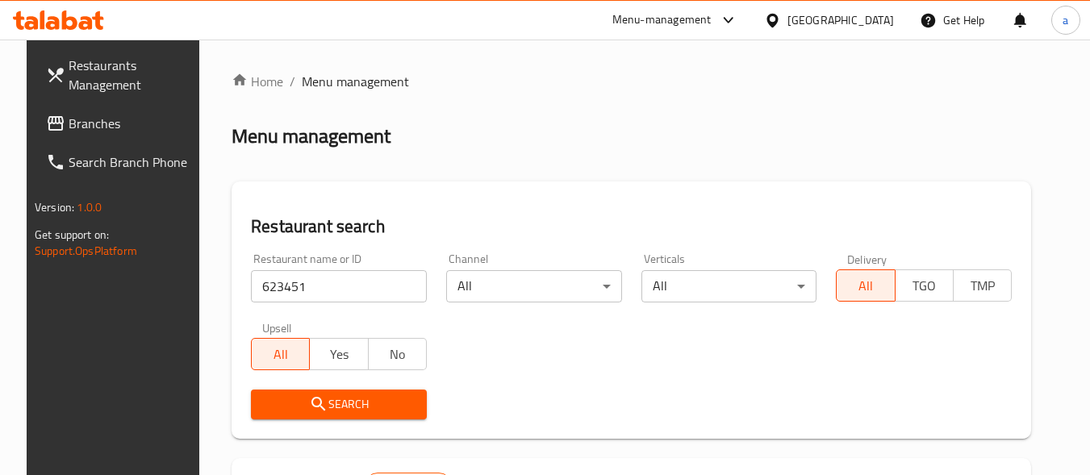
click at [384, 399] on span "Search" at bounding box center [339, 405] width 150 height 20
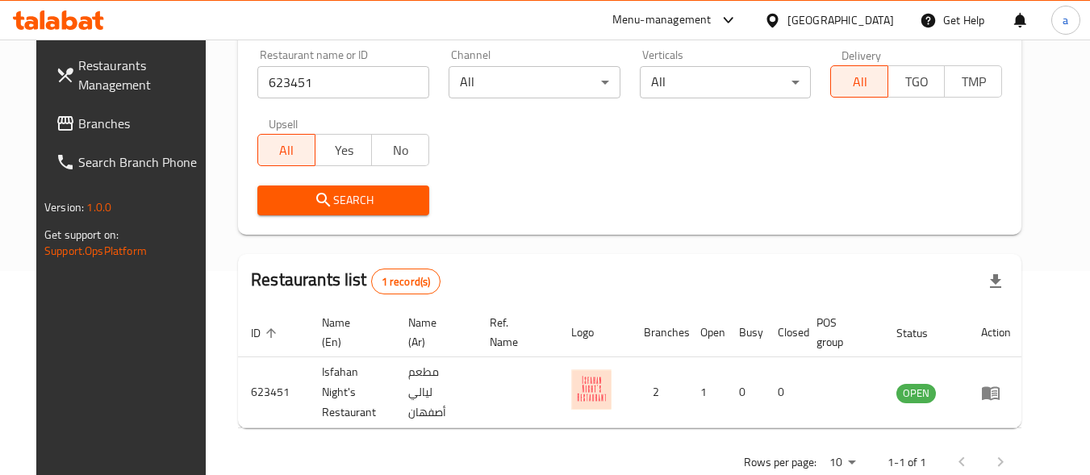
scroll to position [231, 0]
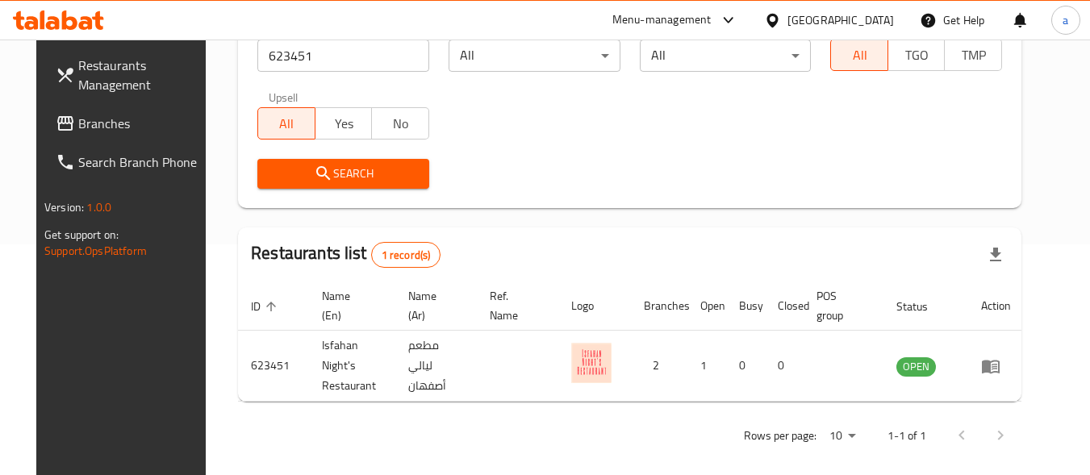
click at [781, 17] on icon at bounding box center [772, 20] width 17 height 17
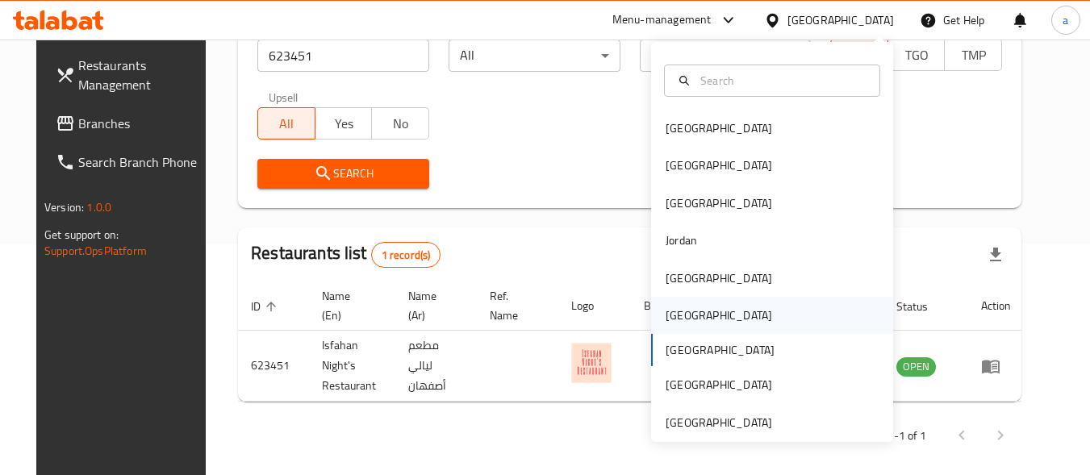
click at [697, 309] on div "[GEOGRAPHIC_DATA]" at bounding box center [772, 315] width 242 height 37
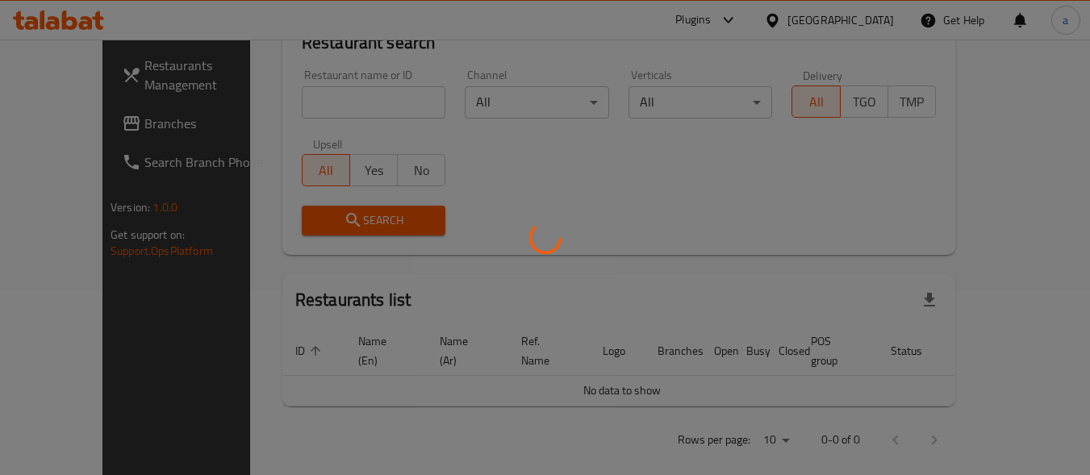
scroll to position [231, 0]
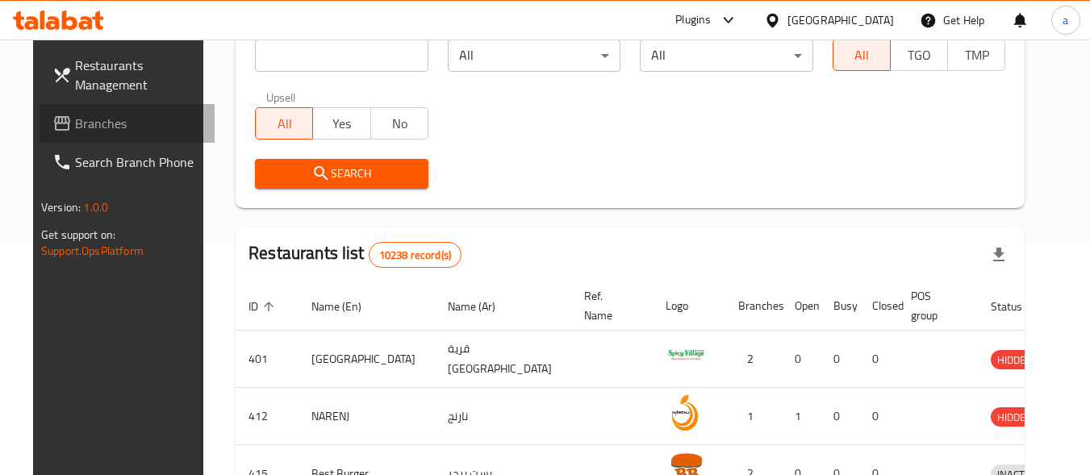
click at [83, 119] on span "Branches" at bounding box center [139, 123] width 128 height 19
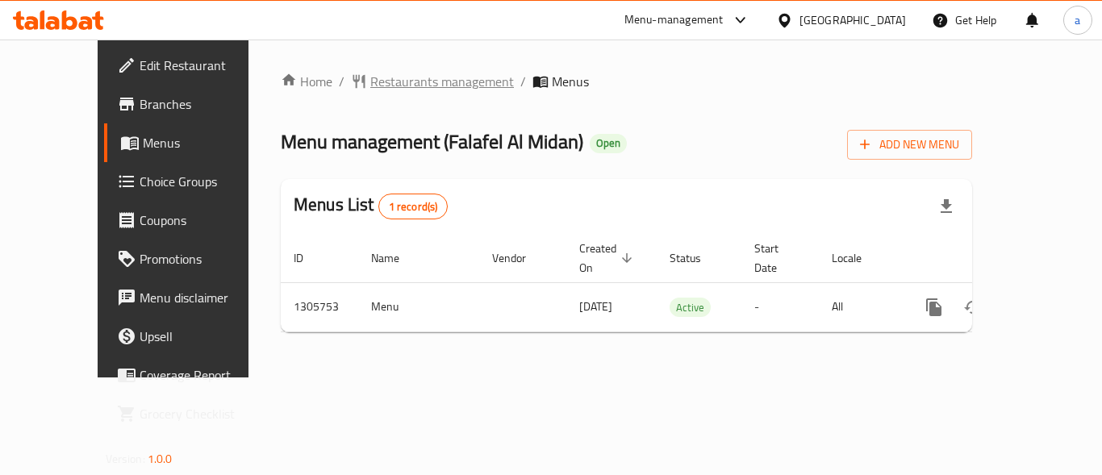
click at [380, 85] on span "Restaurants management" at bounding box center [442, 81] width 144 height 19
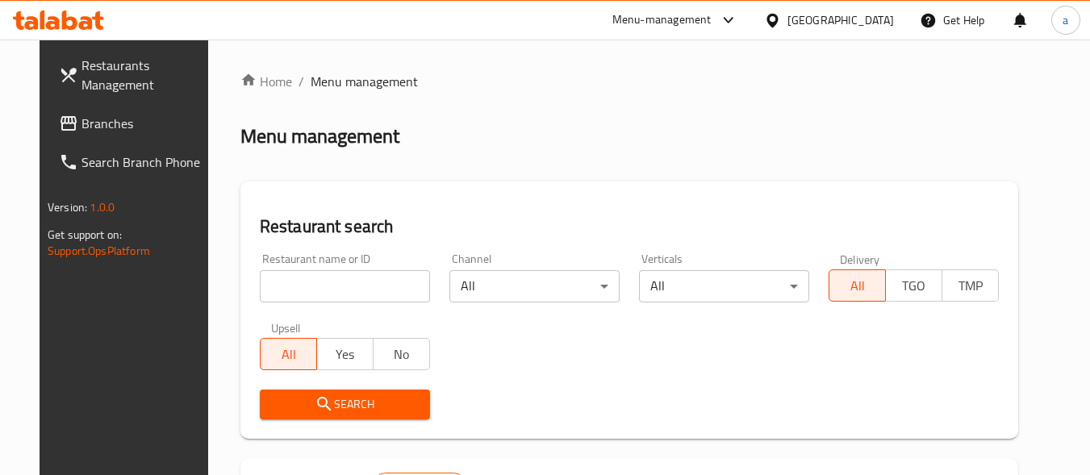
click at [341, 286] on input "search" at bounding box center [345, 286] width 170 height 32
paste input "703833"
type input "703833"
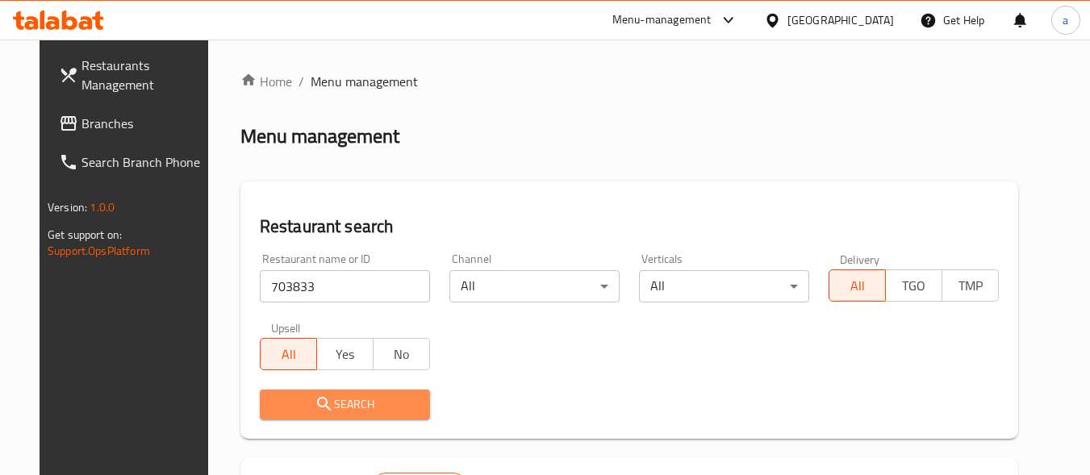
click at [348, 400] on span "Search" at bounding box center [345, 405] width 144 height 20
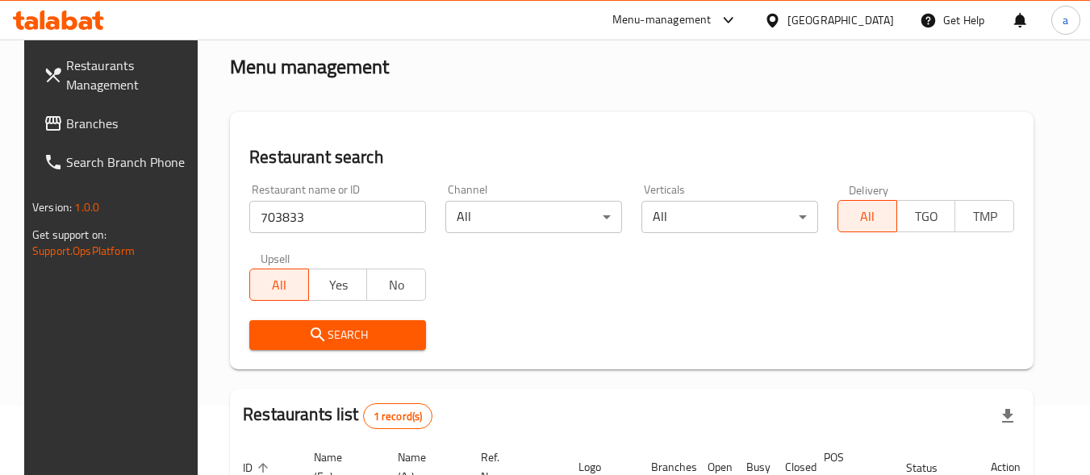
scroll to position [245, 0]
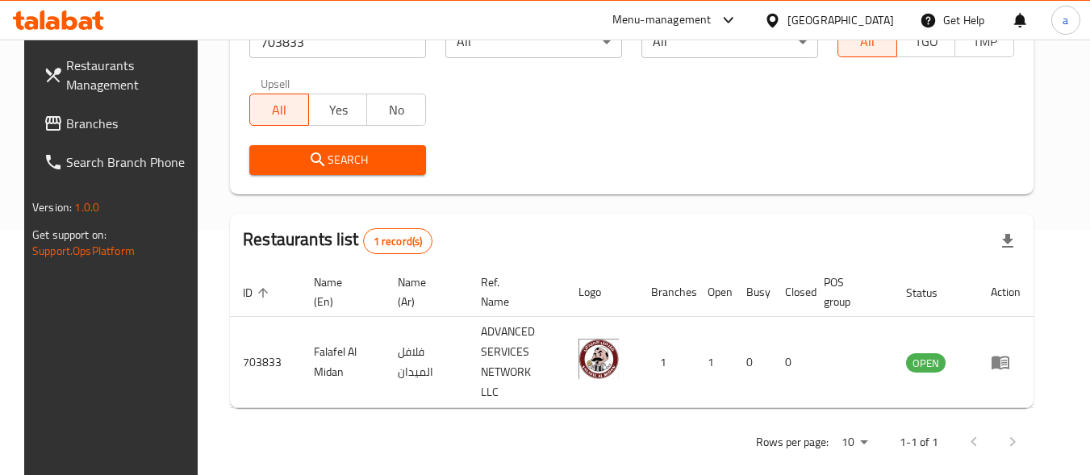
click at [867, 18] on div "[GEOGRAPHIC_DATA]" at bounding box center [841, 20] width 107 height 18
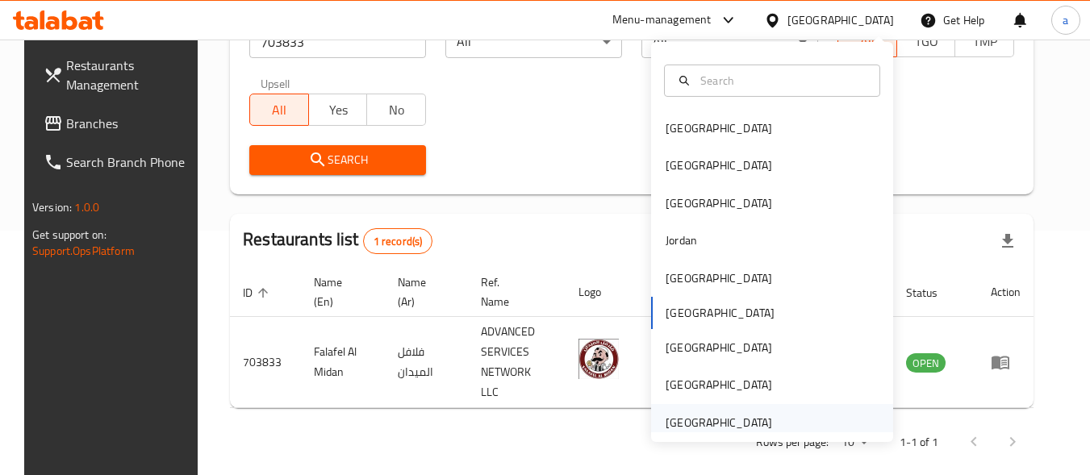
click at [803, 416] on div "[GEOGRAPHIC_DATA]" at bounding box center [772, 422] width 242 height 37
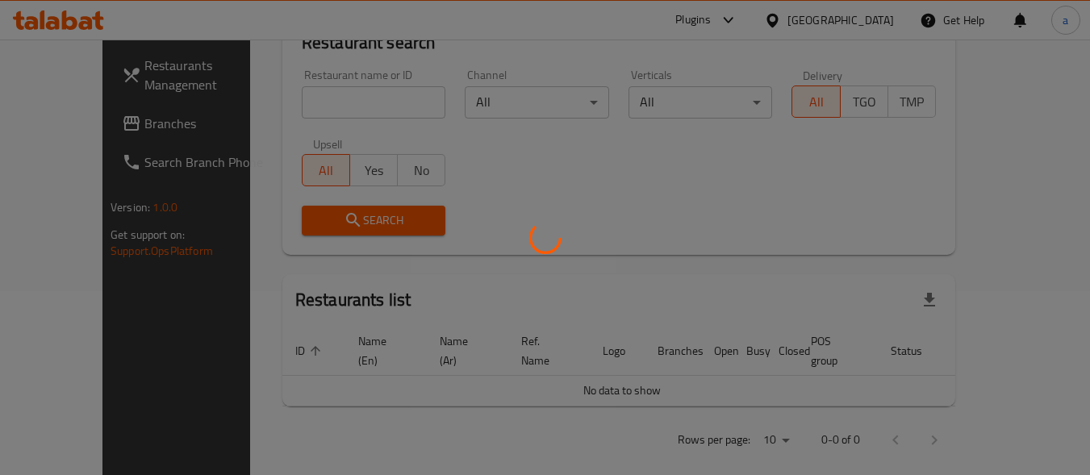
scroll to position [245, 0]
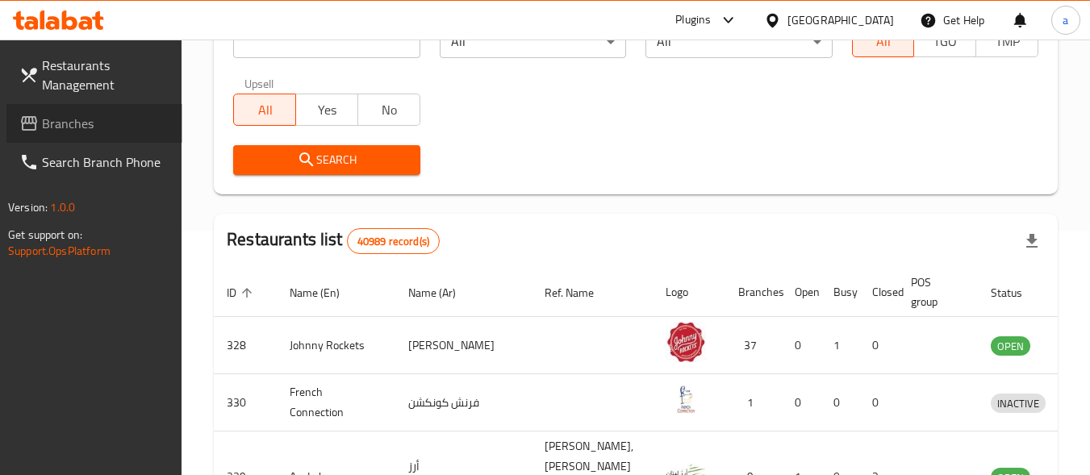
click at [124, 127] on span "Branches" at bounding box center [106, 123] width 128 height 19
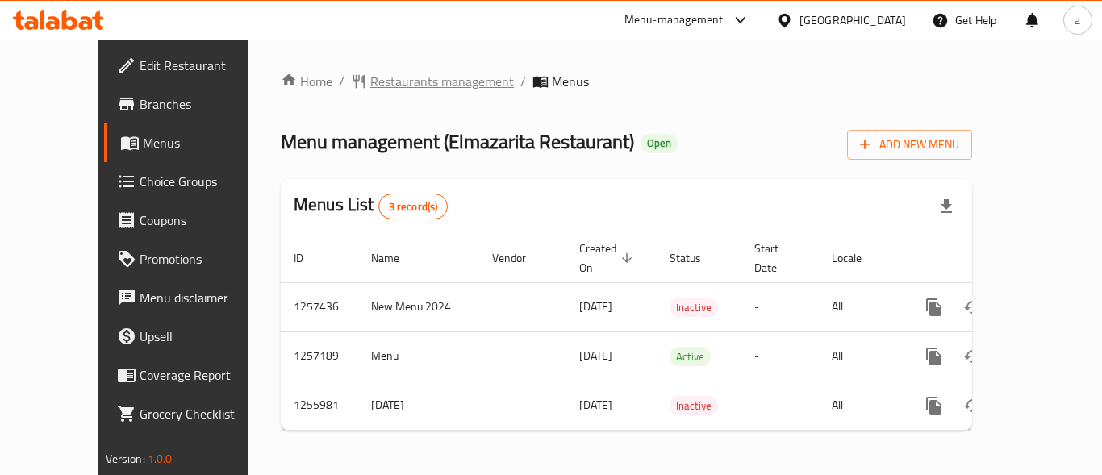
click at [413, 83] on span "Restaurants management" at bounding box center [442, 81] width 144 height 19
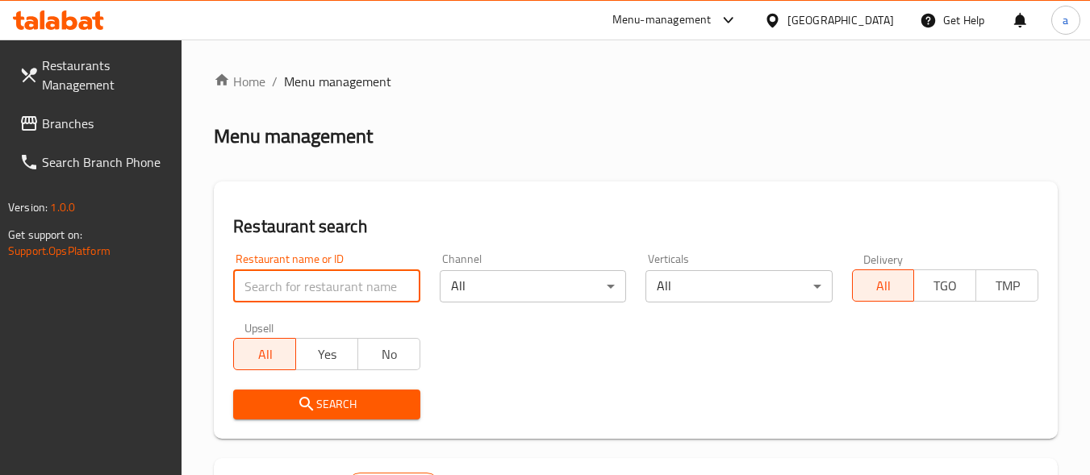
click at [332, 283] on input "search" at bounding box center [326, 286] width 186 height 32
paste input "665407"
type input "665407"
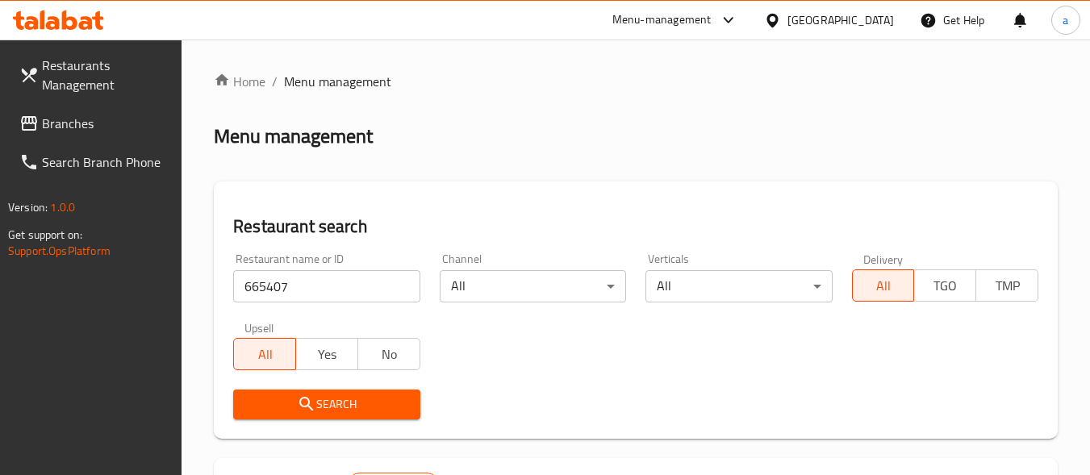
click at [342, 397] on span "Search" at bounding box center [326, 405] width 161 height 20
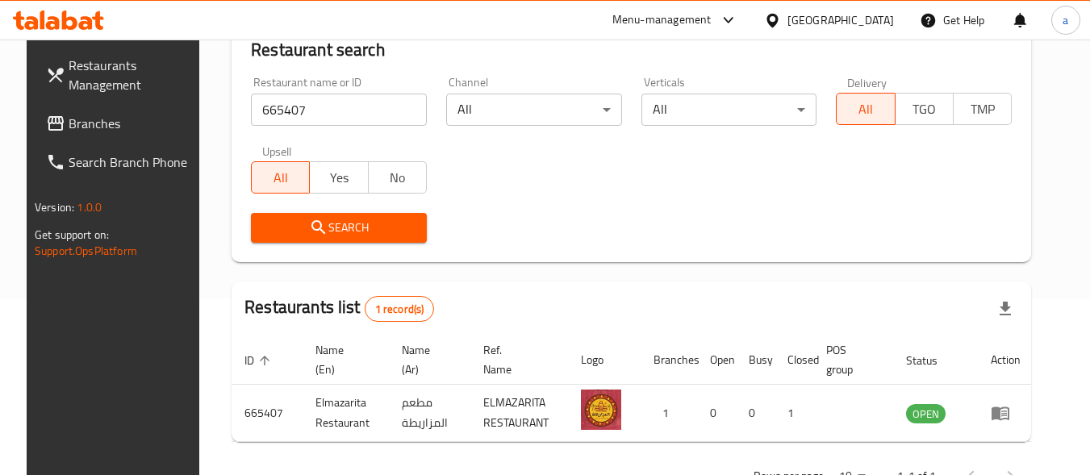
scroll to position [231, 0]
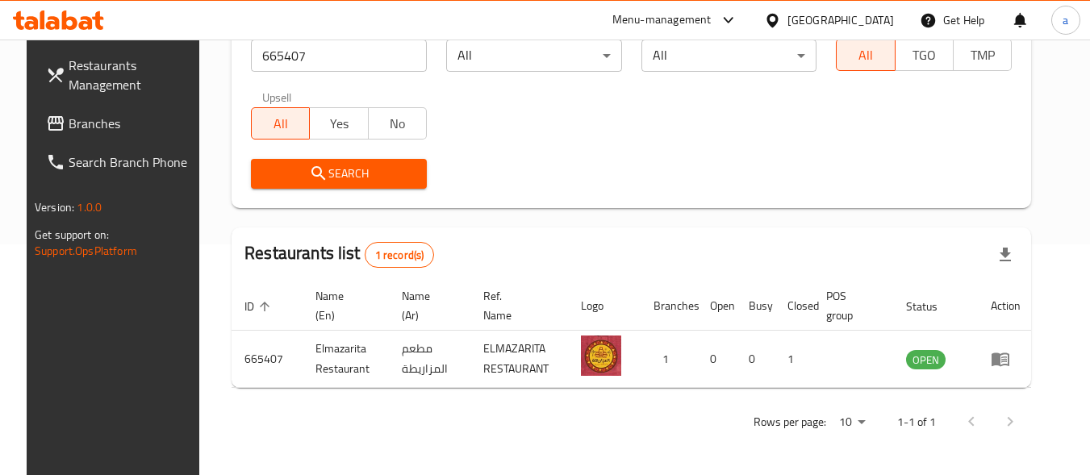
click at [857, 24] on div "[GEOGRAPHIC_DATA]" at bounding box center [841, 20] width 107 height 18
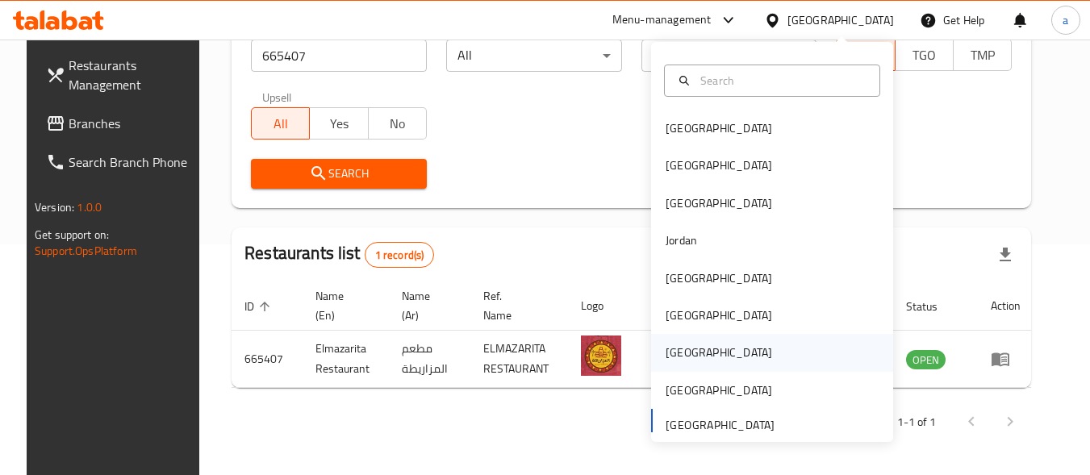
click at [748, 348] on div "[GEOGRAPHIC_DATA]" at bounding box center [772, 352] width 242 height 37
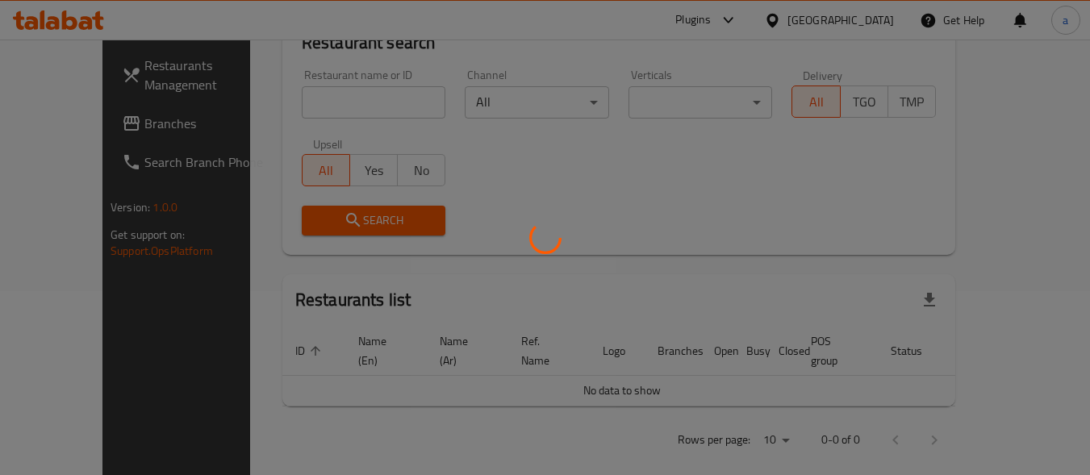
scroll to position [231, 0]
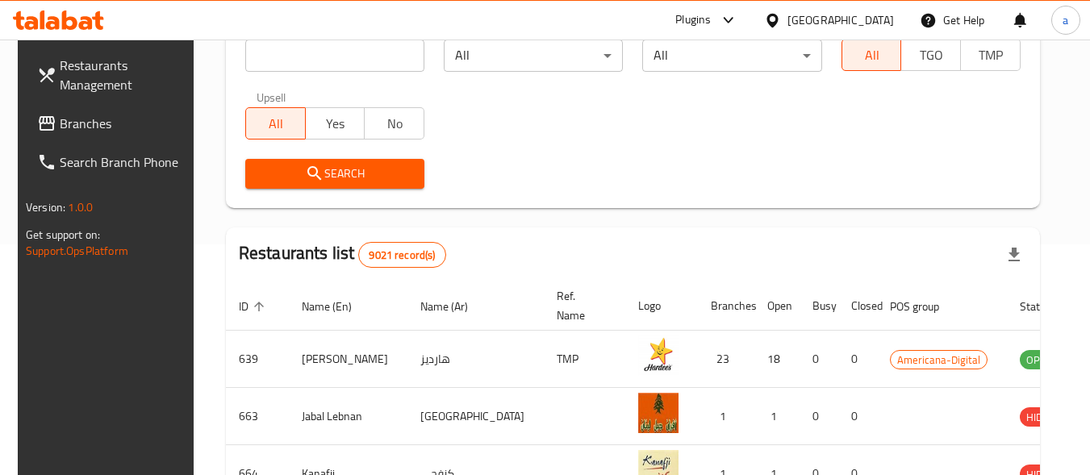
click at [86, 124] on span "Branches" at bounding box center [124, 123] width 128 height 19
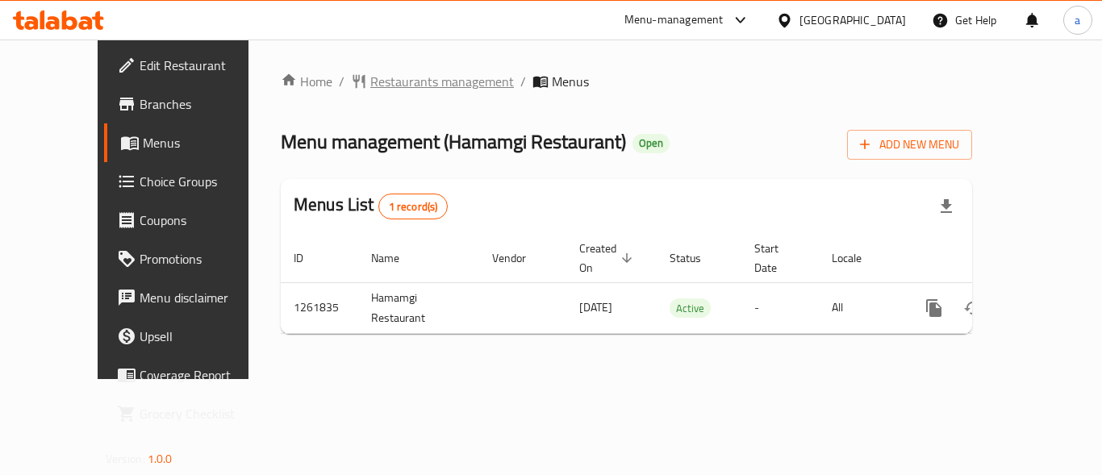
click at [428, 82] on span "Restaurants management" at bounding box center [442, 81] width 144 height 19
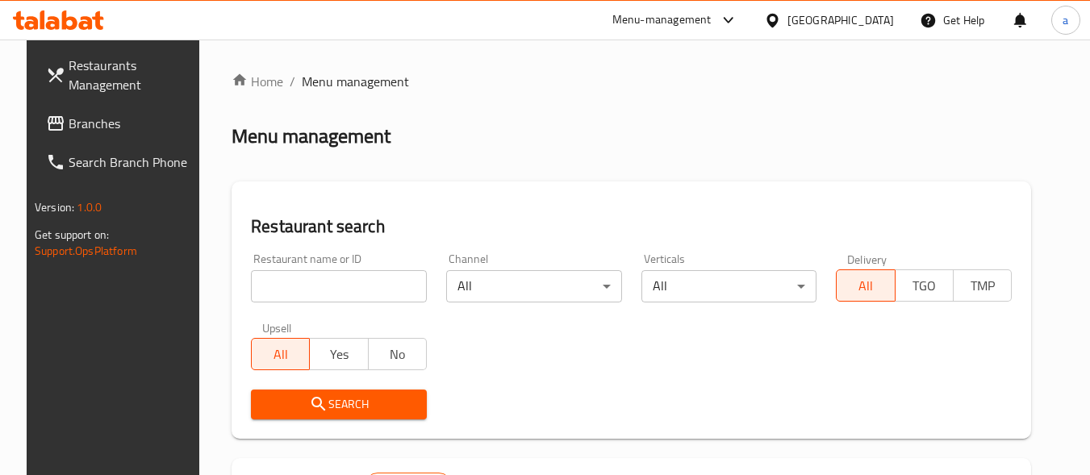
click at [362, 285] on input "search" at bounding box center [339, 286] width 176 height 32
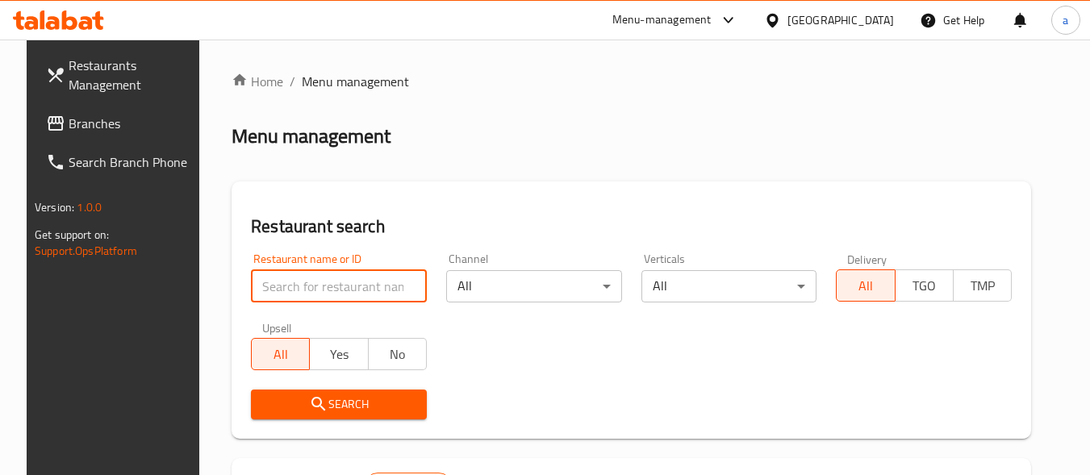
paste input "685336"
type input "685336"
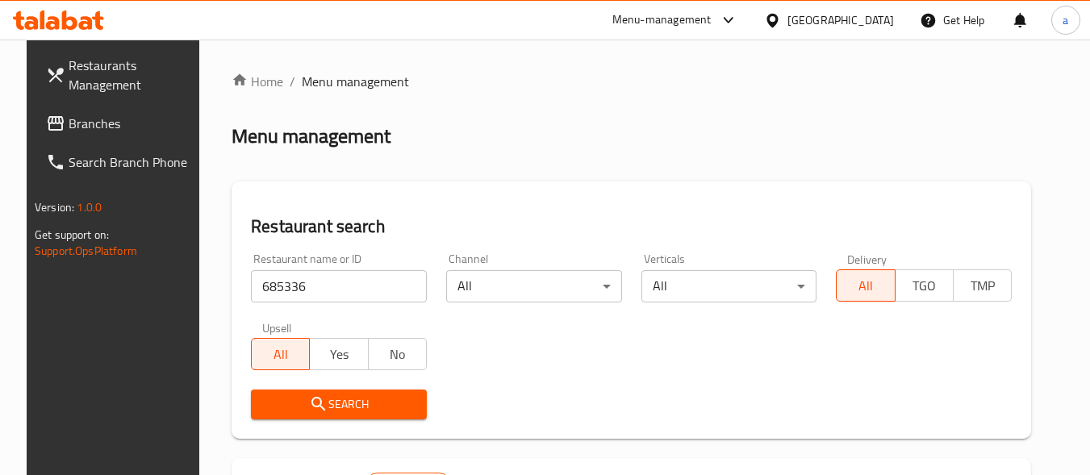
click at [318, 404] on span "Search" at bounding box center [339, 405] width 150 height 20
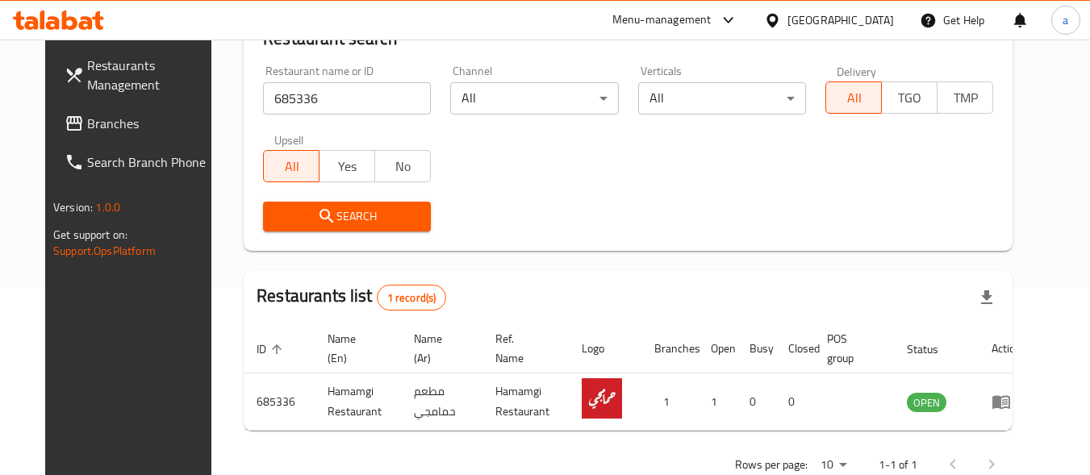
scroll to position [231, 0]
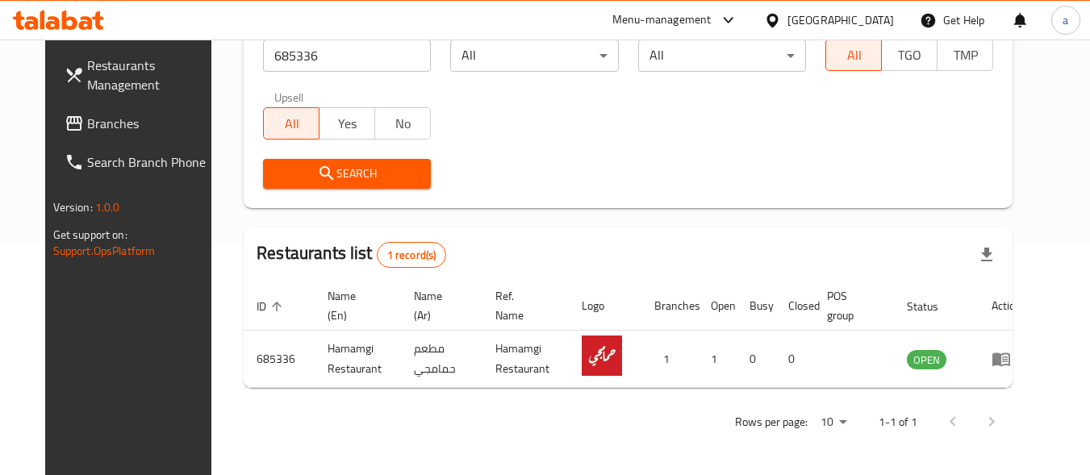
click at [778, 15] on icon at bounding box center [772, 20] width 11 height 14
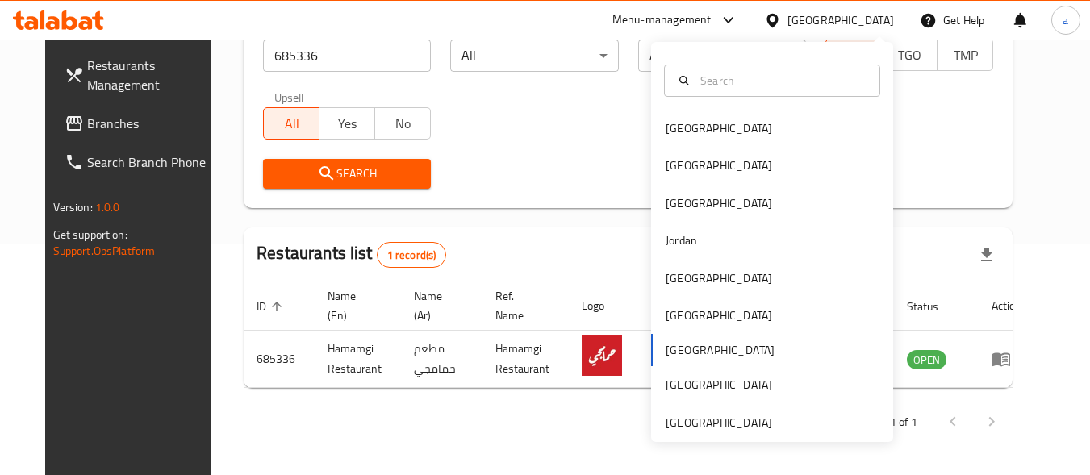
click at [746, 433] on div "Bahrain Egypt Iraq Jordan Kuwait Oman Qatar Saudi Arabia United Arab Emirates" at bounding box center [772, 242] width 242 height 400
click at [739, 422] on div "United Arab Emirates" at bounding box center [719, 423] width 107 height 18
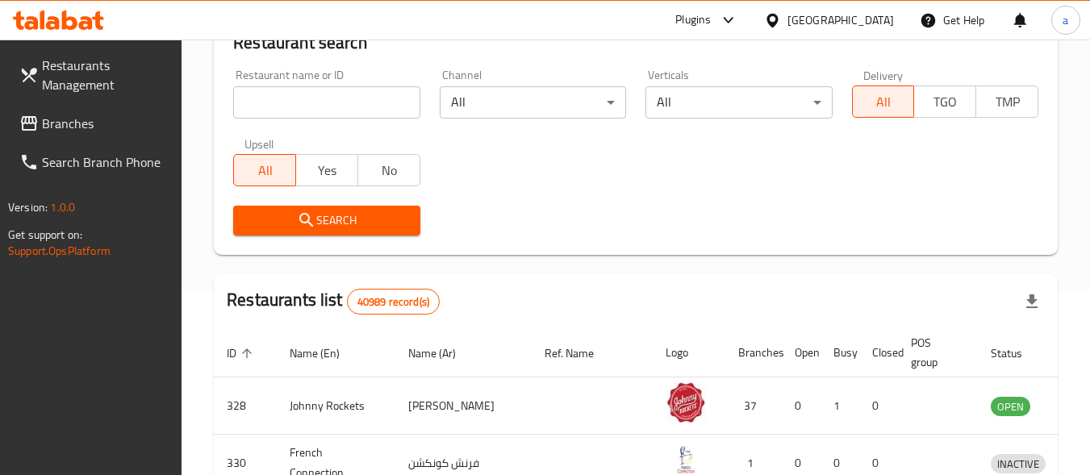
scroll to position [231, 0]
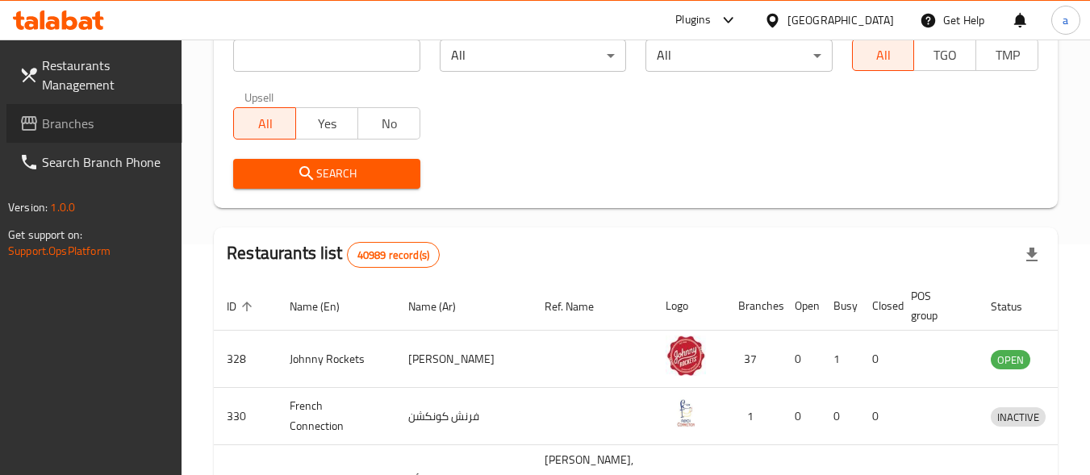
click span "Branches"
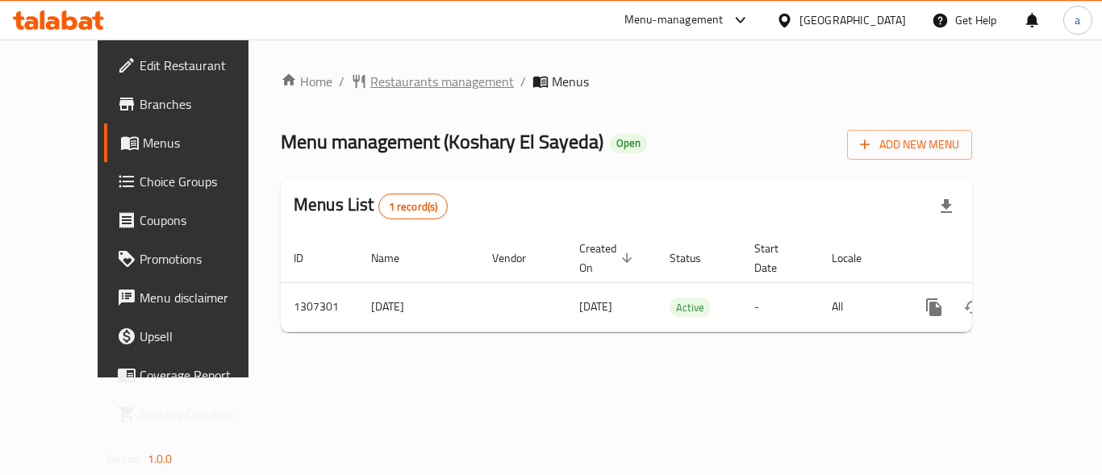
click at [395, 82] on span "Restaurants management" at bounding box center [442, 81] width 144 height 19
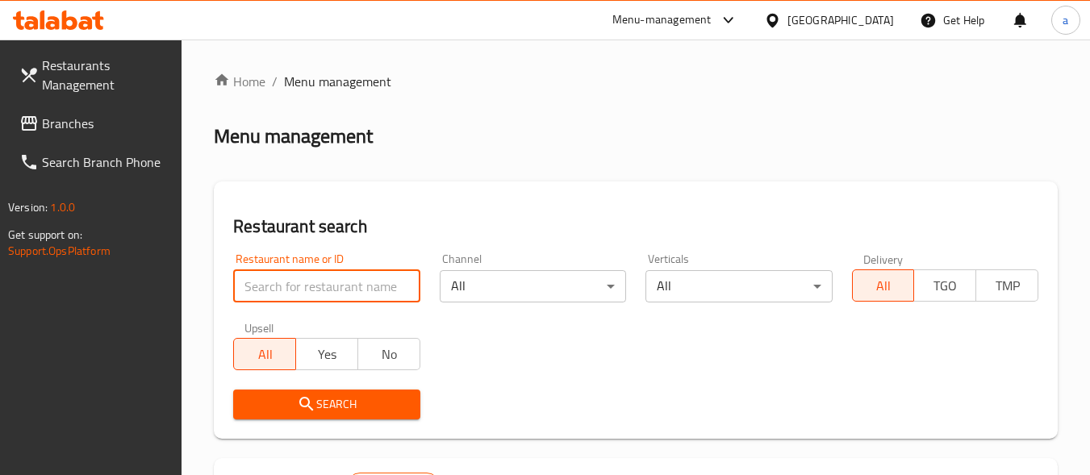
click at [339, 286] on input "search" at bounding box center [326, 286] width 186 height 32
paste input "704403"
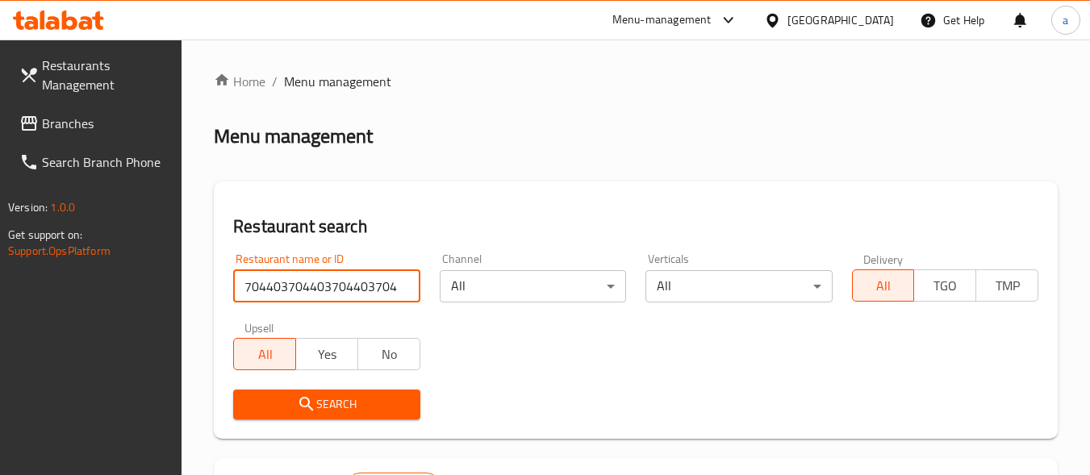
paste input "704403"
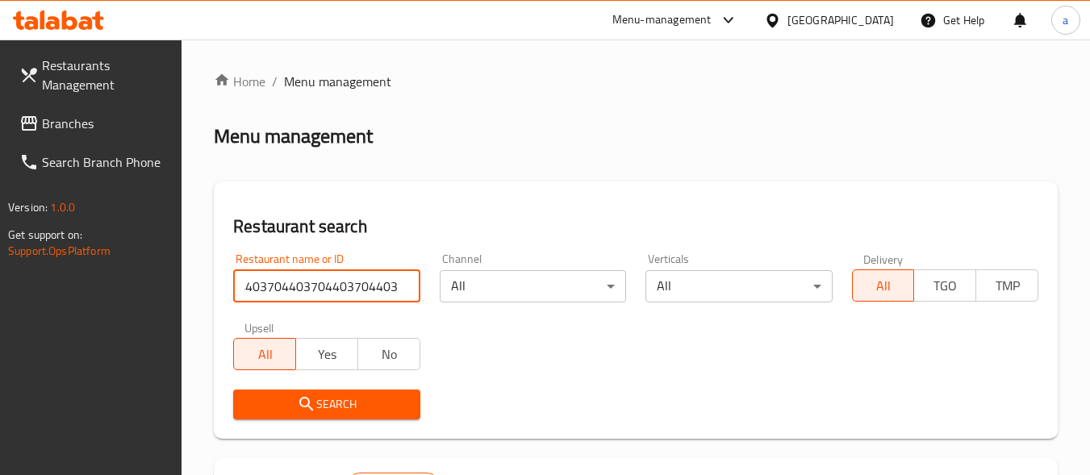
paste input "704403"
paste
type input "7044037044037044037044037044037044037044037044037044037044037044037044037044037…"
click at [400, 284] on input "7044037044037044037044037044037044037044037044037044037044037044037044037044037…" at bounding box center [326, 286] width 186 height 32
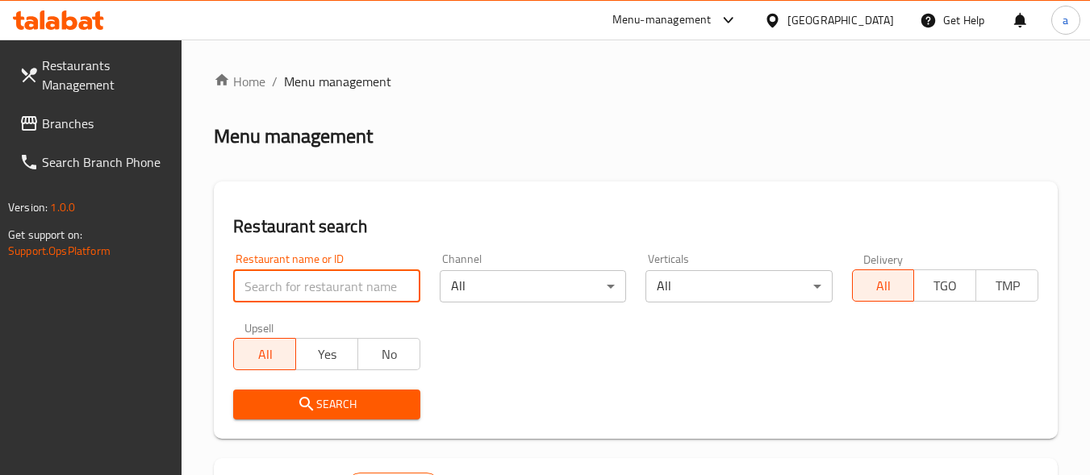
scroll to position [0, 0]
paste input "704403"
type input "704403"
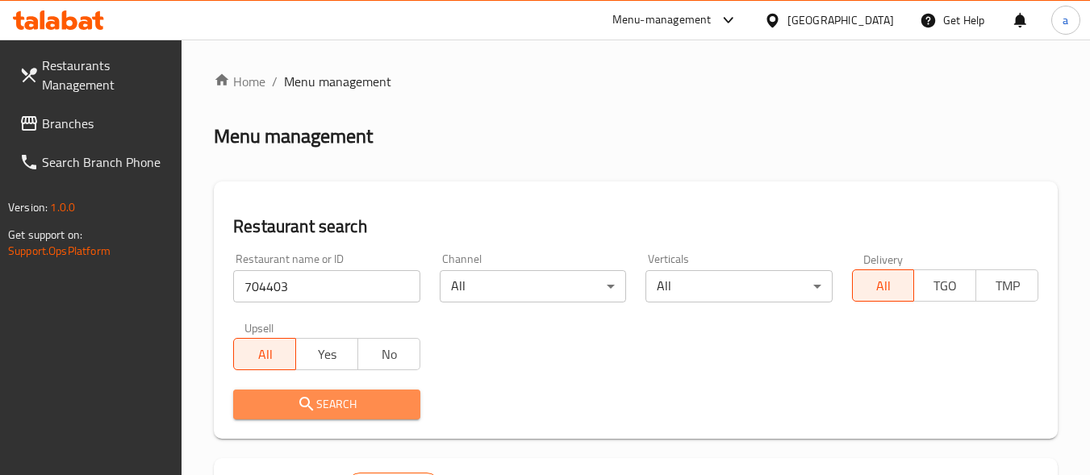
click at [377, 407] on span "Search" at bounding box center [326, 405] width 161 height 20
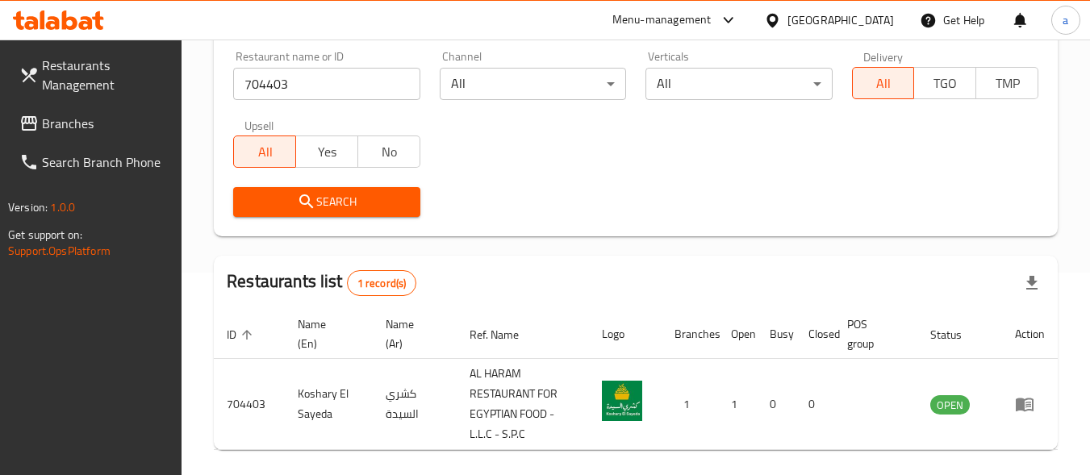
scroll to position [265, 0]
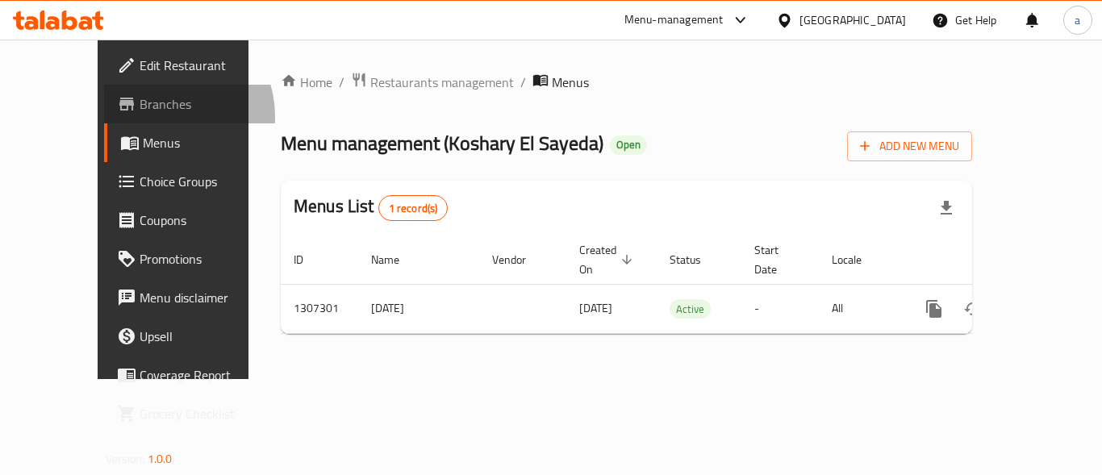
click at [104, 117] on link "Branches" at bounding box center [193, 104] width 178 height 39
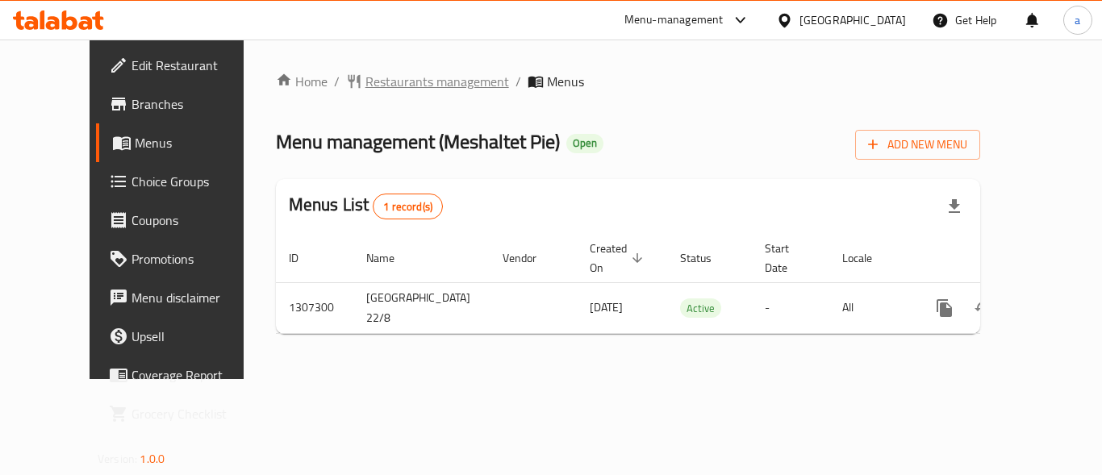
click at [377, 86] on span "Restaurants management" at bounding box center [438, 81] width 144 height 19
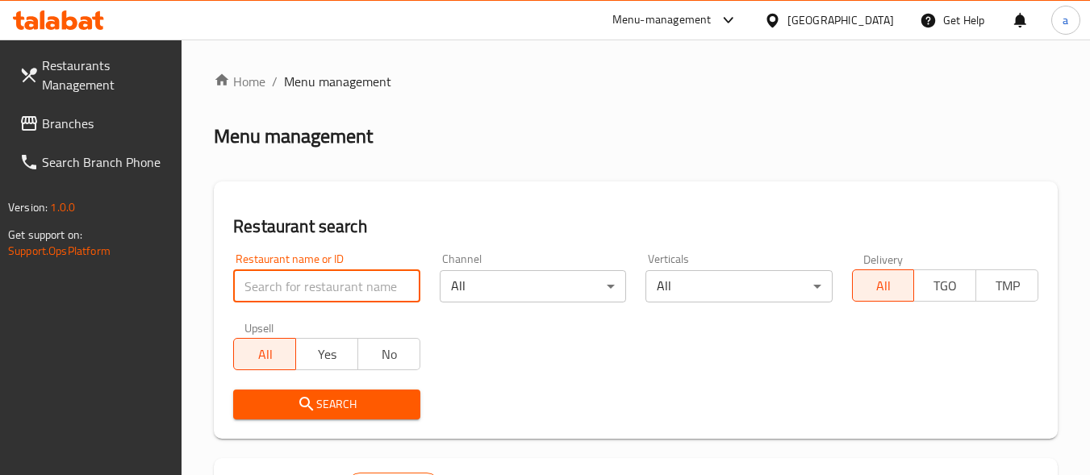
click at [323, 291] on input "search" at bounding box center [326, 286] width 186 height 32
paste input "704401"
type input "704401"
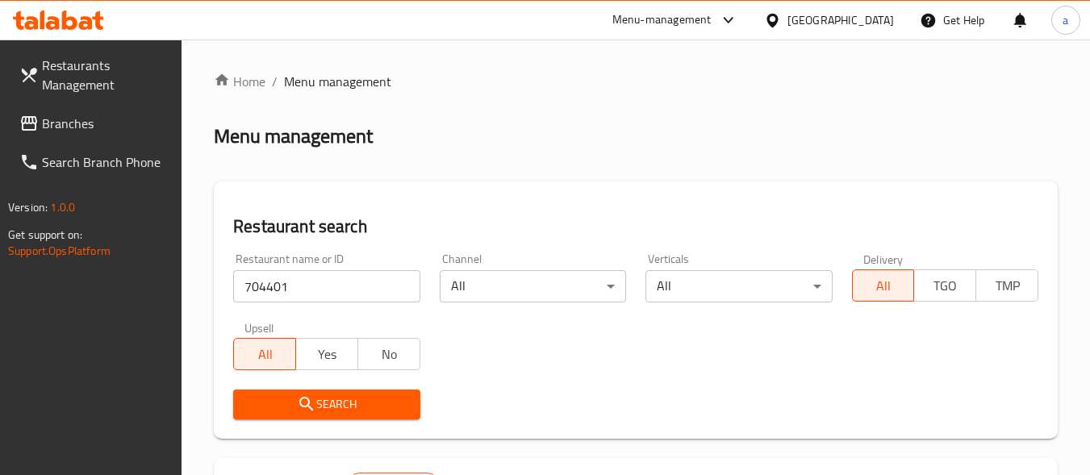
click at [414, 397] on button "Search" at bounding box center [326, 405] width 186 height 30
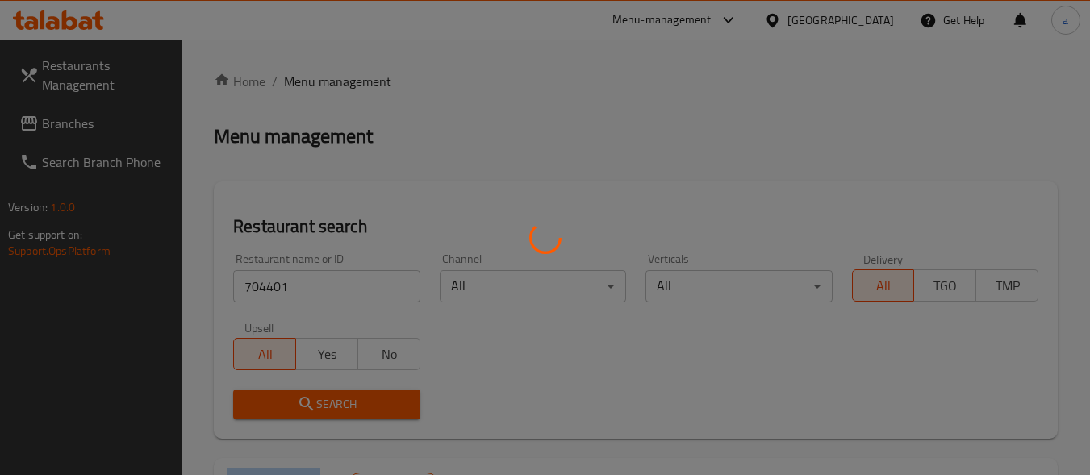
click at [414, 397] on div at bounding box center [545, 237] width 1090 height 475
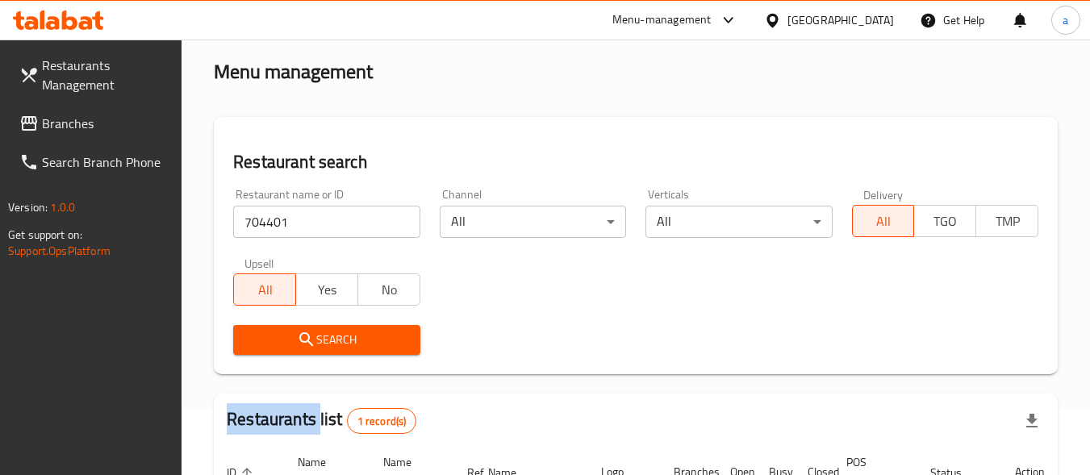
scroll to position [265, 0]
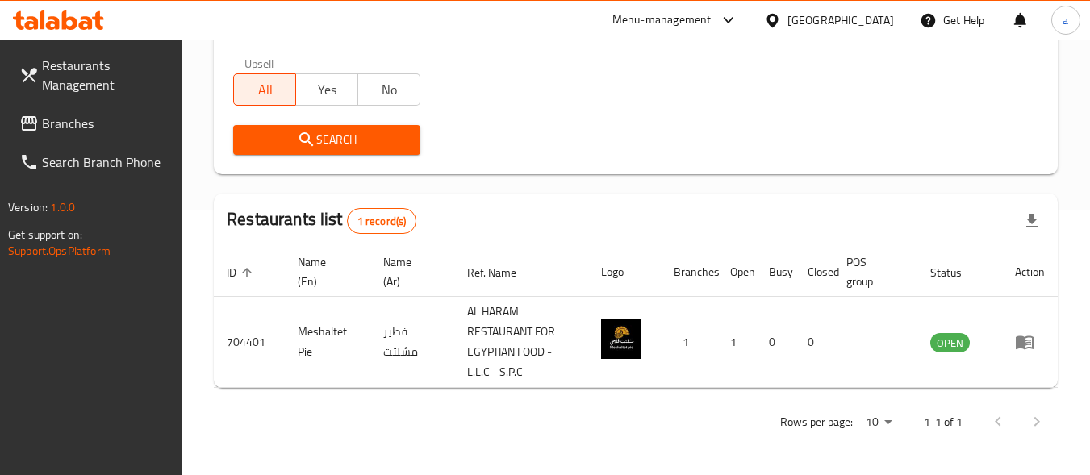
click at [801, 12] on div "[GEOGRAPHIC_DATA]" at bounding box center [841, 20] width 107 height 18
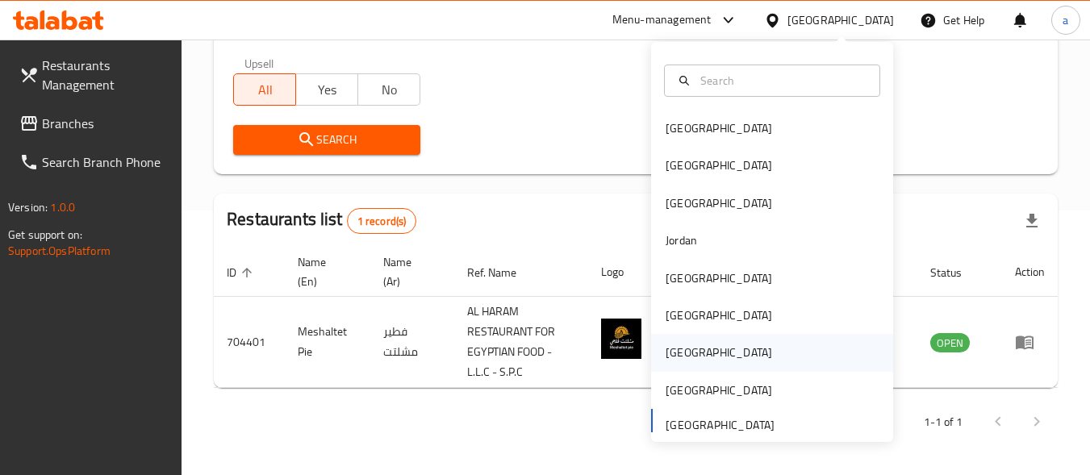
click at [720, 353] on div "[GEOGRAPHIC_DATA]" at bounding box center [772, 352] width 242 height 37
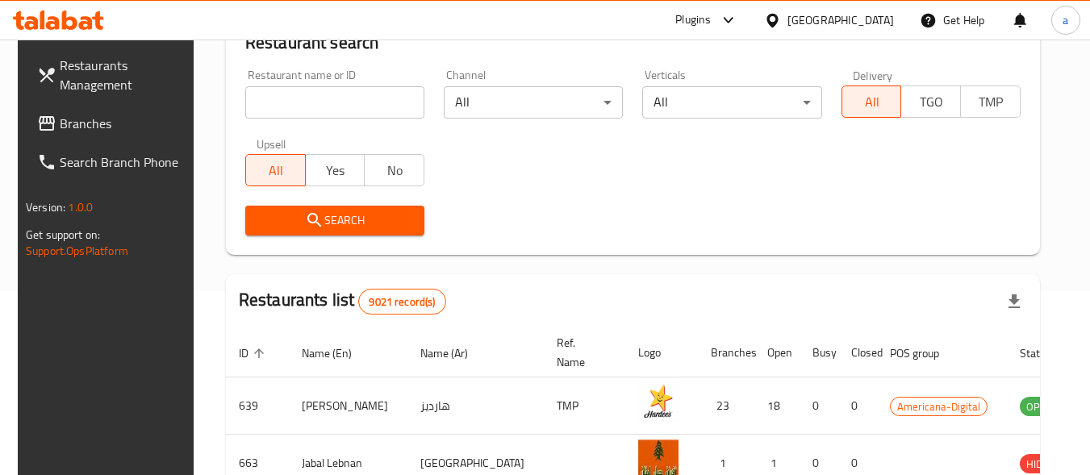
scroll to position [265, 0]
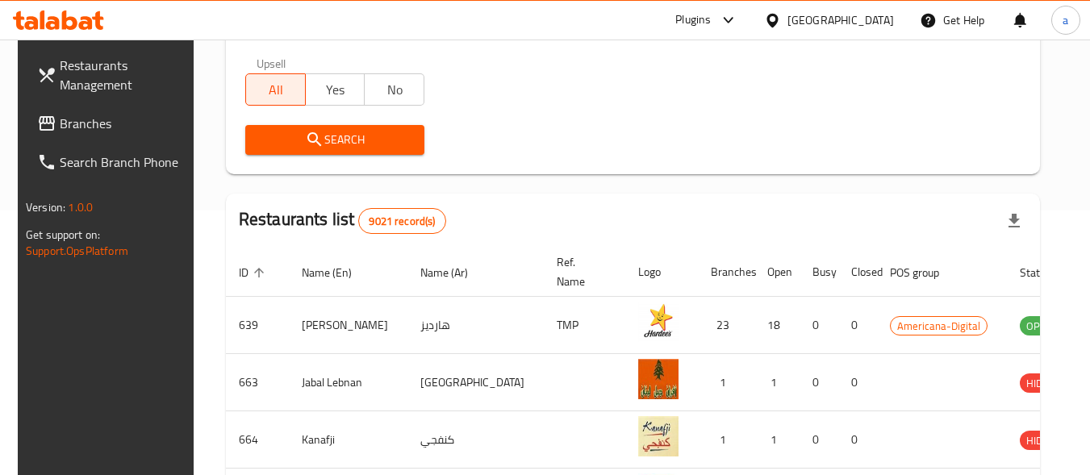
click at [108, 119] on span "Branches" at bounding box center [124, 123] width 128 height 19
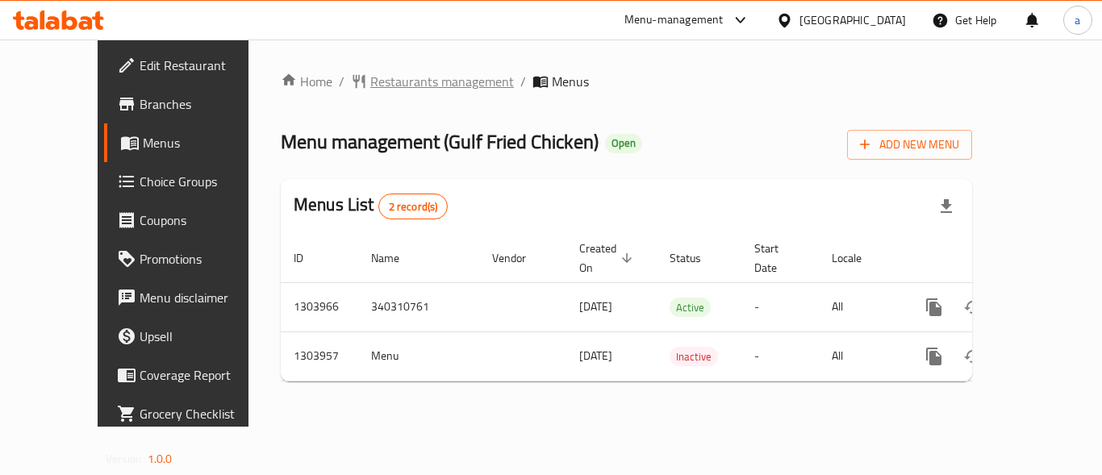
click at [395, 85] on span "Restaurants management" at bounding box center [442, 81] width 144 height 19
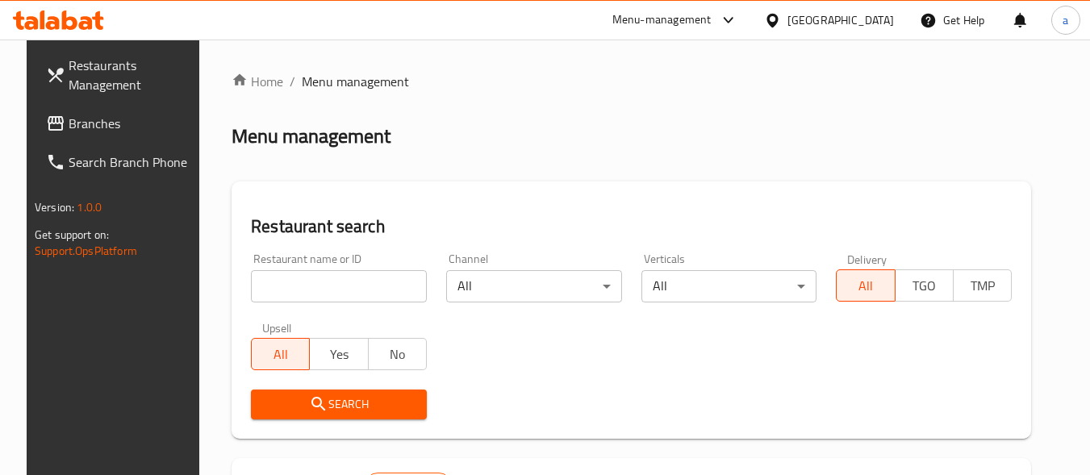
click at [320, 284] on input "search" at bounding box center [339, 286] width 176 height 32
paste input "703031"
type input "703031"
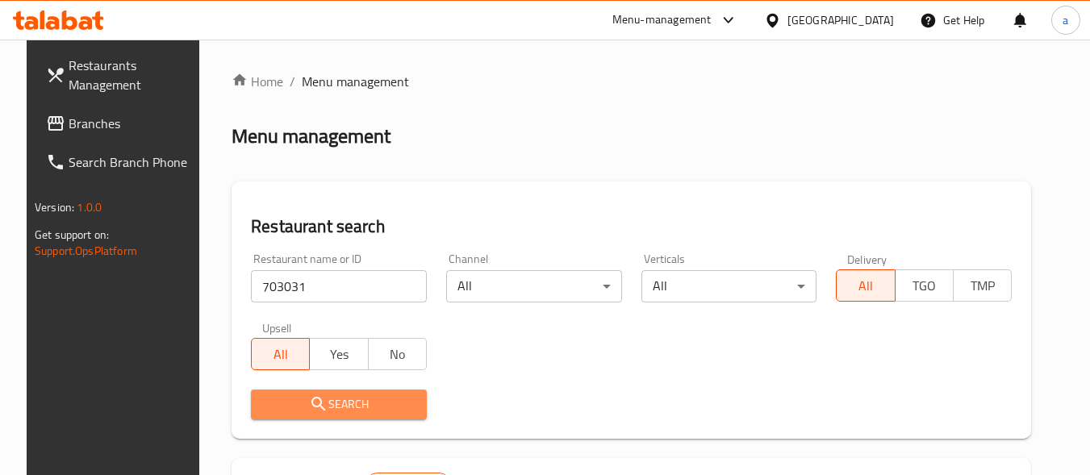
click at [318, 408] on span "Search" at bounding box center [339, 405] width 150 height 20
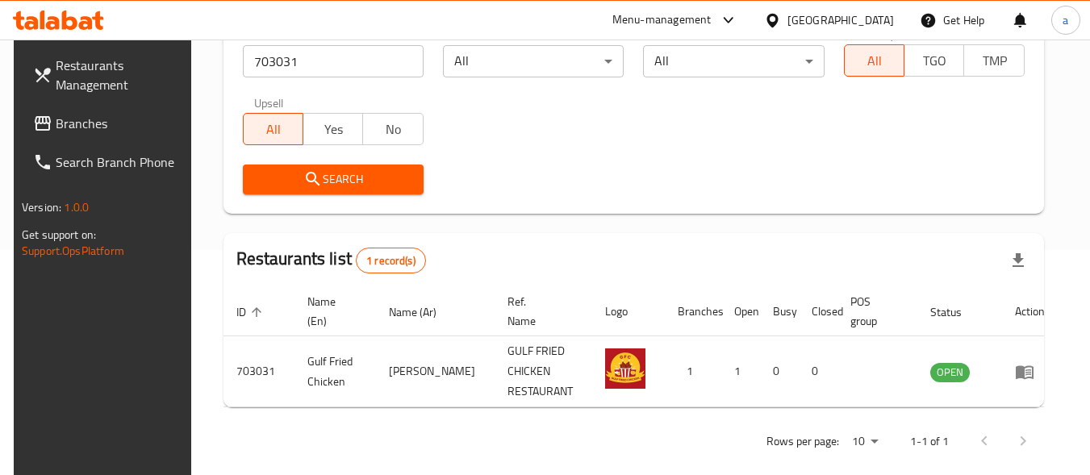
scroll to position [245, 0]
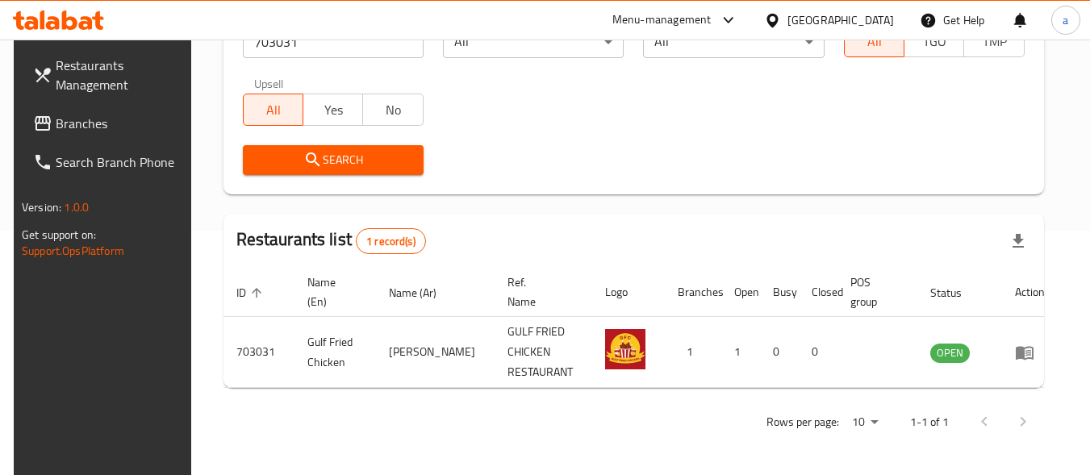
click at [875, 18] on div "[GEOGRAPHIC_DATA]" at bounding box center [841, 20] width 107 height 18
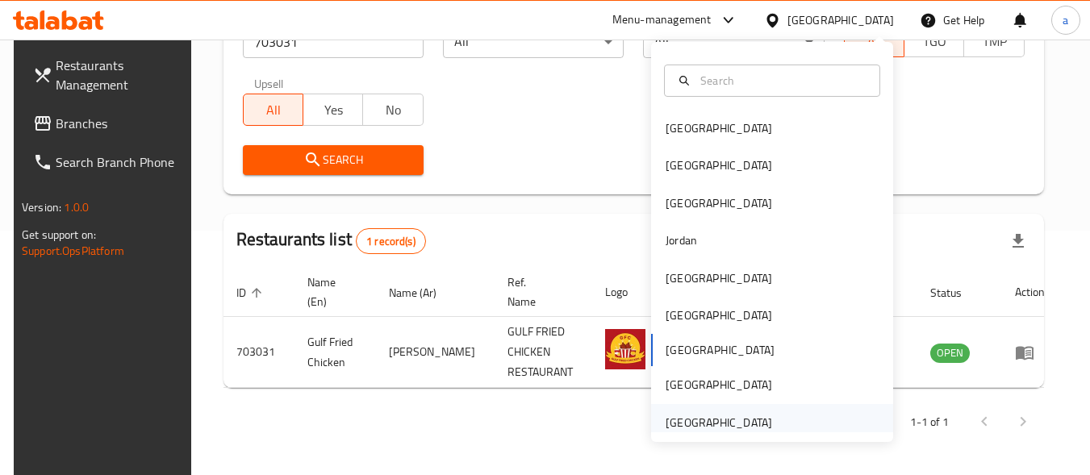
click at [776, 421] on div "[GEOGRAPHIC_DATA]" at bounding box center [772, 422] width 242 height 37
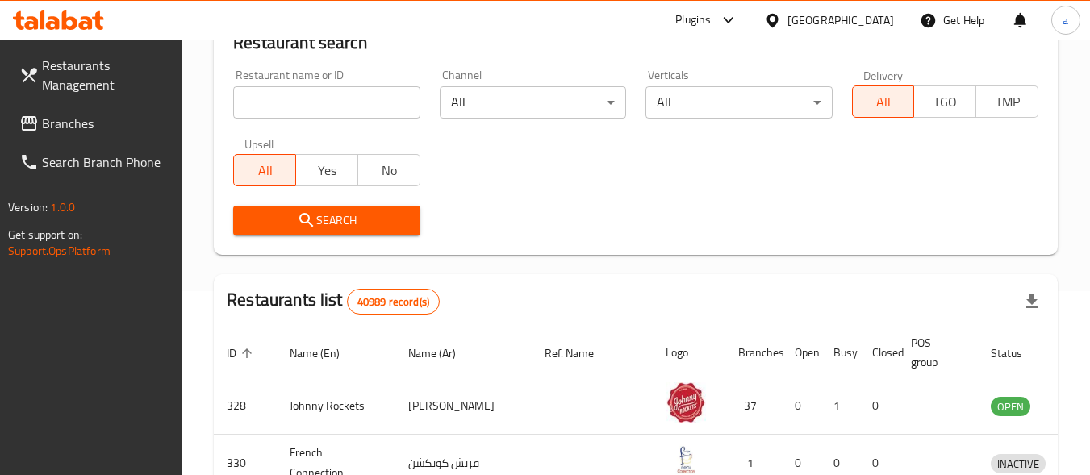
scroll to position [245, 0]
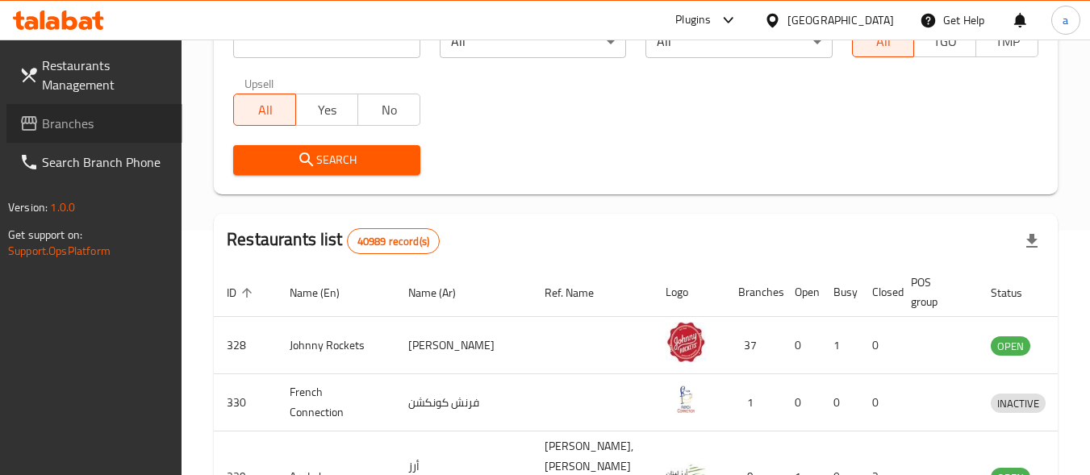
click at [60, 131] on span "Branches" at bounding box center [106, 123] width 128 height 19
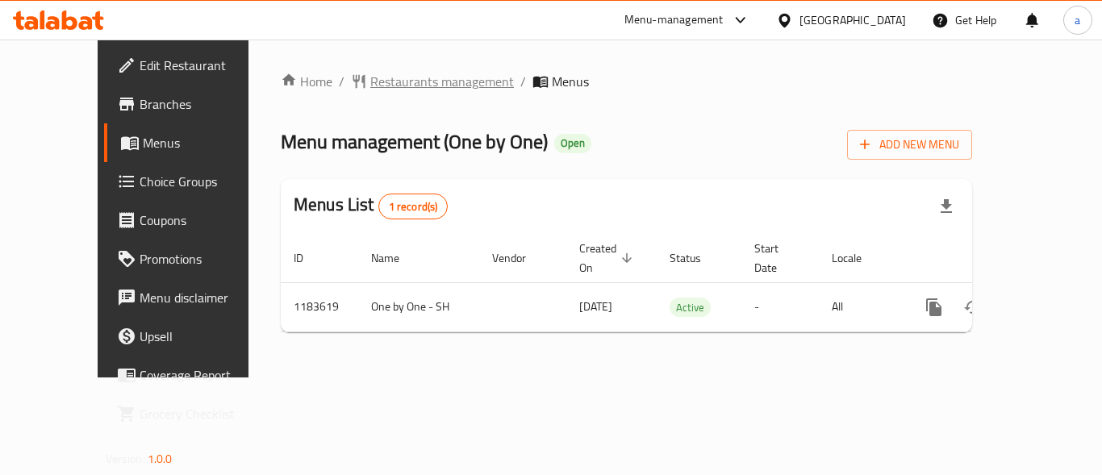
click at [400, 81] on span "Restaurants management" at bounding box center [442, 81] width 144 height 19
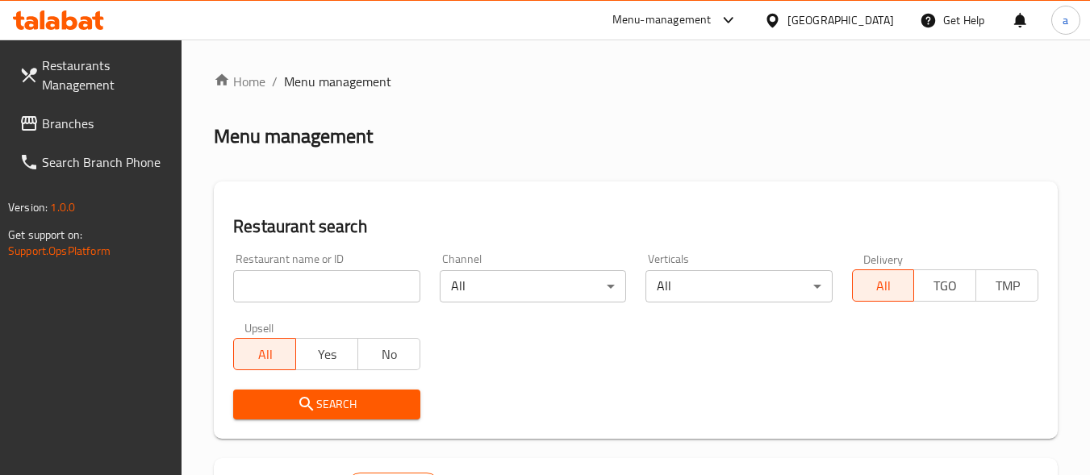
click at [266, 279] on input "search" at bounding box center [326, 286] width 186 height 32
paste input "666457"
type input "666457"
click at [303, 406] on icon "submit" at bounding box center [306, 404] width 19 height 19
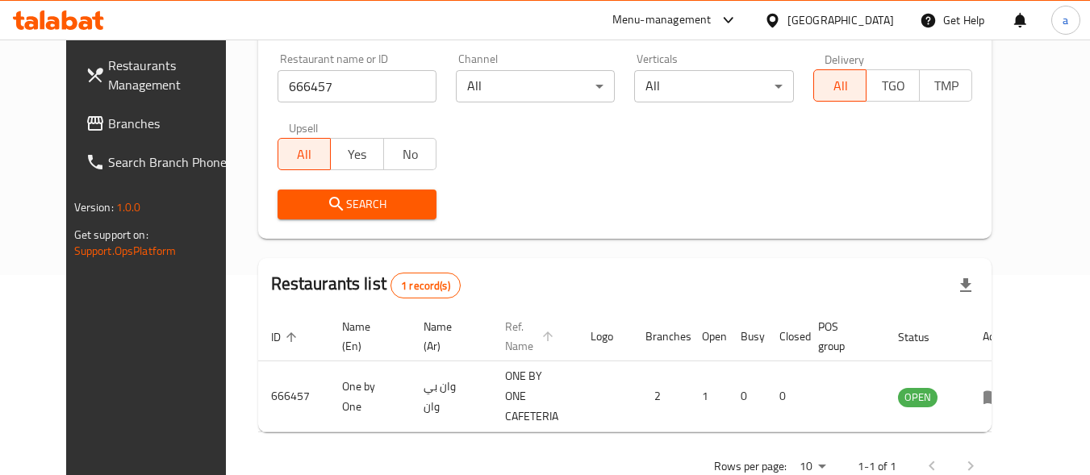
scroll to position [224, 0]
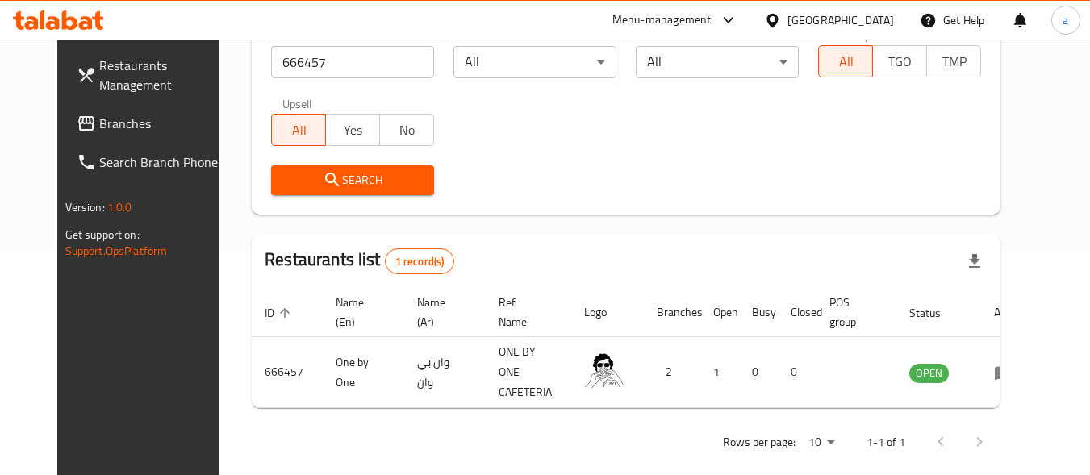
click at [799, 26] on div "United Arab Emirates" at bounding box center [841, 20] width 107 height 18
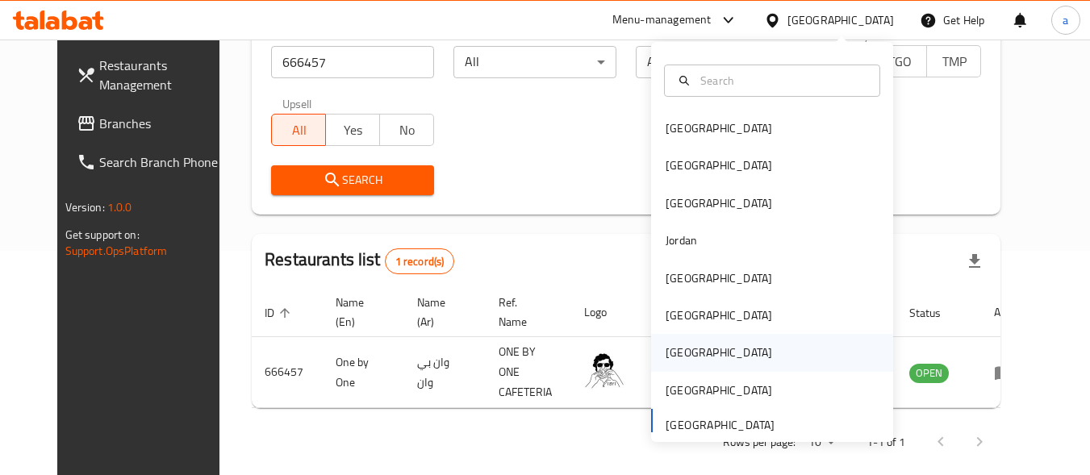
click at [721, 353] on div "[GEOGRAPHIC_DATA]" at bounding box center [772, 352] width 242 height 37
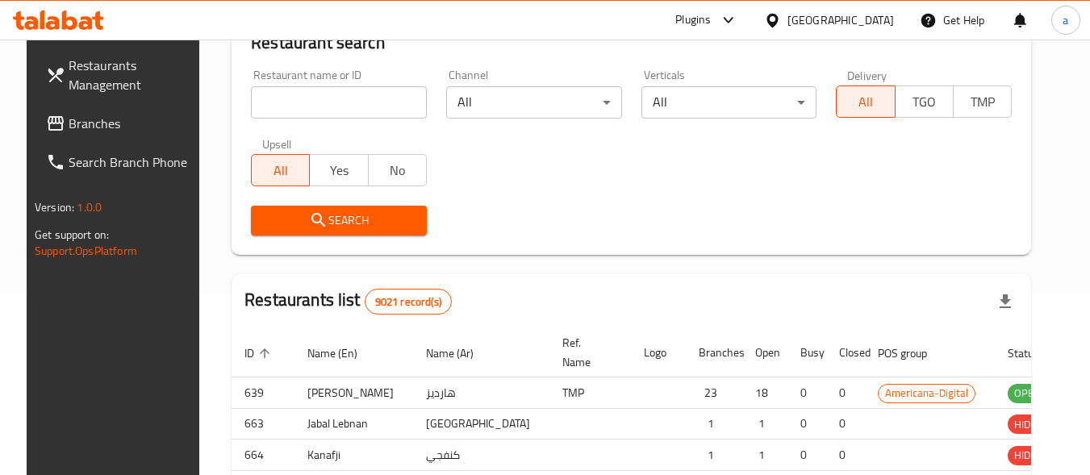
scroll to position [224, 0]
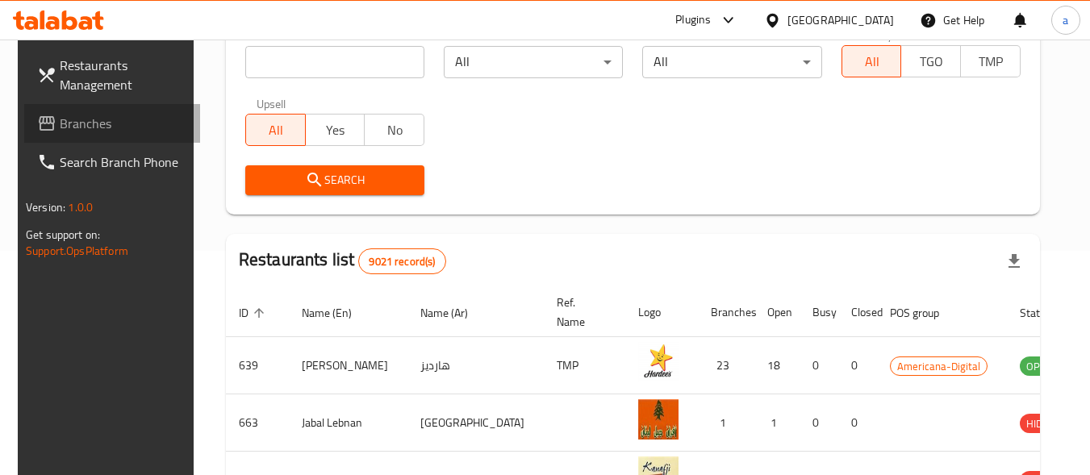
click at [115, 120] on span "Branches" at bounding box center [124, 123] width 128 height 19
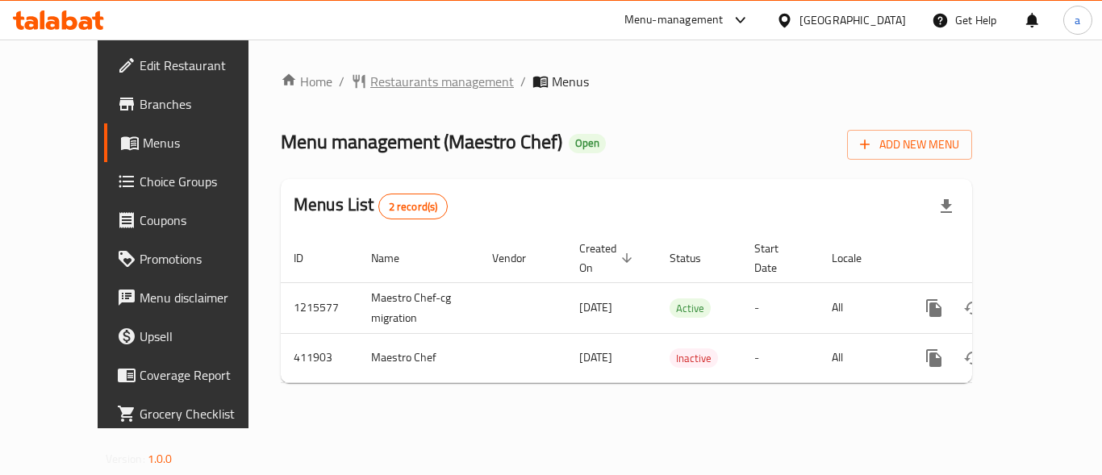
click at [389, 82] on span "Restaurants management" at bounding box center [442, 81] width 144 height 19
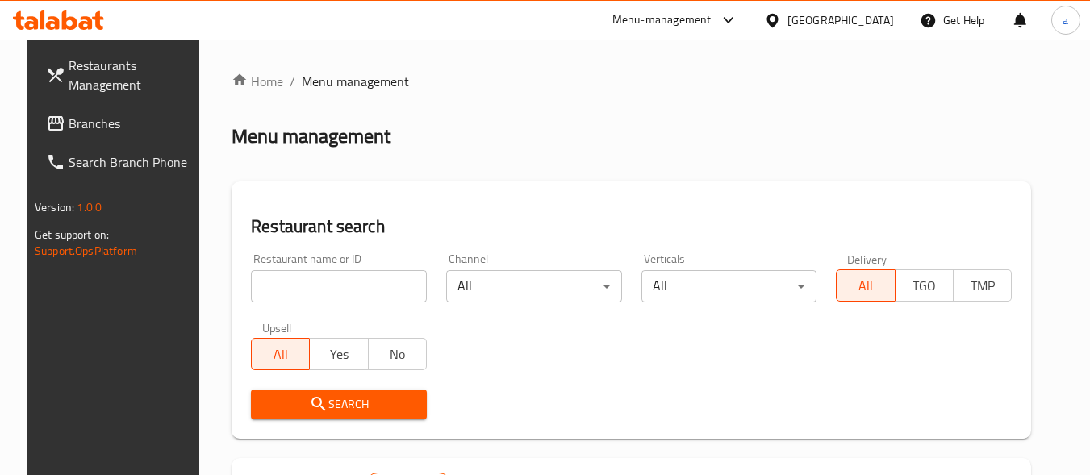
click at [320, 278] on input "search" at bounding box center [339, 286] width 176 height 32
paste input "632093"
type input "632093"
click at [295, 408] on span "Search" at bounding box center [339, 405] width 150 height 20
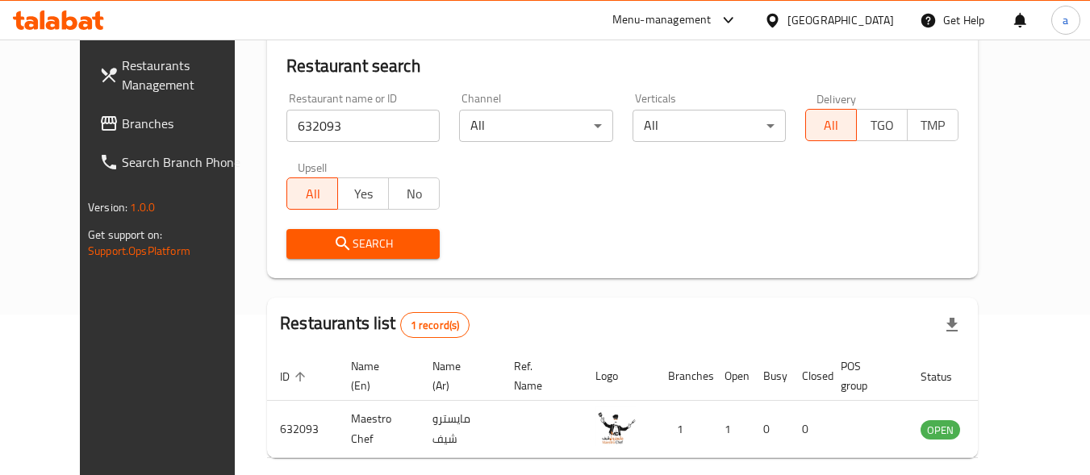
scroll to position [231, 0]
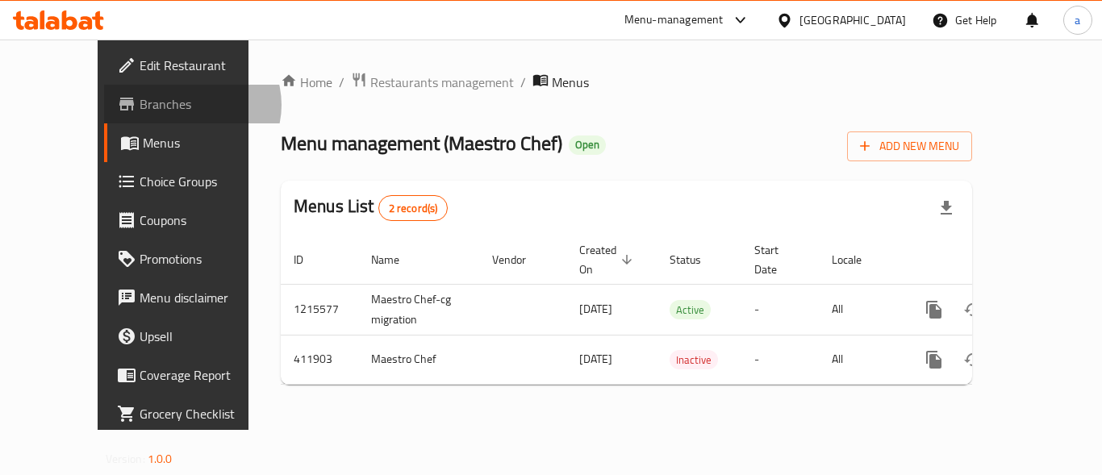
click at [140, 105] on span "Branches" at bounding box center [204, 103] width 129 height 19
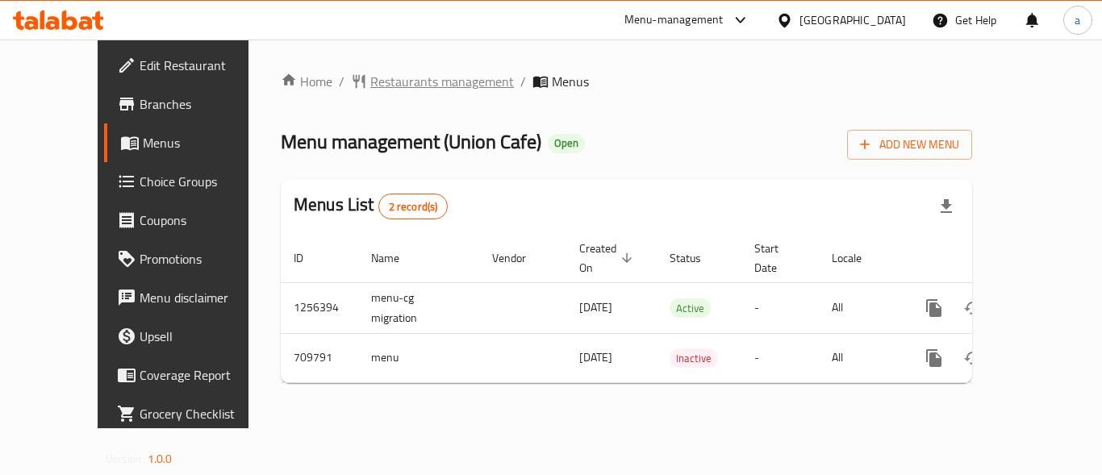
click at [389, 82] on span "Restaurants management" at bounding box center [442, 81] width 144 height 19
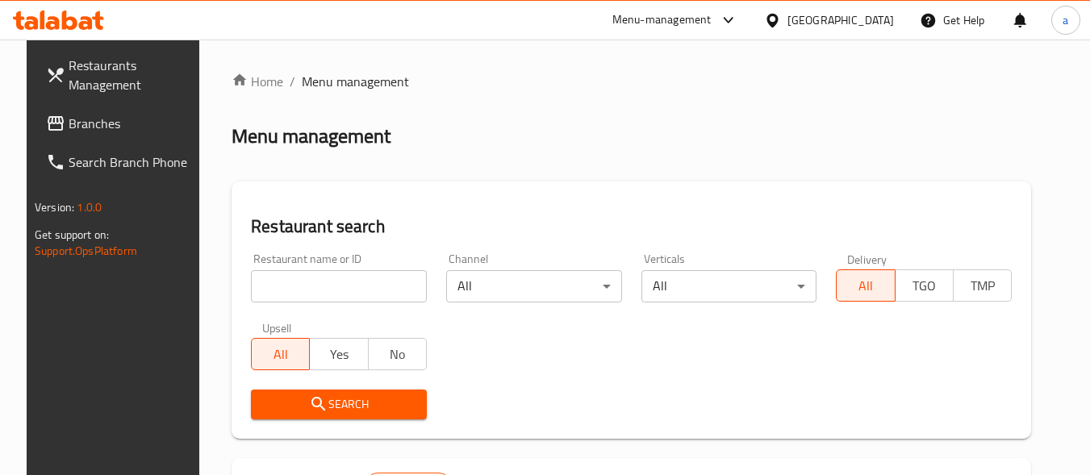
click at [347, 285] on input "search" at bounding box center [339, 286] width 176 height 32
paste input "644997"
type input "644997"
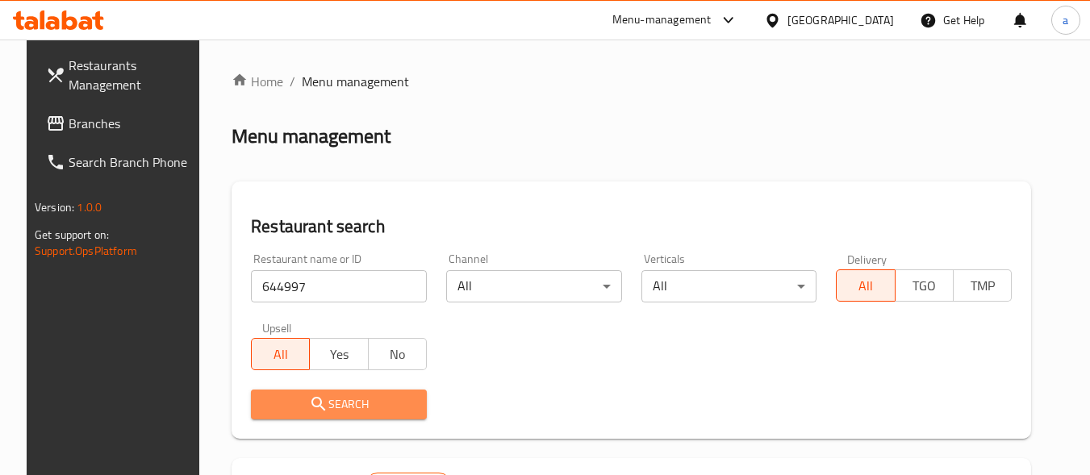
click at [356, 399] on span "Search" at bounding box center [339, 405] width 150 height 20
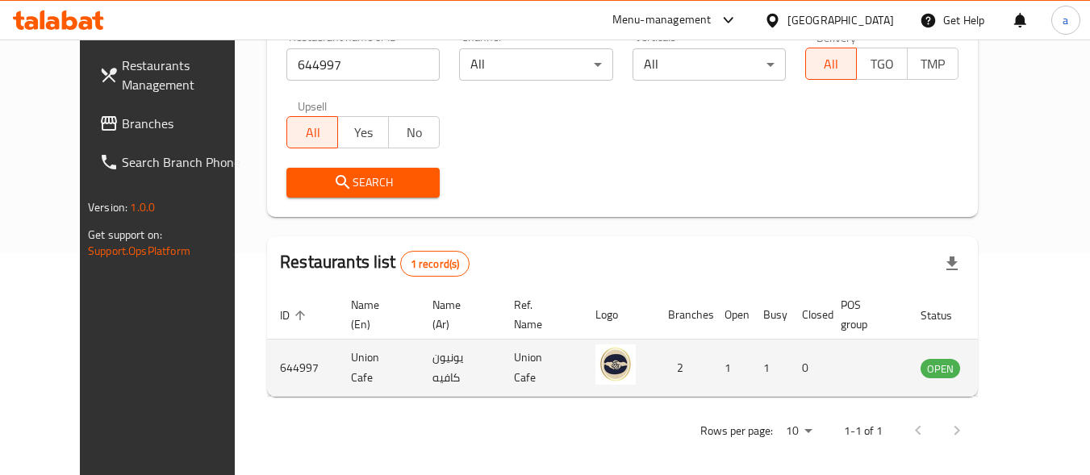
scroll to position [231, 0]
